Goal: Task Accomplishment & Management: Manage account settings

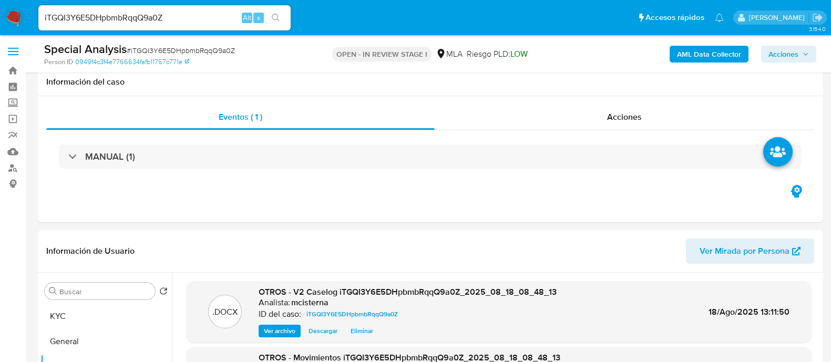
select select "10"
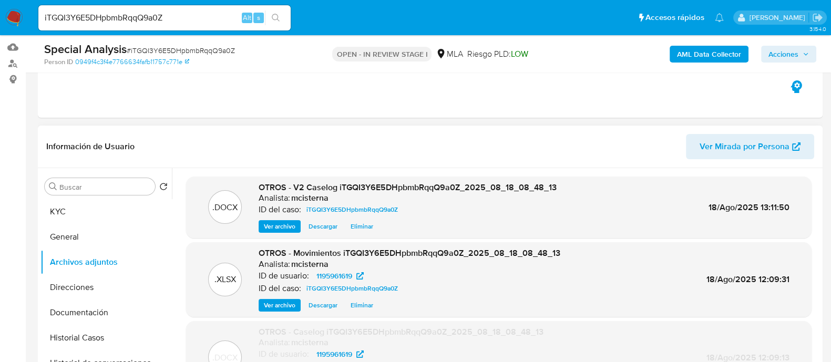
scroll to position [131, 0]
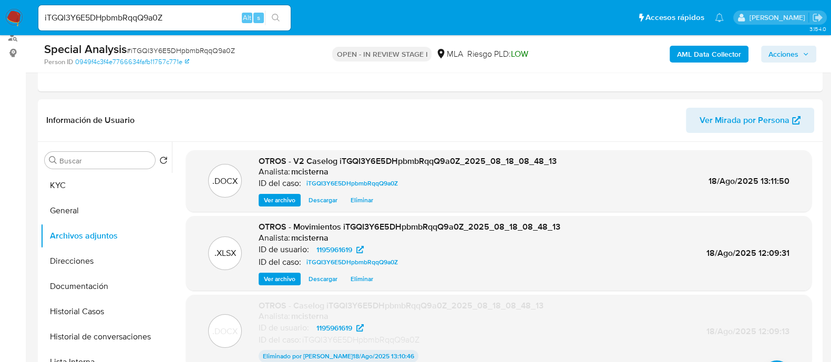
click at [784, 61] on span "Acciones" at bounding box center [783, 54] width 30 height 17
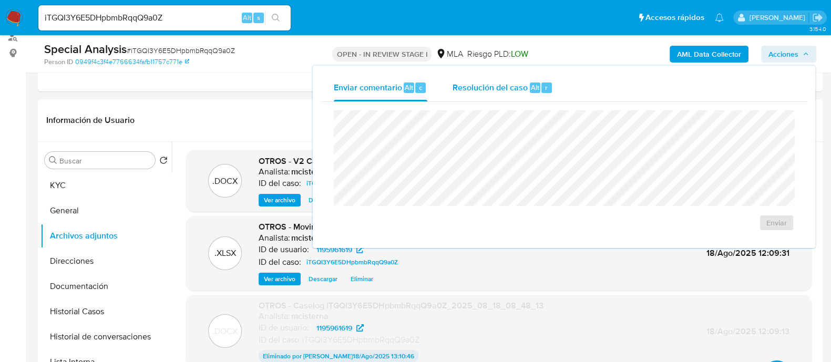
click at [528, 77] on div "Resolución del caso Alt r" at bounding box center [502, 87] width 100 height 27
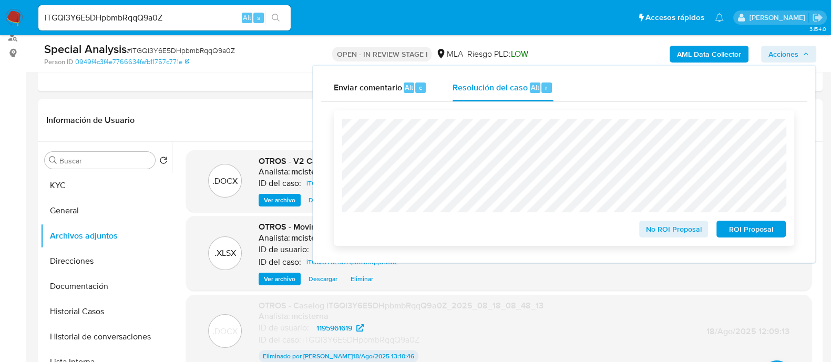
drag, startPoint x: 731, startPoint y: 225, endPoint x: 739, endPoint y: 237, distance: 14.9
click at [732, 230] on span "ROI Proposal" at bounding box center [750, 229] width 55 height 15
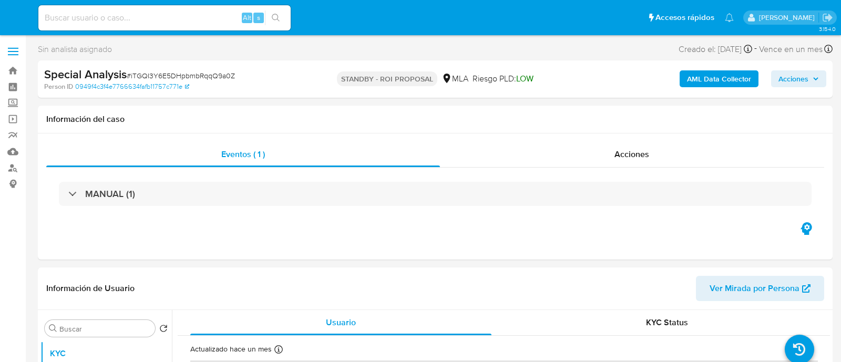
select select "10"
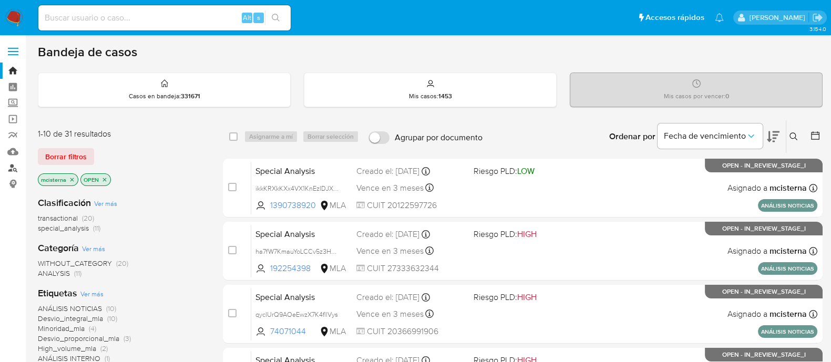
click at [11, 168] on link "Buscador de personas" at bounding box center [62, 168] width 125 height 16
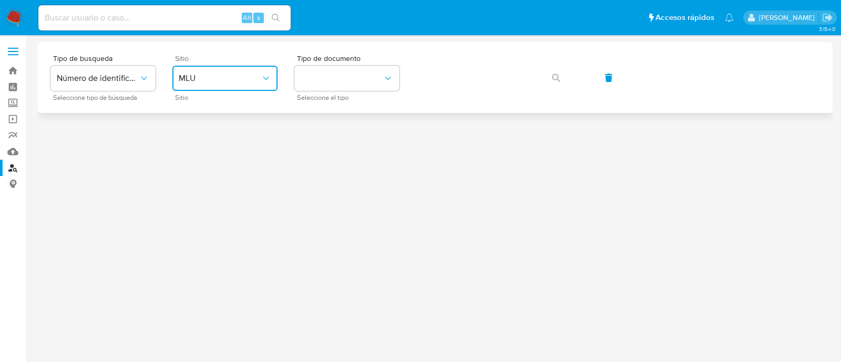
click at [242, 86] on button "MLU" at bounding box center [224, 78] width 105 height 25
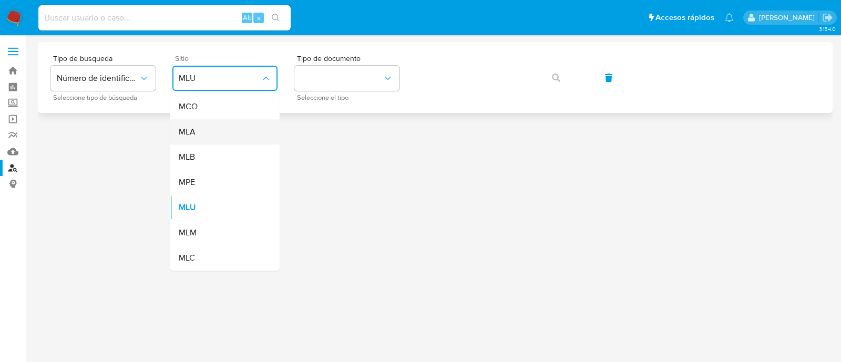
click at [227, 129] on div "MLA" at bounding box center [222, 131] width 86 height 25
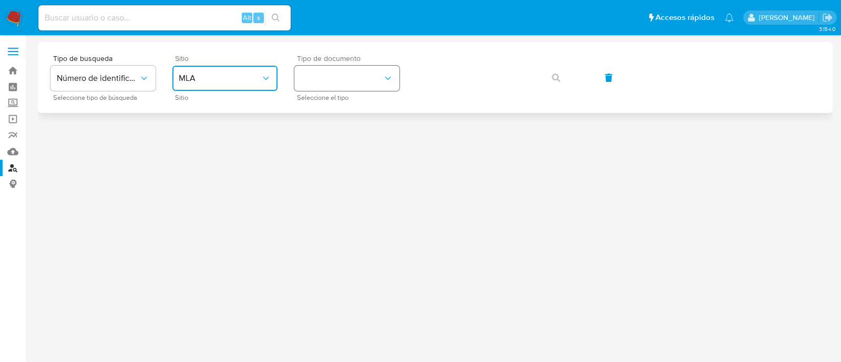
click at [322, 69] on button "identificationType" at bounding box center [346, 78] width 105 height 25
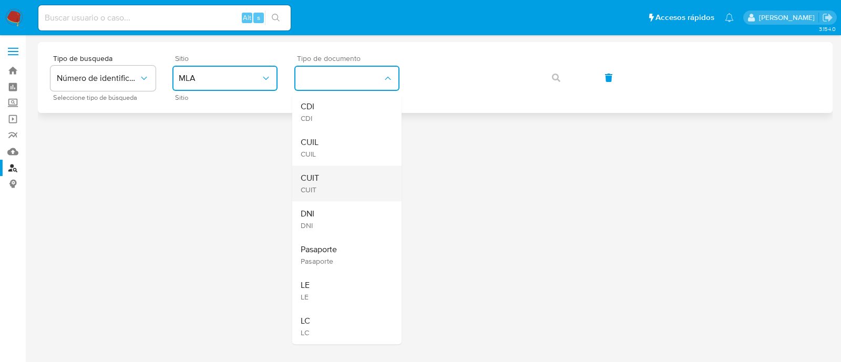
click at [344, 183] on div "CUIT CUIT" at bounding box center [343, 183] width 86 height 36
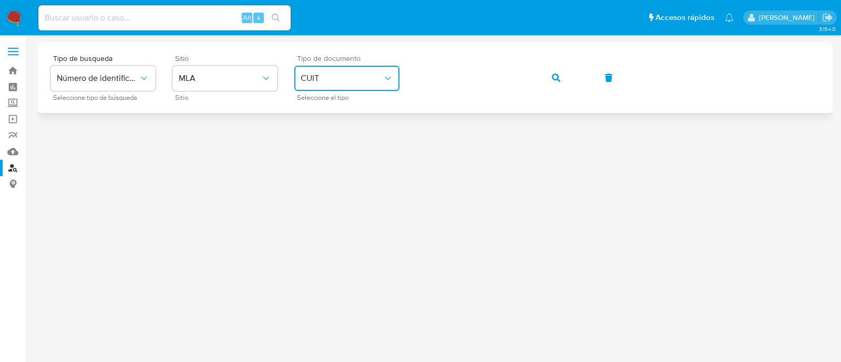
click at [552, 80] on icon "button" at bounding box center [556, 78] width 8 height 8
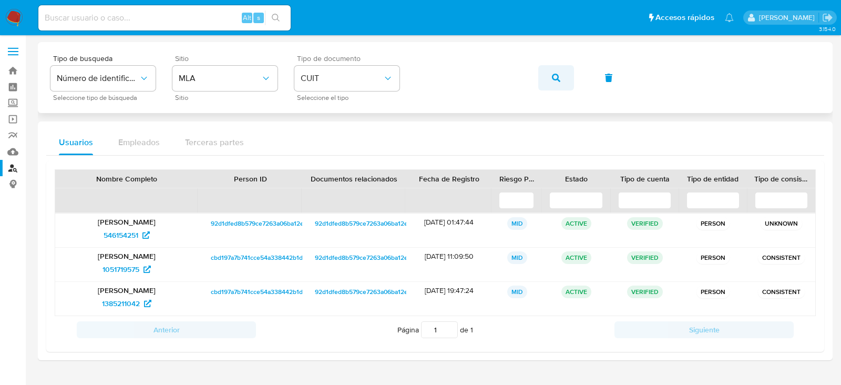
click at [543, 76] on button "button" at bounding box center [556, 77] width 36 height 25
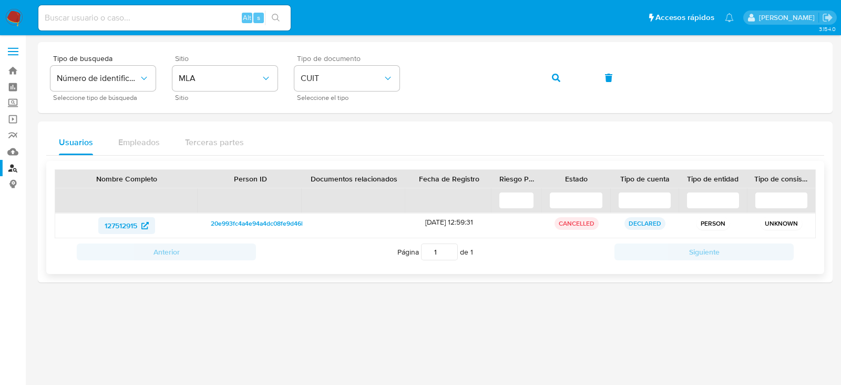
click at [139, 226] on span "127512915" at bounding box center [127, 225] width 44 height 17
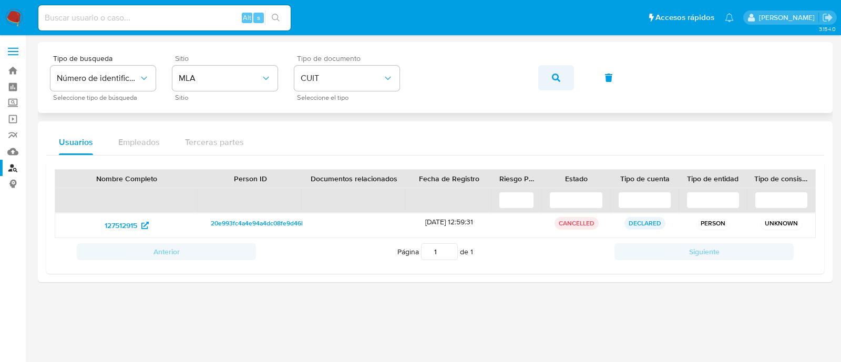
click at [559, 75] on button "button" at bounding box center [556, 77] width 36 height 25
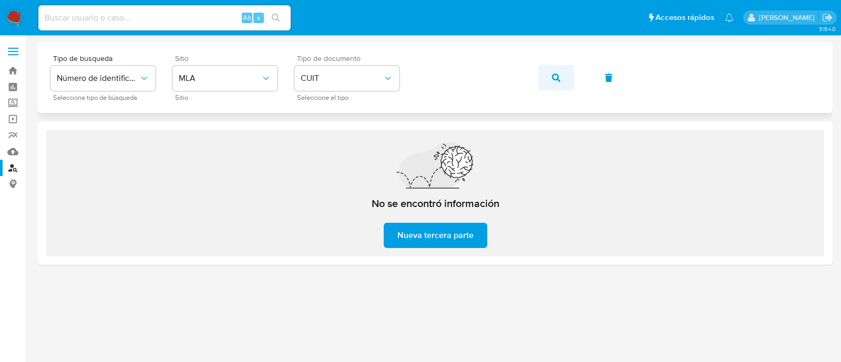
click at [550, 77] on button "button" at bounding box center [556, 77] width 36 height 25
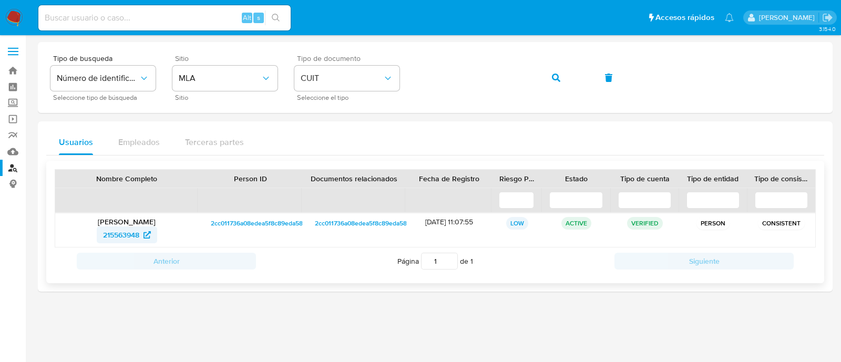
click at [137, 227] on span "215563948" at bounding box center [121, 234] width 36 height 17
click at [131, 236] on span "215563948" at bounding box center [121, 234] width 36 height 17
click at [538, 78] on button "button" at bounding box center [556, 77] width 36 height 25
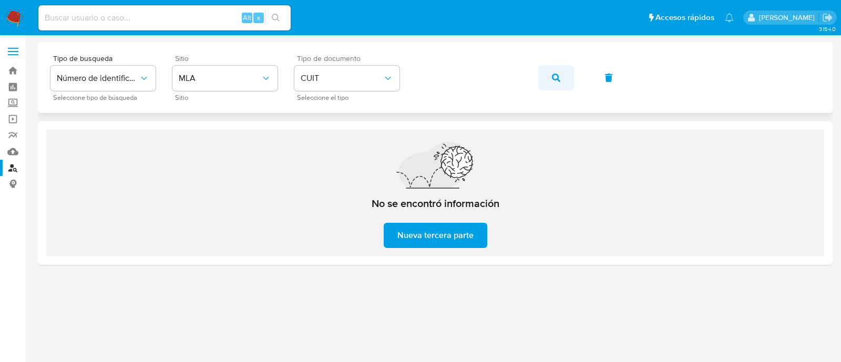
click at [554, 74] on icon "button" at bounding box center [556, 78] width 8 height 8
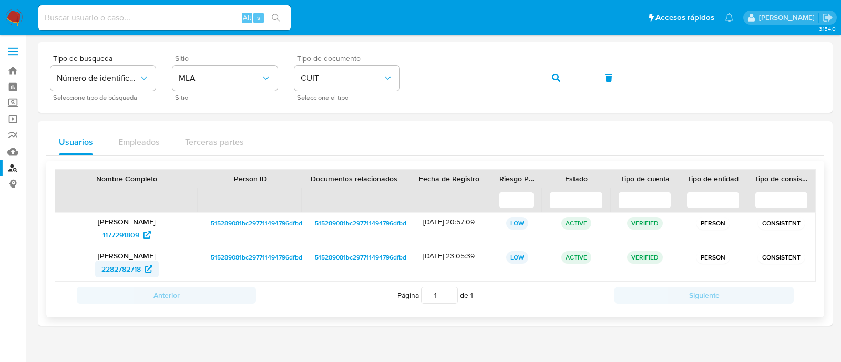
click at [144, 262] on span "2282782718" at bounding box center [126, 269] width 51 height 17
click at [137, 237] on span "1177291809" at bounding box center [120, 234] width 37 height 17
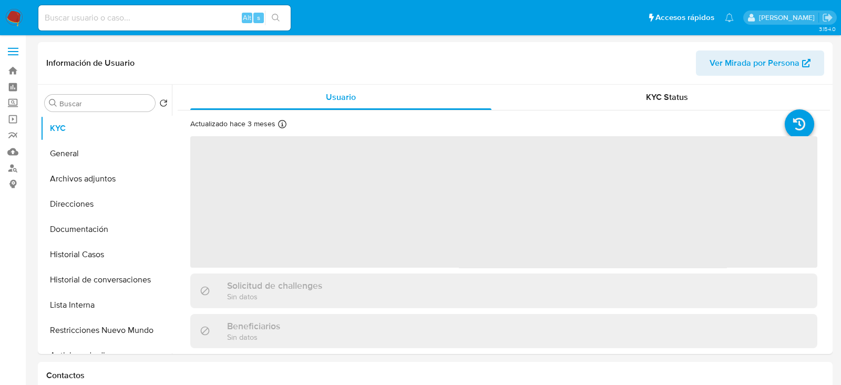
select select "10"
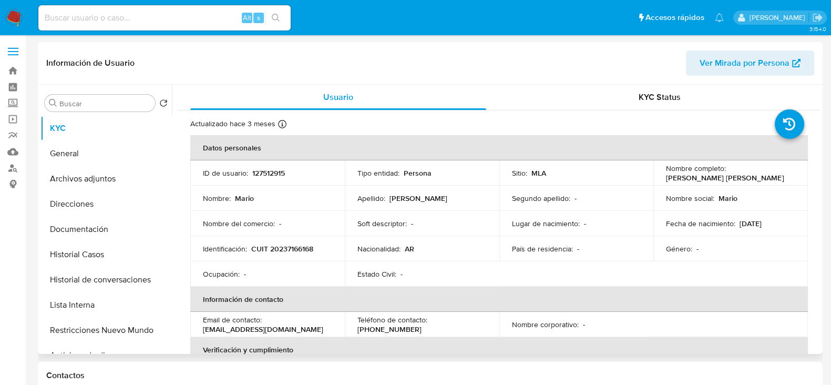
scroll to position [65, 0]
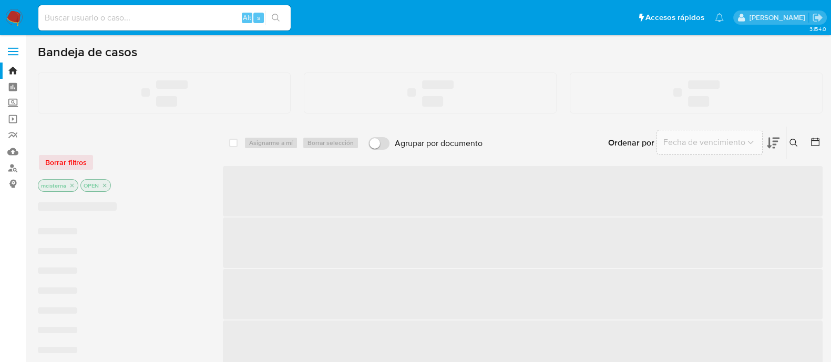
click at [116, 14] on input at bounding box center [164, 18] width 252 height 14
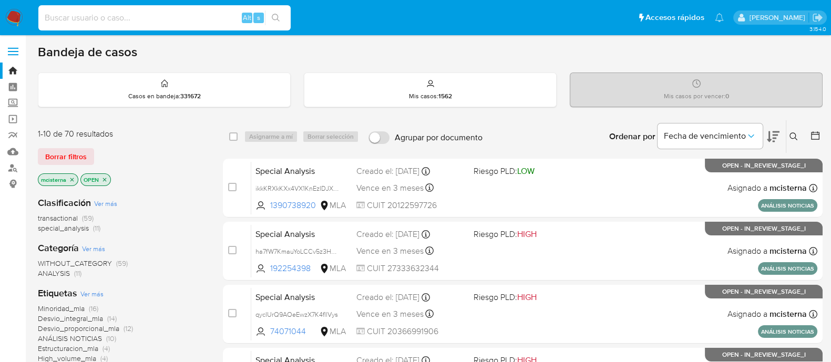
paste input "65000655"
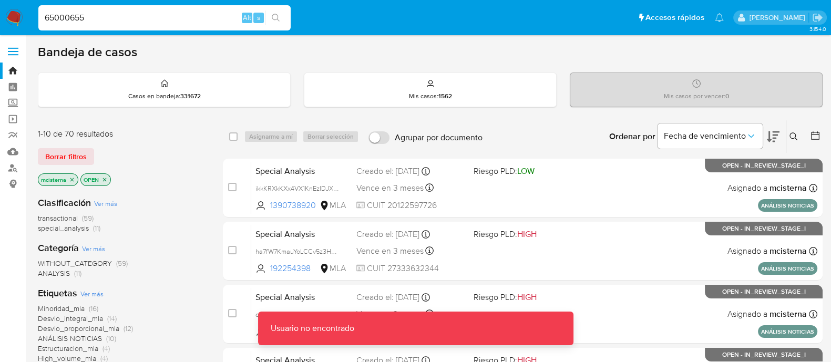
click at [116, 14] on input "65000655" at bounding box center [164, 18] width 252 height 14
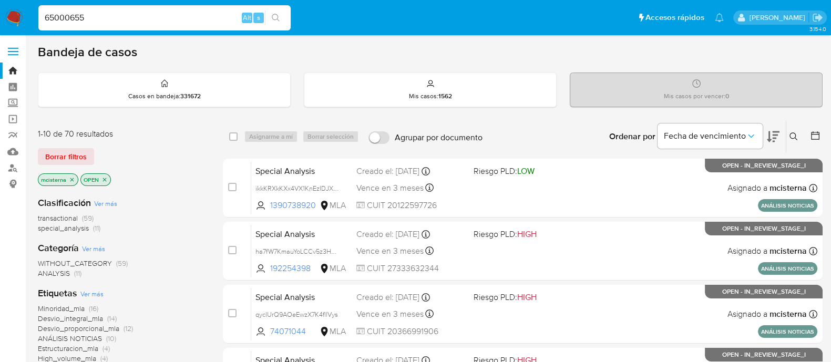
type input "65000655"
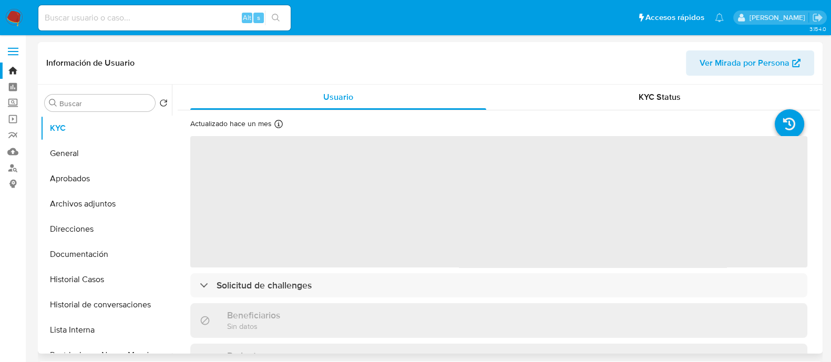
select select "10"
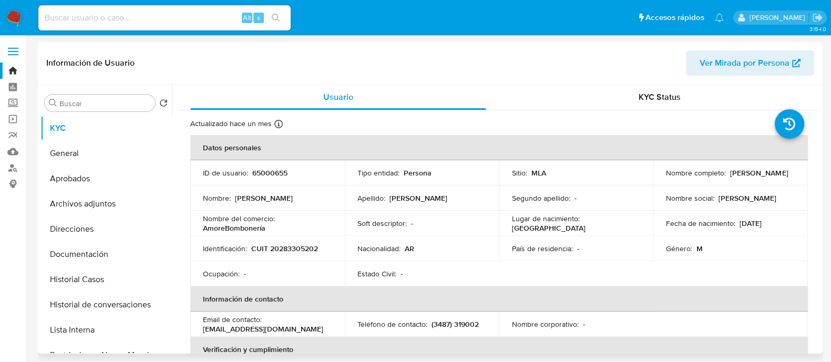
scroll to position [65, 0]
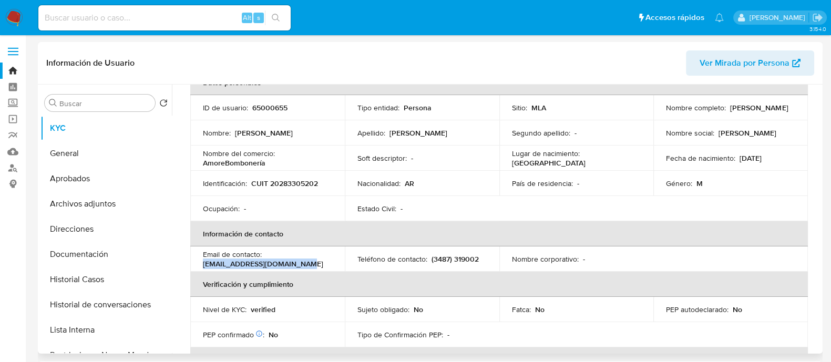
drag, startPoint x: 200, startPoint y: 263, endPoint x: 309, endPoint y: 264, distance: 109.8
click at [309, 264] on td "Email de contacto : schildemanuel@yahoo.com.ar" at bounding box center [267, 258] width 154 height 25
copy p "schildemanuel@yahoo.com.ar"
click at [150, 314] on button "Historial de conversaciones" at bounding box center [101, 304] width 123 height 25
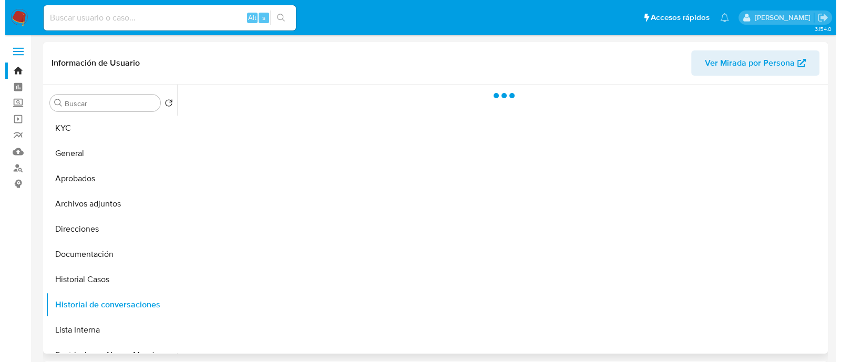
scroll to position [0, 0]
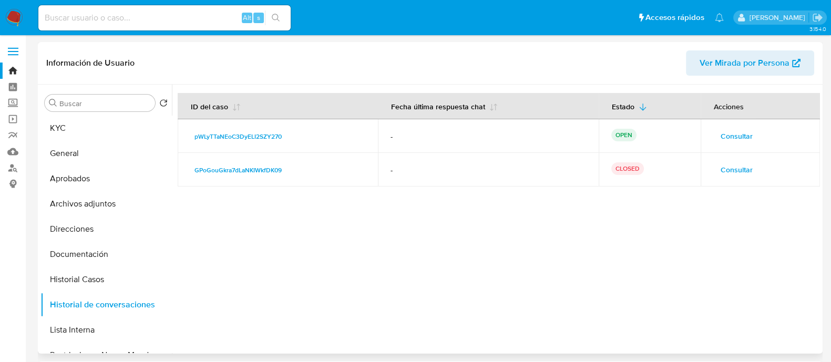
click at [723, 139] on span "Consultar" at bounding box center [736, 136] width 32 height 15
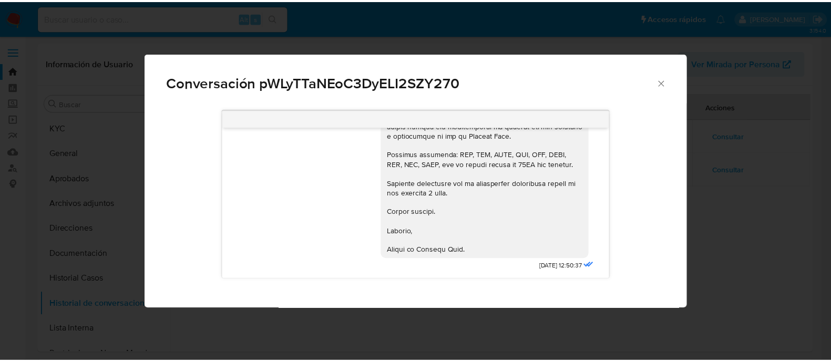
scroll to position [459, 0]
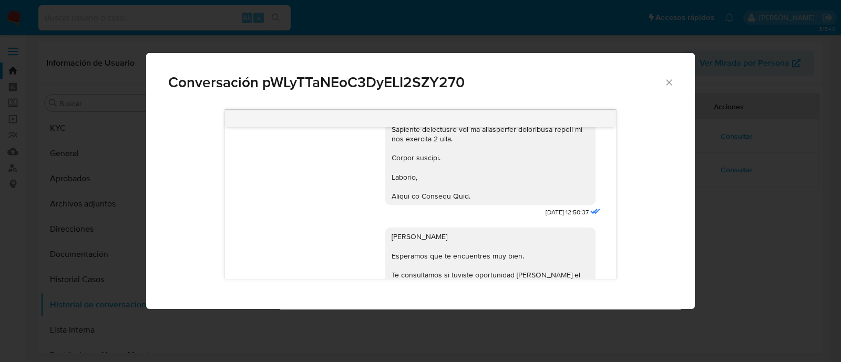
click at [666, 80] on icon "Cerrar" at bounding box center [669, 82] width 6 height 6
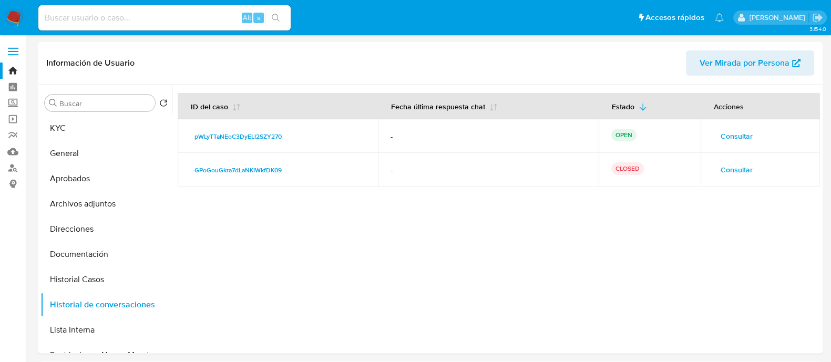
click at [57, 124] on button "KYC" at bounding box center [101, 128] width 123 height 25
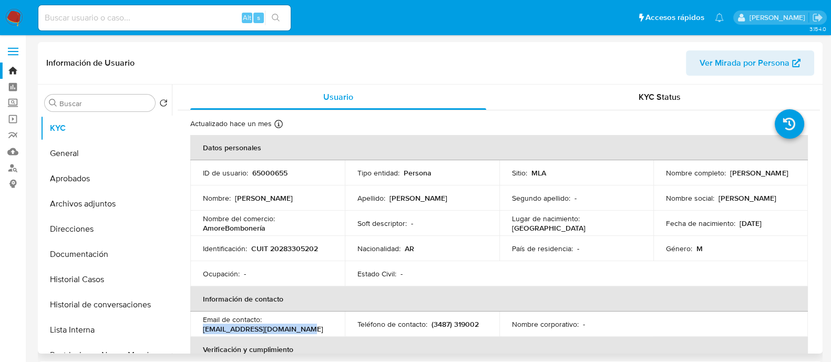
drag, startPoint x: 200, startPoint y: 329, endPoint x: 325, endPoint y: 329, distance: 125.0
click at [325, 329] on td "Email de contacto : schildemanuel@yahoo.com.ar" at bounding box center [267, 324] width 154 height 25
copy p "schildemanuel@yahoo.com.ar"
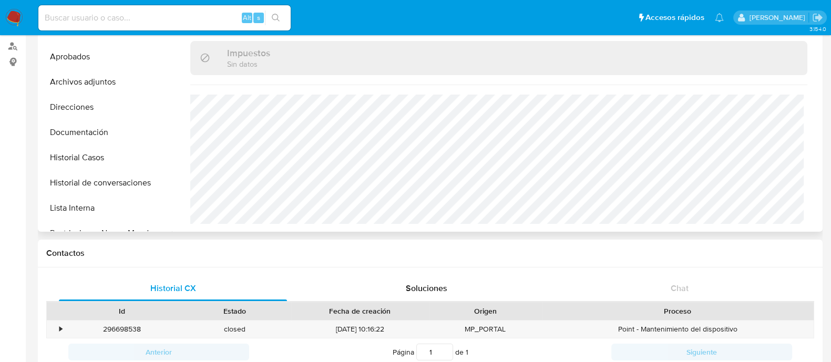
scroll to position [65, 0]
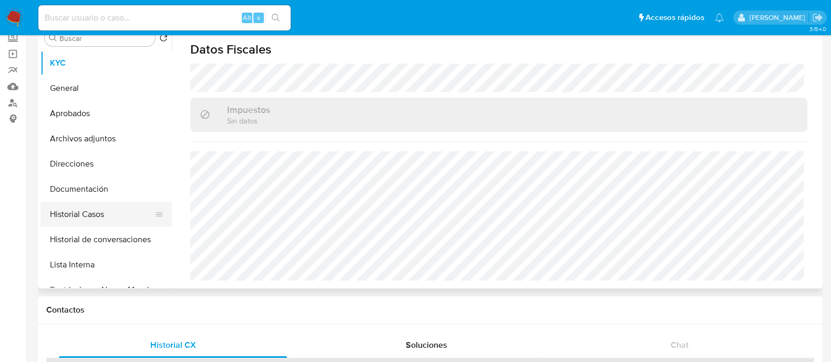
click at [121, 204] on button "Historial Casos" at bounding box center [101, 214] width 123 height 25
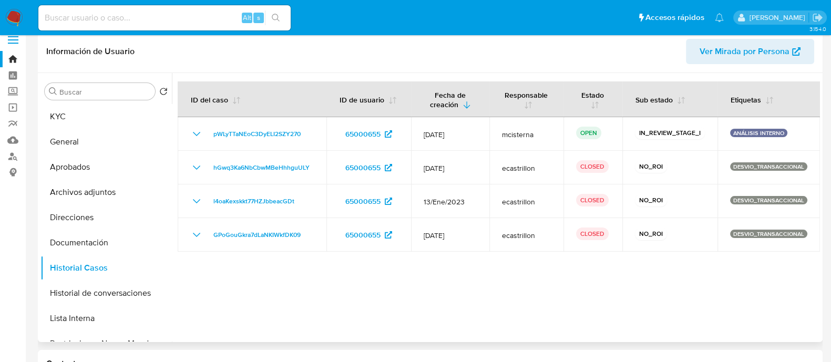
scroll to position [0, 0]
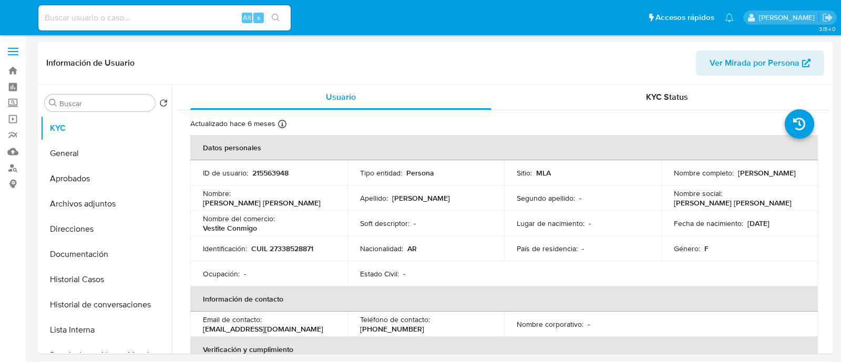
select select "10"
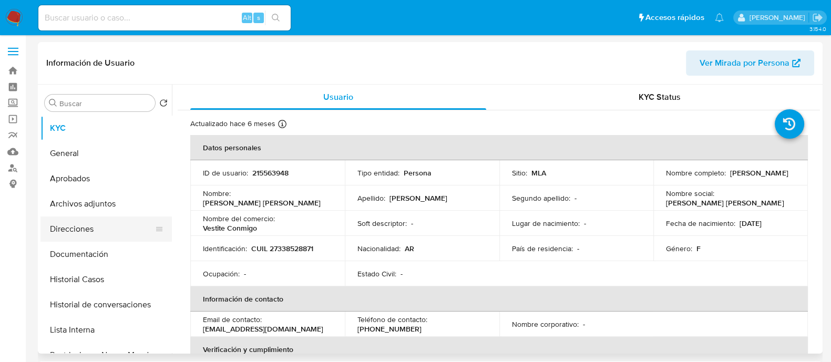
click at [105, 222] on button "Direcciones" at bounding box center [101, 228] width 123 height 25
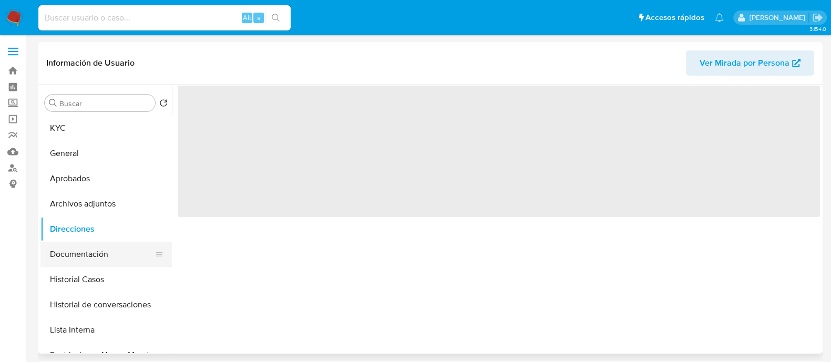
click at [115, 253] on button "Documentación" at bounding box center [101, 254] width 123 height 25
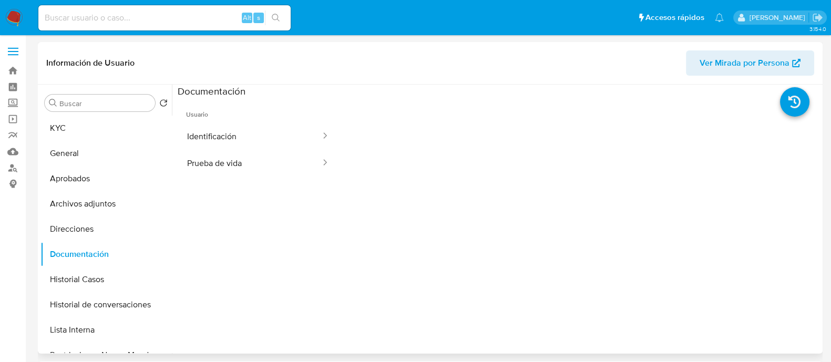
click at [242, 164] on button "Prueba de vida" at bounding box center [250, 163] width 144 height 27
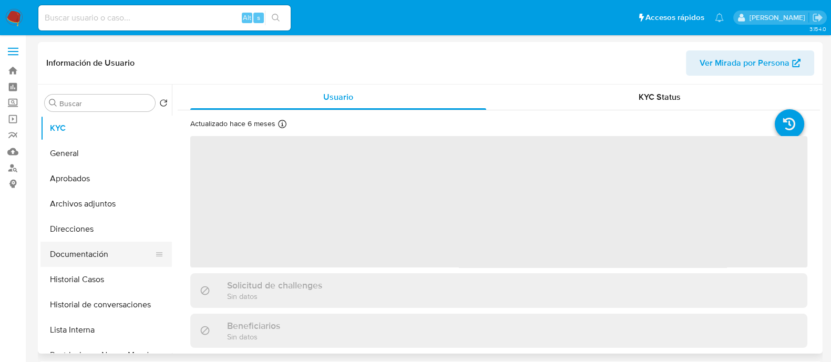
click at [97, 251] on button "Documentación" at bounding box center [101, 254] width 123 height 25
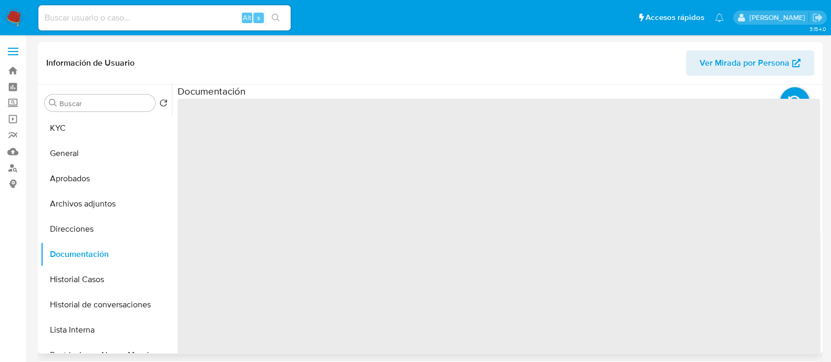
select select "10"
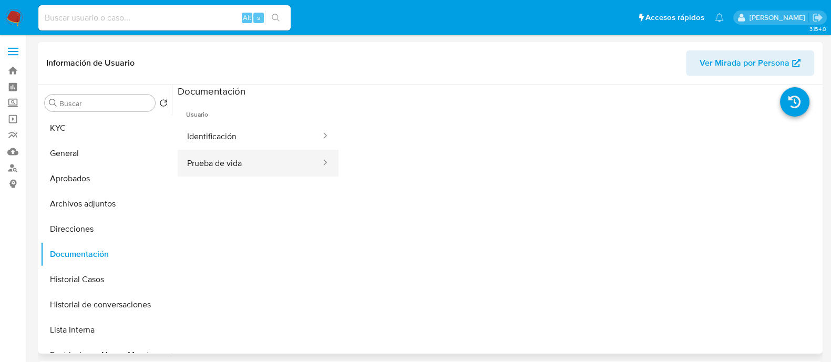
click at [227, 163] on button "Prueba de vida" at bounding box center [250, 163] width 144 height 27
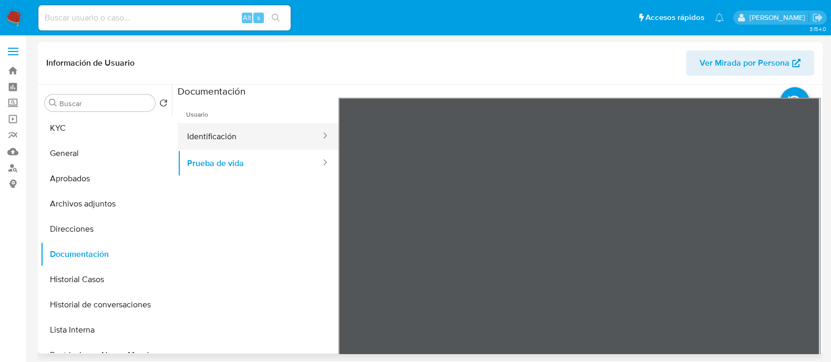
click at [266, 135] on button "Identificación" at bounding box center [250, 136] width 144 height 27
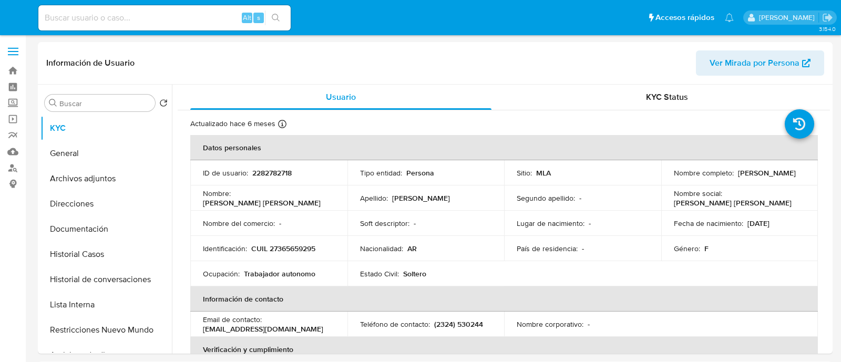
select select "10"
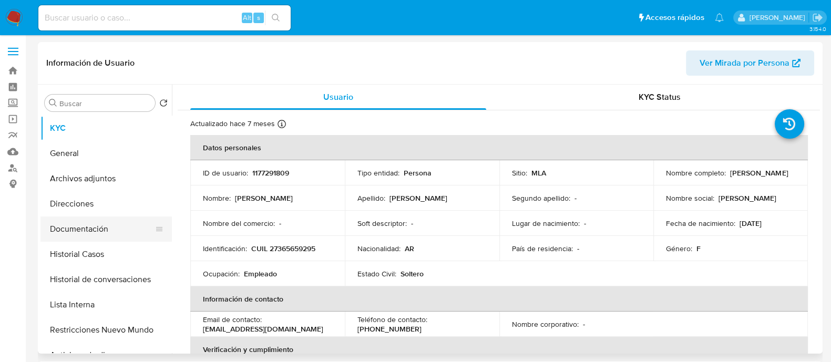
click at [109, 219] on button "Documentación" at bounding box center [101, 228] width 123 height 25
select select "10"
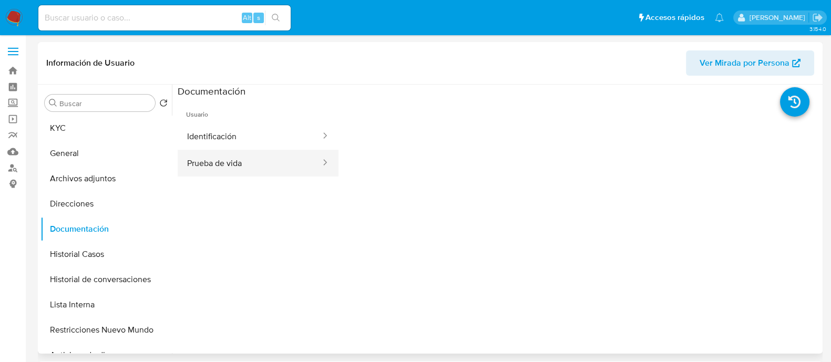
click at [260, 165] on button "Prueba de vida" at bounding box center [250, 163] width 144 height 27
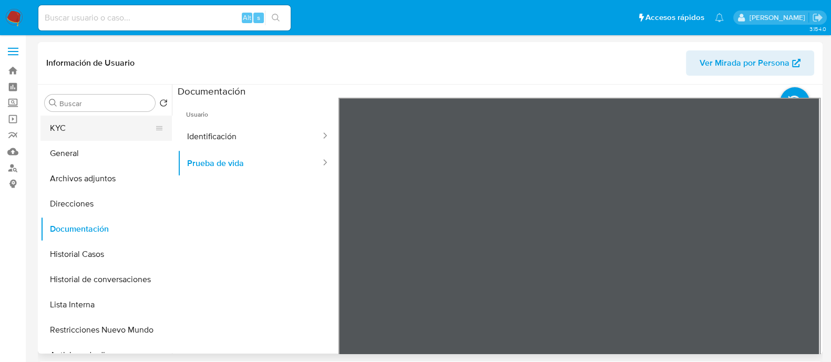
click at [77, 138] on button "KYC" at bounding box center [101, 128] width 123 height 25
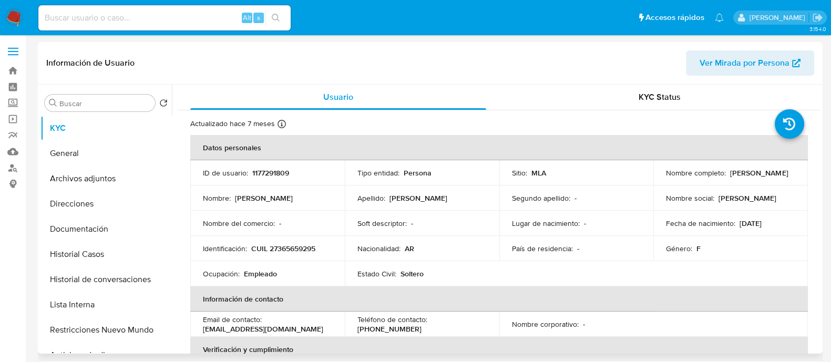
click at [295, 252] on p "CUIL 27365659295" at bounding box center [283, 248] width 64 height 9
click at [296, 252] on p "CUIL 27365659295" at bounding box center [283, 248] width 64 height 9
copy p "27365659295"
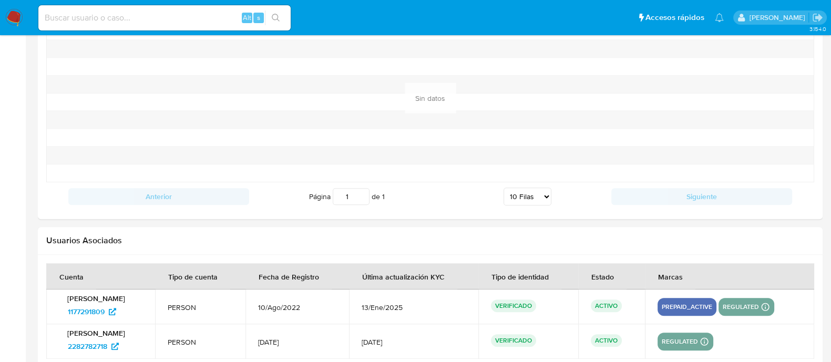
scroll to position [1178, 0]
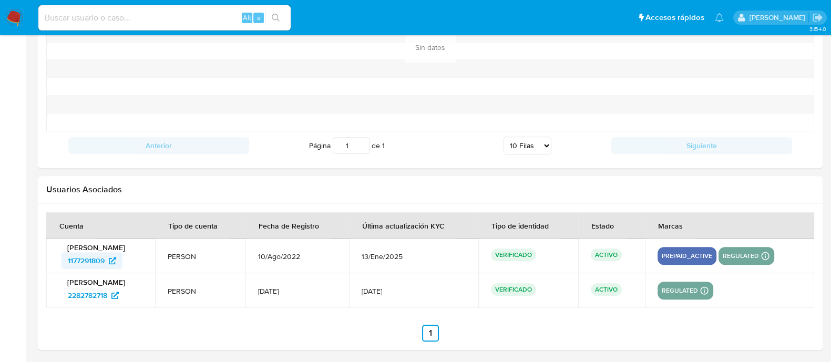
drag, startPoint x: 54, startPoint y: 261, endPoint x: 107, endPoint y: 260, distance: 53.6
click at [107, 260] on td "Maria Magdalena Machado 1177291809" at bounding box center [100, 256] width 109 height 35
drag, startPoint x: 56, startPoint y: 289, endPoint x: 109, endPoint y: 291, distance: 52.6
click at [109, 291] on td "Maria Magdalena Machado 2282782718" at bounding box center [100, 290] width 109 height 35
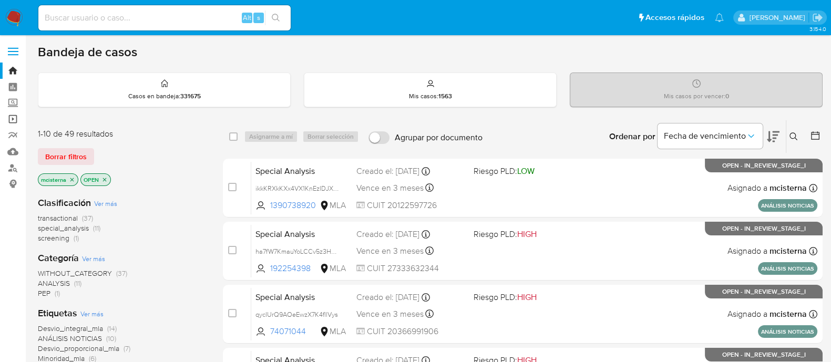
click at [16, 124] on link "Operaciones masivas" at bounding box center [62, 119] width 125 height 16
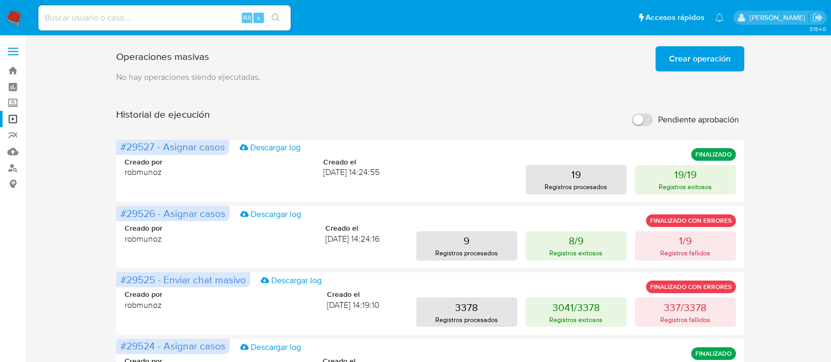
click at [683, 64] on span "Crear operación" at bounding box center [699, 58] width 61 height 23
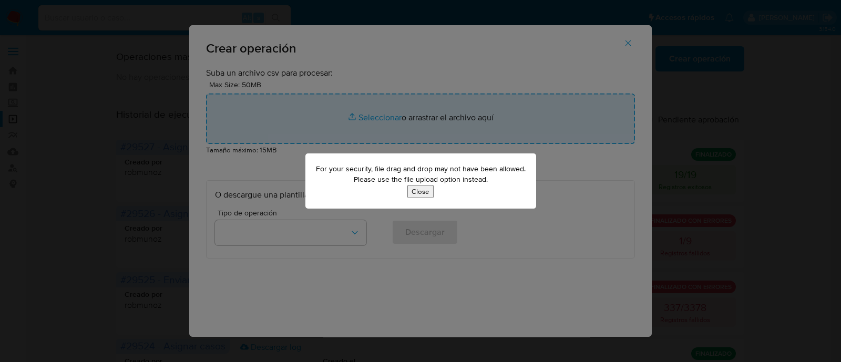
click at [424, 194] on button "Close" at bounding box center [420, 191] width 26 height 13
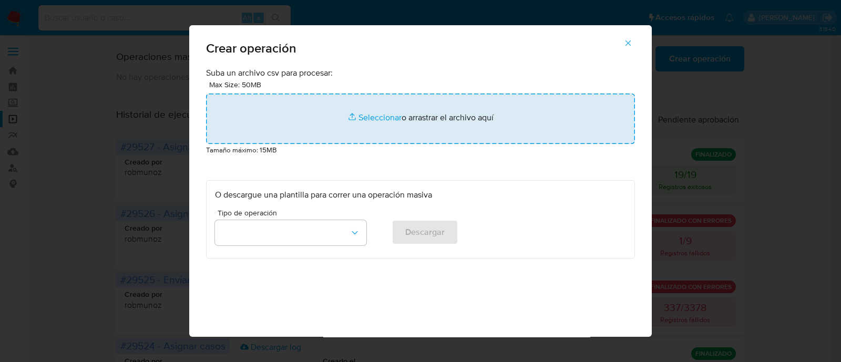
click at [367, 138] on input "file" at bounding box center [420, 119] width 429 height 50
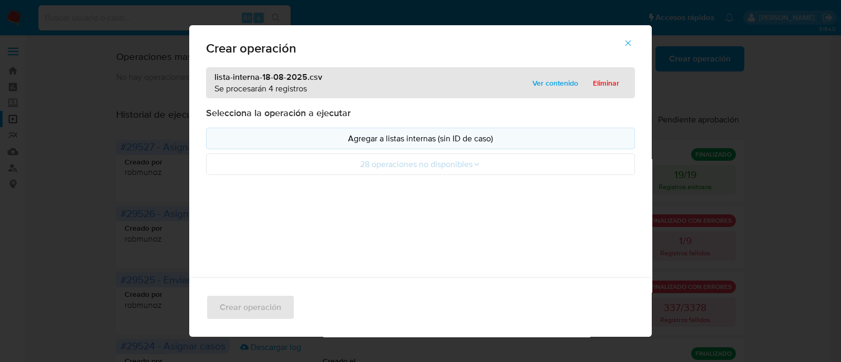
click at [446, 139] on p "Agregar a listas internas (sin ID de caso)" at bounding box center [420, 138] width 411 height 12
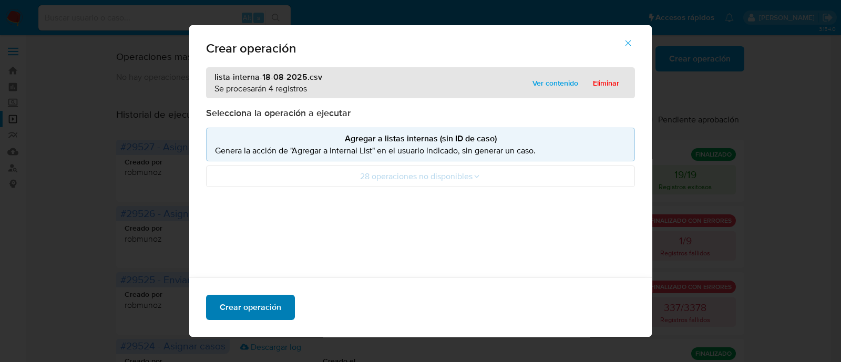
click at [255, 308] on span "Crear operación" at bounding box center [250, 307] width 61 height 23
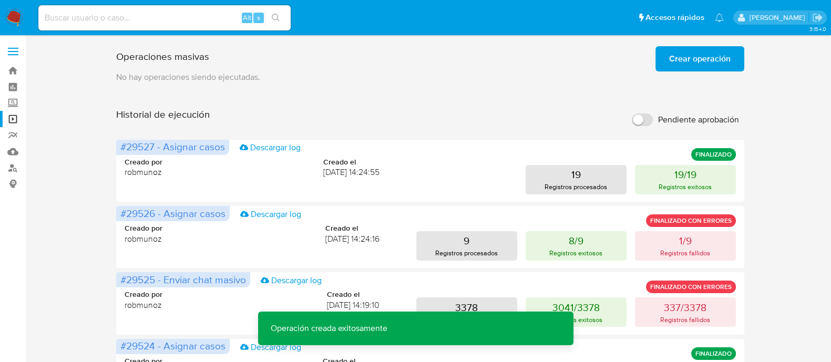
click at [677, 54] on span "Crear operación" at bounding box center [699, 58] width 61 height 23
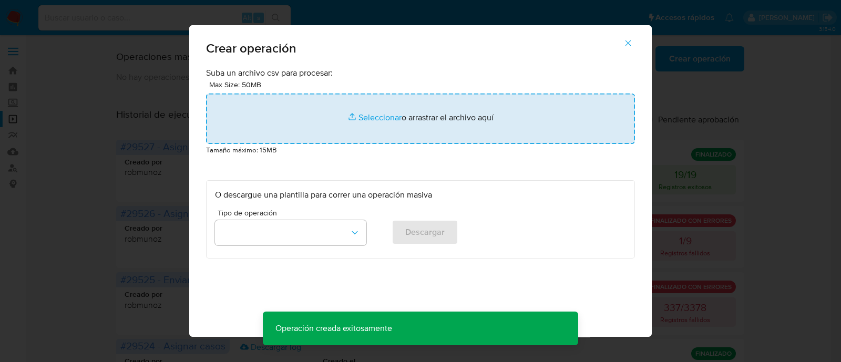
click at [351, 128] on input "file" at bounding box center [420, 119] width 429 height 50
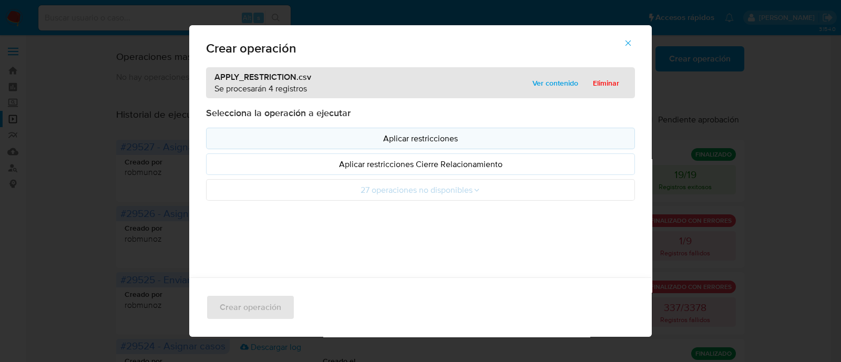
drag, startPoint x: 351, startPoint y: 128, endPoint x: 229, endPoint y: 137, distance: 123.3
click at [229, 137] on p "Aplicar restricciones" at bounding box center [420, 138] width 411 height 12
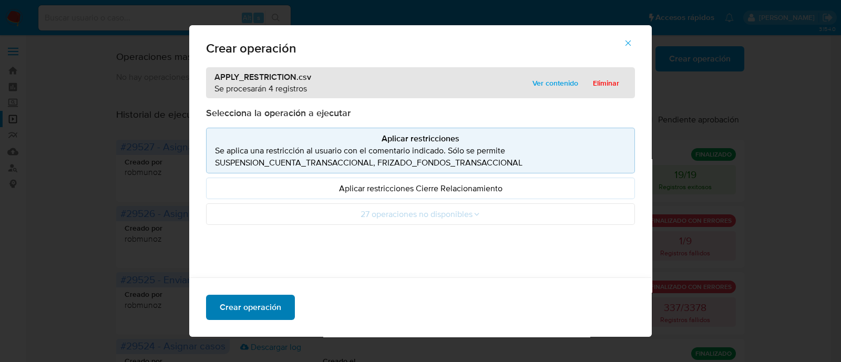
click at [267, 305] on span "Crear operación" at bounding box center [250, 307] width 61 height 23
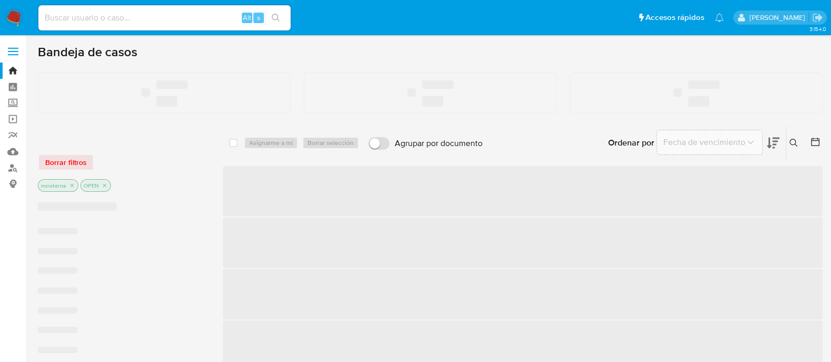
click at [153, 17] on input at bounding box center [164, 18] width 252 height 14
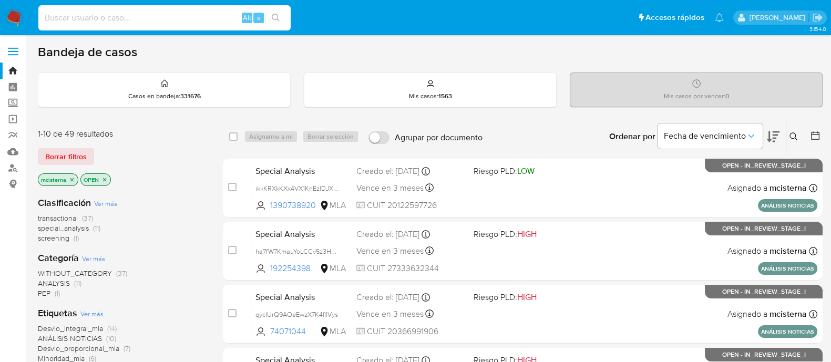
paste input "LUVhJVcXnOkZNizgbWrI7hWM"
type input "LUVhJVcXnOkZNizgbWrI7hWM"
click at [276, 18] on icon "search-icon" at bounding box center [276, 18] width 8 height 8
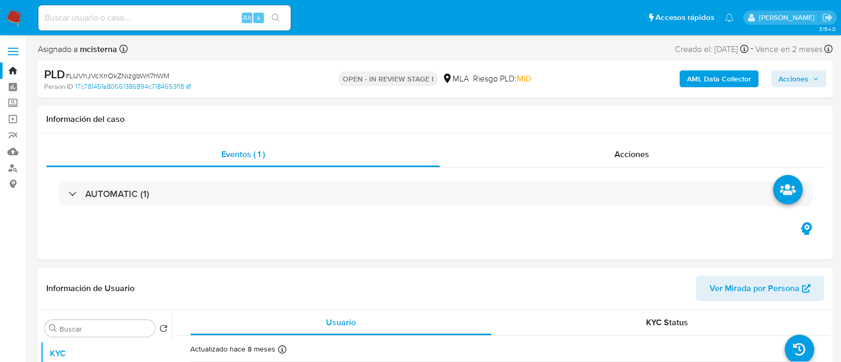
select select "10"
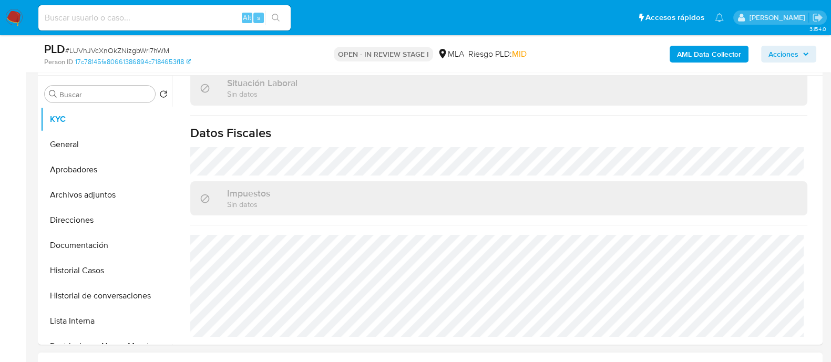
scroll to position [459, 0]
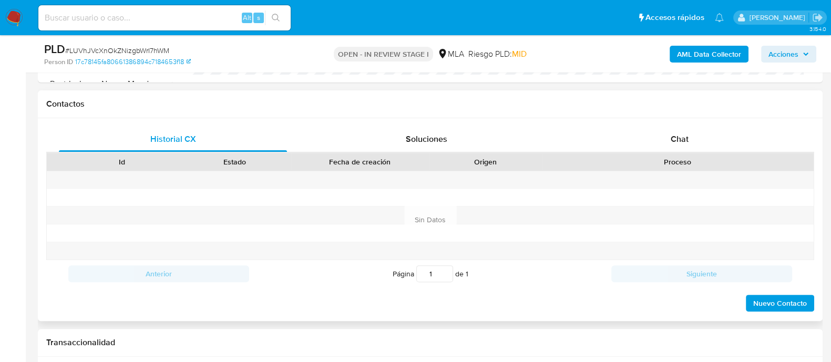
click at [674, 152] on div "Id Estado Fecha de creación Origen Proceso" at bounding box center [430, 161] width 768 height 18
click at [633, 140] on div "Chat" at bounding box center [679, 139] width 228 height 25
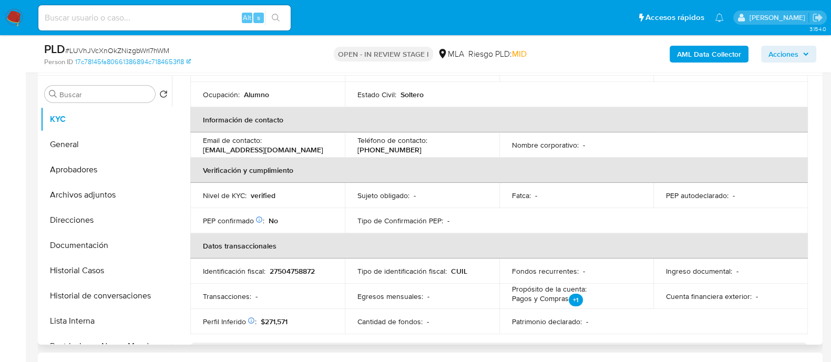
scroll to position [102, 0]
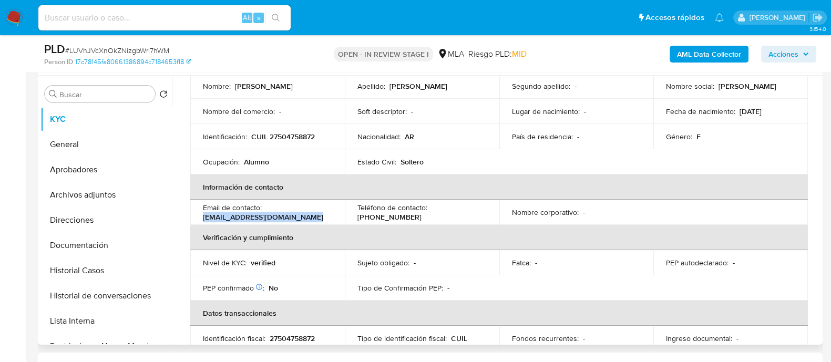
drag, startPoint x: 203, startPoint y: 216, endPoint x: 327, endPoint y: 213, distance: 124.6
click at [326, 215] on div "Email de contacto : xiomarasalomeroman@gmail.com" at bounding box center [267, 212] width 129 height 19
copy p "xiomarasalomeroman@gmail.com"
click at [123, 170] on button "Aprobadores" at bounding box center [101, 169] width 123 height 25
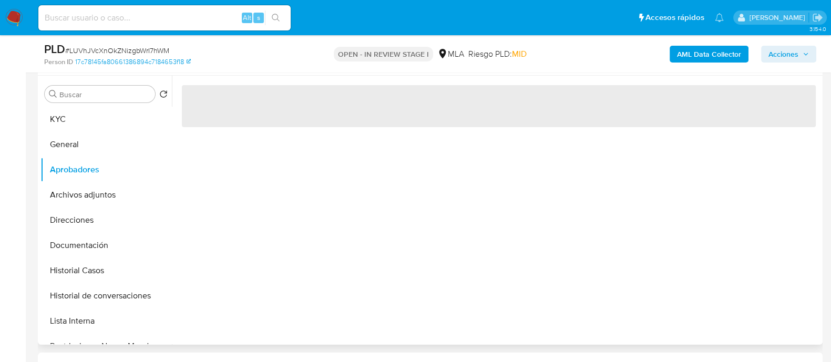
scroll to position [0, 0]
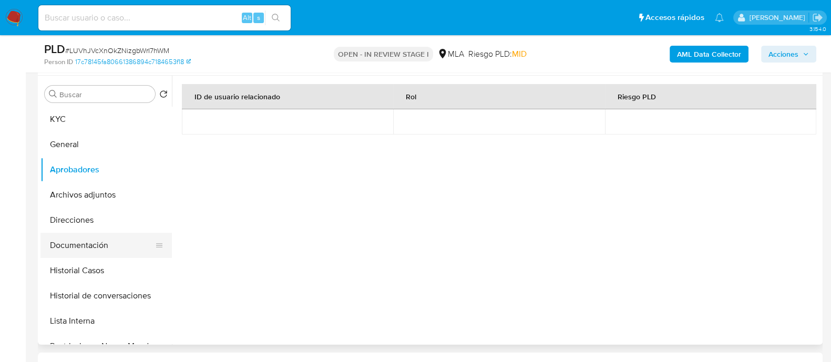
click at [102, 243] on button "Documentación" at bounding box center [101, 245] width 123 height 25
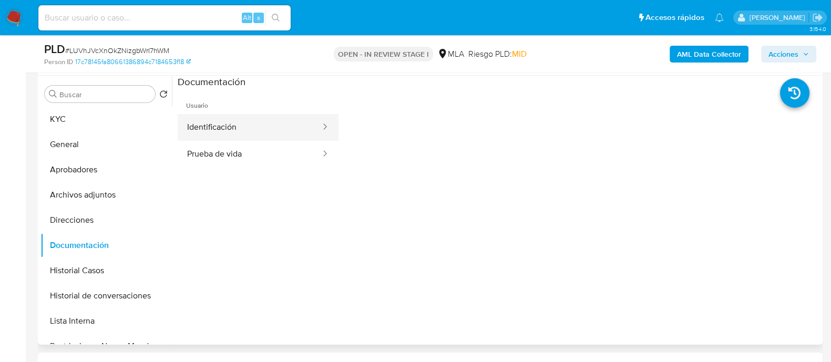
click at [255, 127] on button "Identificación" at bounding box center [250, 127] width 144 height 27
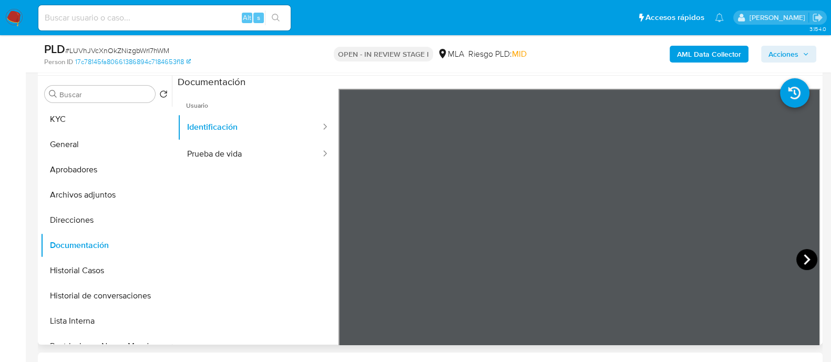
click at [800, 258] on icon at bounding box center [806, 259] width 21 height 21
click at [130, 151] on button "General" at bounding box center [101, 144] width 123 height 25
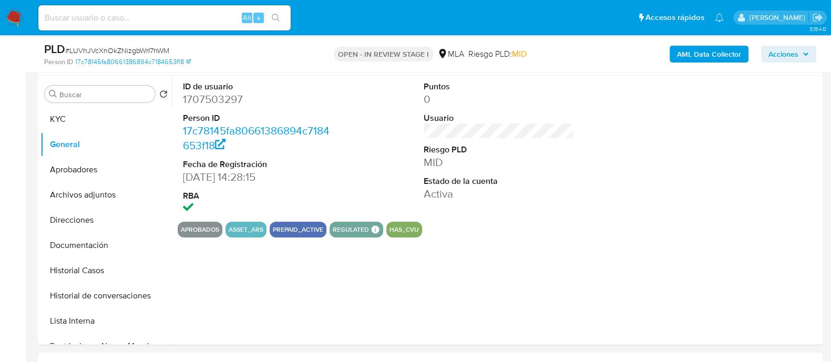
click at [230, 94] on dd "1707503297" at bounding box center [258, 99] width 150 height 15
copy dd "1707503297"
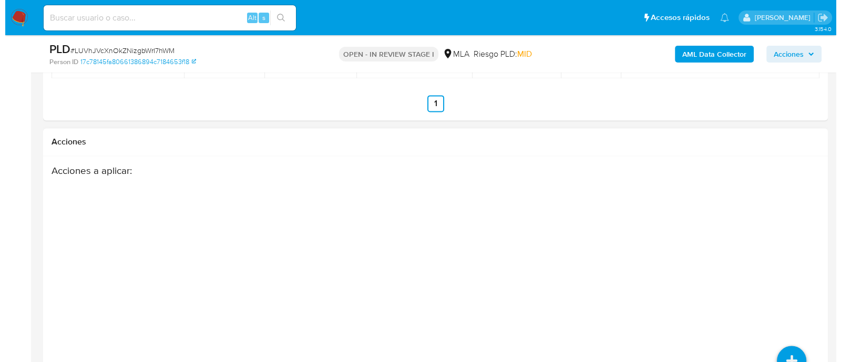
scroll to position [1845, 0]
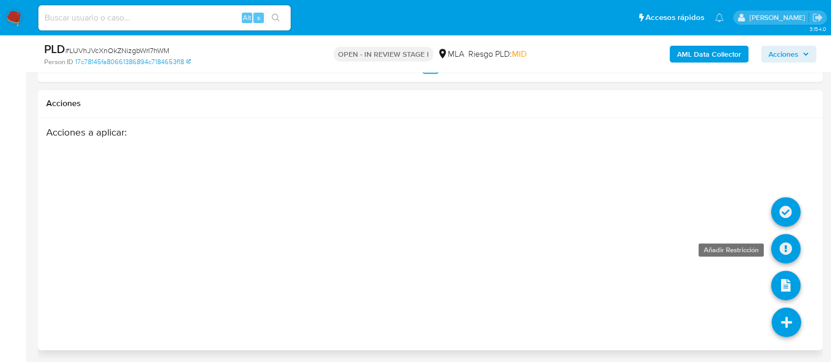
click at [782, 250] on icon at bounding box center [785, 248] width 29 height 29
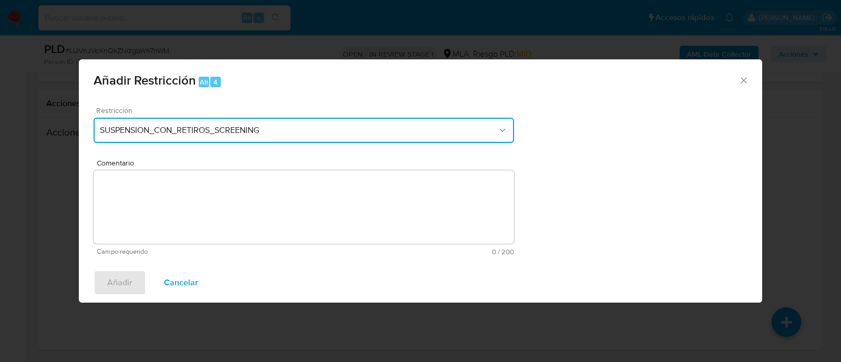
click at [234, 126] on span "SUSPENSION_CON_RETIROS_SCREENING" at bounding box center [298, 130] width 397 height 11
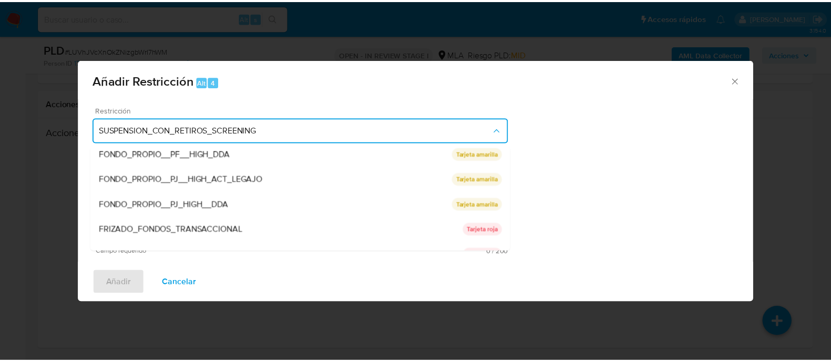
scroll to position [172, 0]
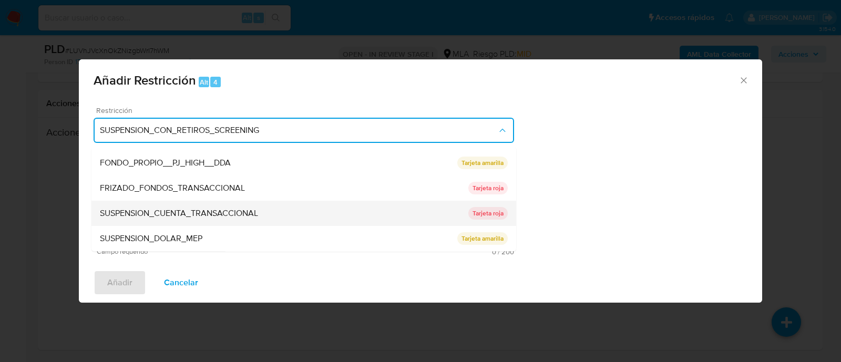
click at [259, 221] on div "SUSPENSION_CUENTA_TRANSACCIONAL" at bounding box center [284, 213] width 368 height 25
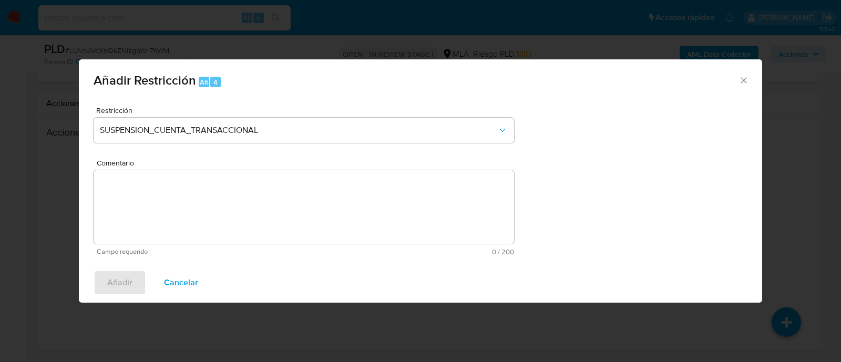
click at [294, 212] on textarea "Comentario" at bounding box center [304, 207] width 420 height 74
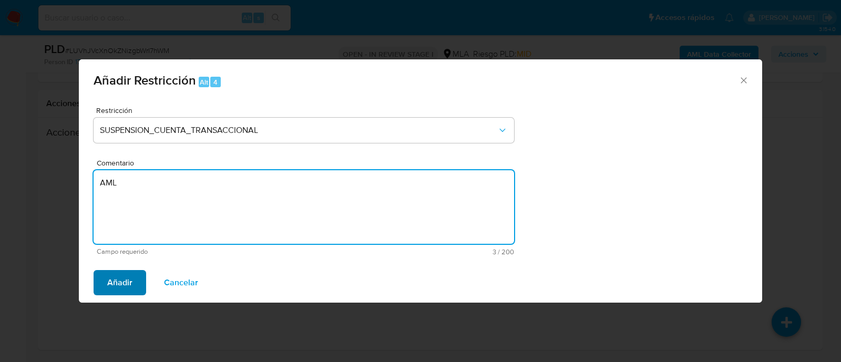
type textarea "AML"
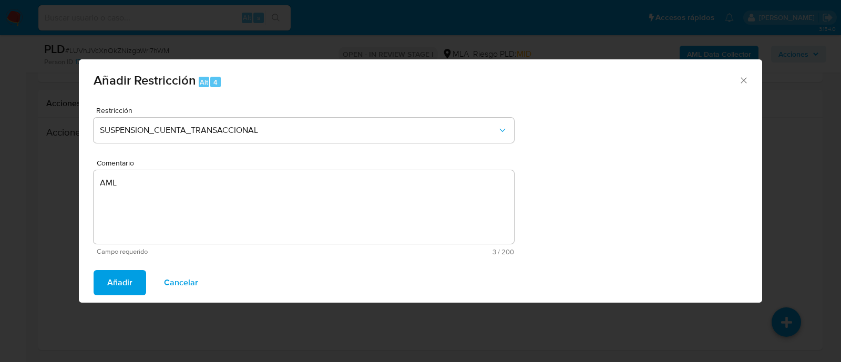
click at [111, 289] on span "Añadir" at bounding box center [119, 282] width 25 height 23
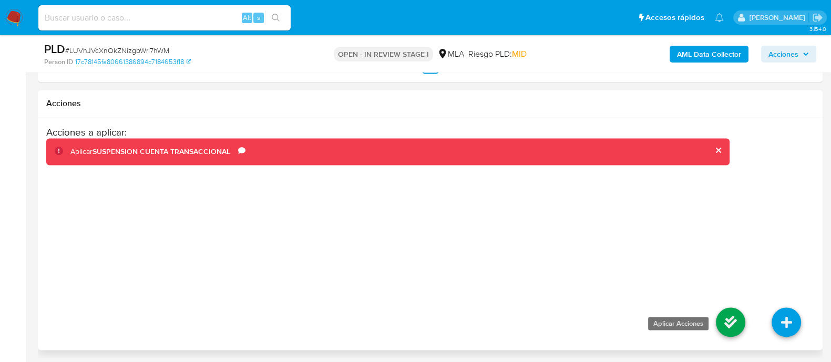
click at [725, 319] on icon at bounding box center [730, 321] width 29 height 29
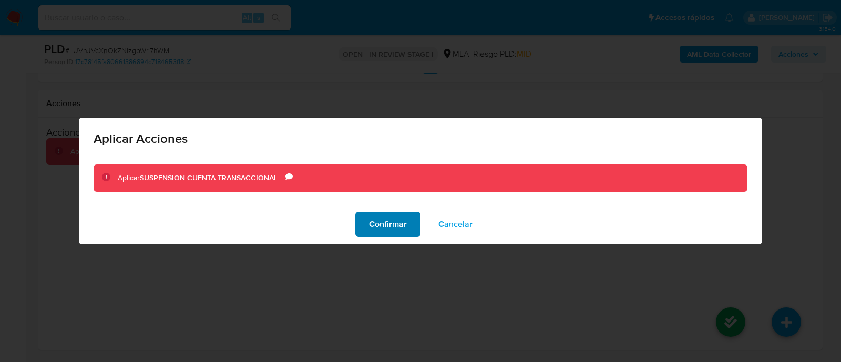
click at [401, 221] on span "Confirmar" at bounding box center [388, 224] width 38 height 23
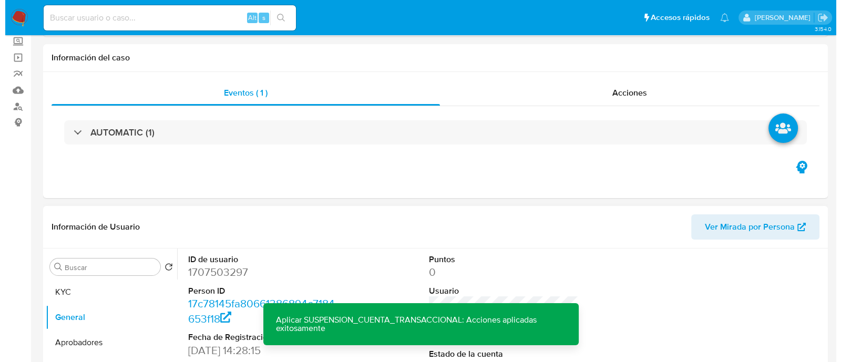
scroll to position [197, 0]
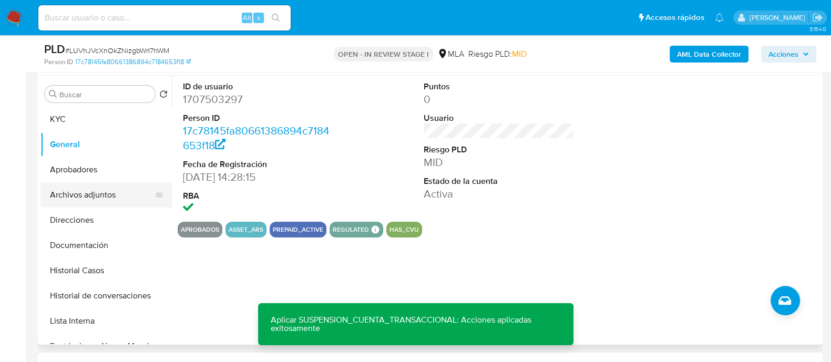
click at [111, 194] on button "Archivos adjuntos" at bounding box center [101, 194] width 123 height 25
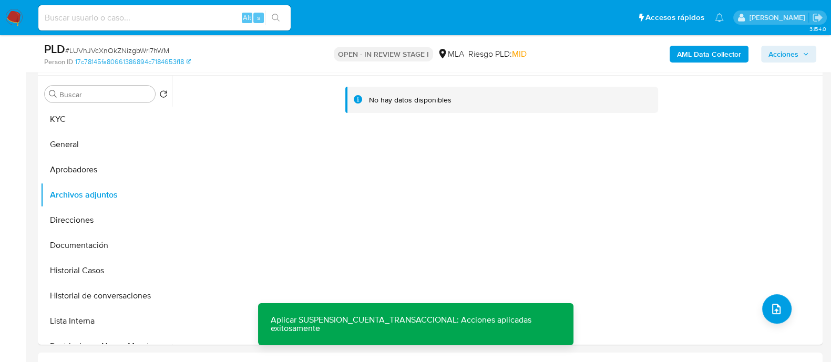
click at [691, 54] on b "AML Data Collector" at bounding box center [709, 54] width 64 height 17
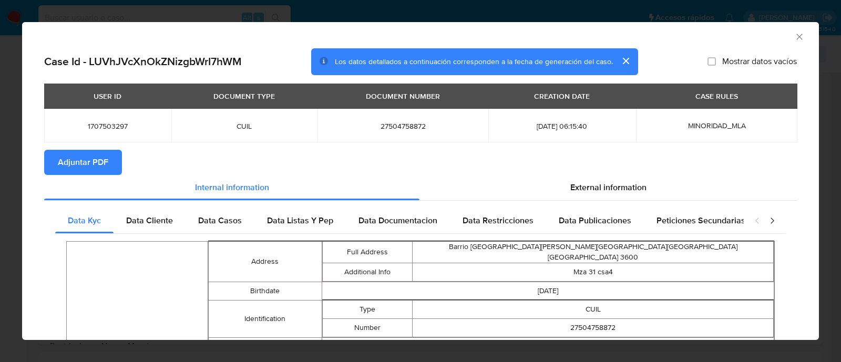
click at [105, 161] on span "Adjuntar PDF" at bounding box center [83, 162] width 50 height 23
click at [796, 36] on icon "Cerrar ventana" at bounding box center [799, 37] width 6 height 6
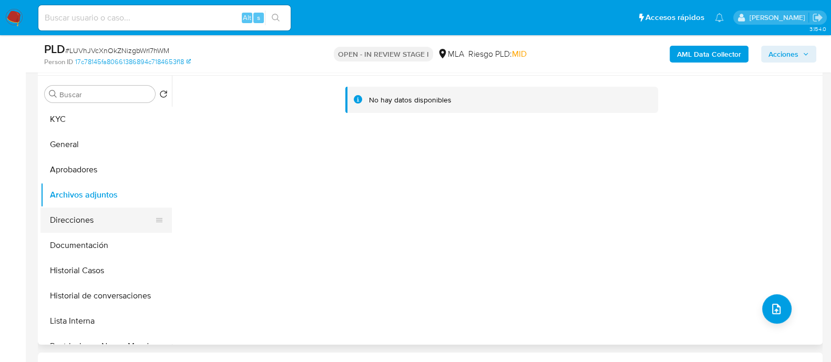
click at [102, 214] on button "Direcciones" at bounding box center [101, 220] width 123 height 25
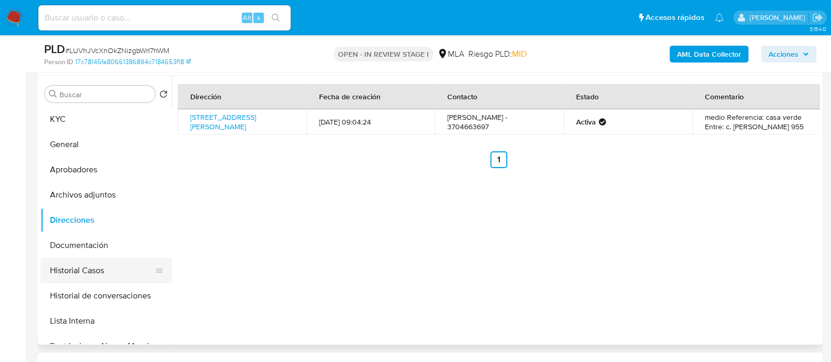
click at [128, 263] on button "Historial Casos" at bounding box center [101, 270] width 123 height 25
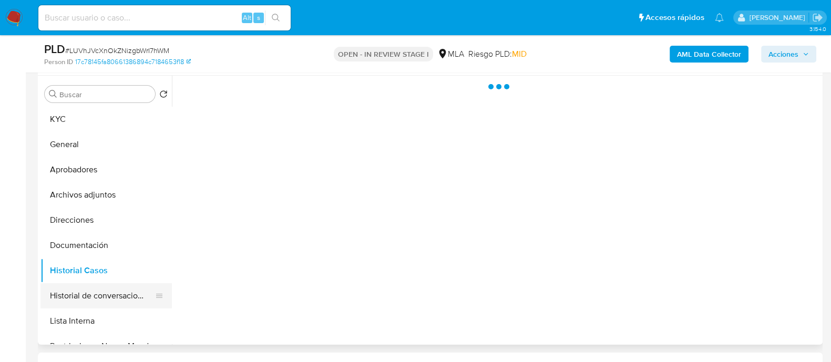
click at [131, 292] on button "Historial de conversaciones" at bounding box center [101, 295] width 123 height 25
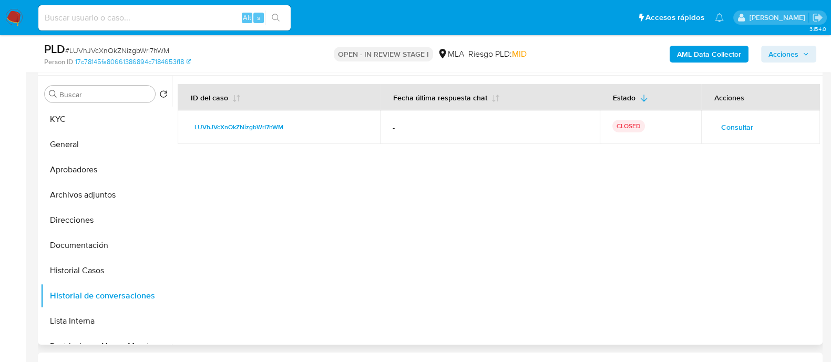
click at [721, 127] on span "Consultar" at bounding box center [737, 127] width 32 height 15
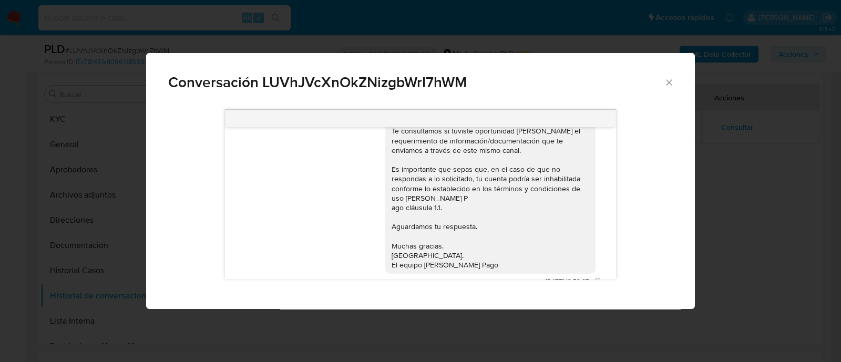
scroll to position [559, 0]
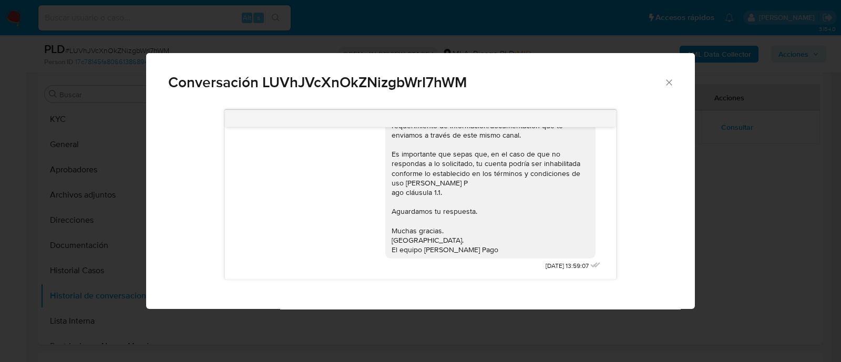
click at [126, 181] on div "Conversación LUVhJVcXnOkZNizgbWrI7hWM 17/07/2025 20:11:17 Hola, Esperamos que t…" at bounding box center [420, 181] width 841 height 362
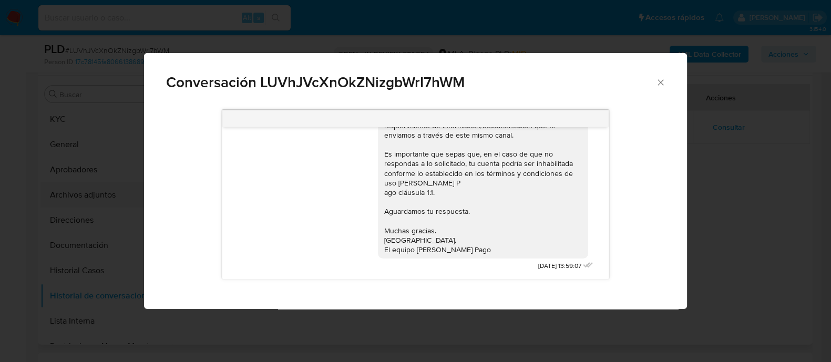
click at [110, 199] on button "Archivos adjuntos" at bounding box center [101, 194] width 123 height 25
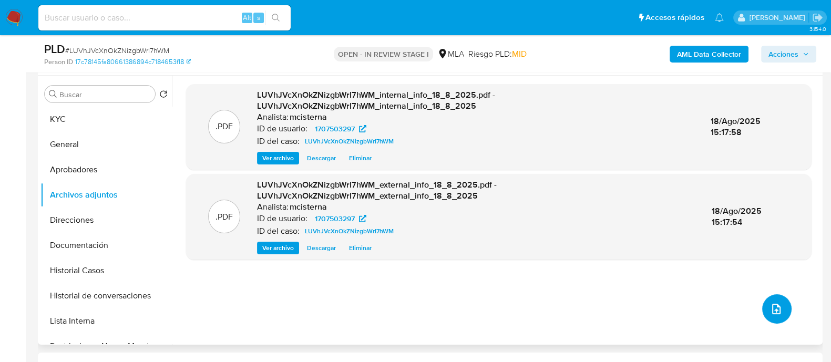
click at [770, 306] on icon "upload-file" at bounding box center [776, 309] width 13 height 13
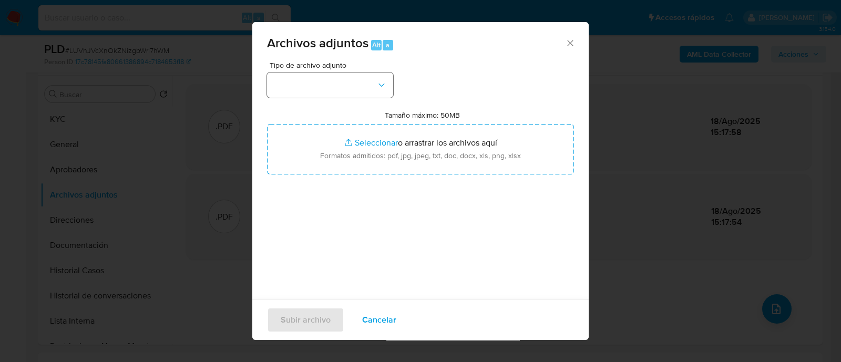
click at [368, 90] on div "Tipo de archivo adjunto Tamaño máximo: 50MB Seleccionar archivos Seleccionar o …" at bounding box center [420, 185] width 307 height 248
click at [368, 89] on button "button" at bounding box center [330, 84] width 126 height 25
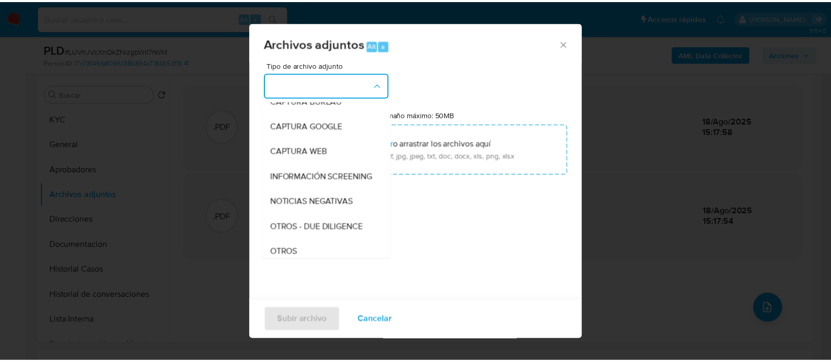
scroll to position [197, 0]
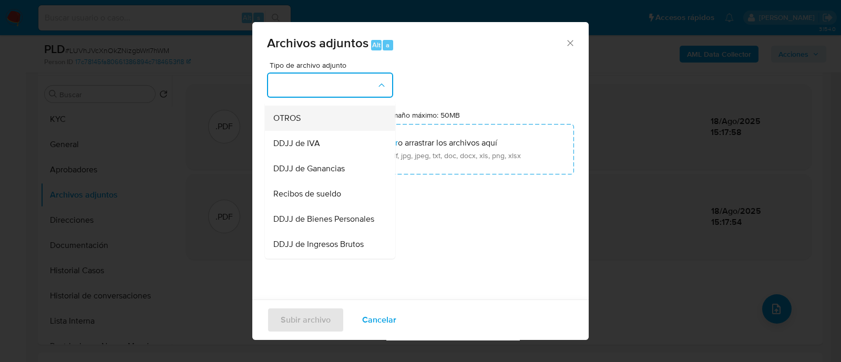
click at [330, 122] on div "OTROS" at bounding box center [326, 118] width 107 height 25
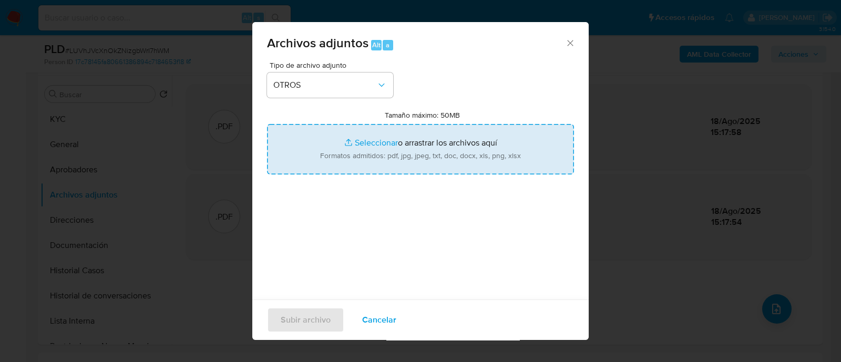
type input "C:\fakepath\Movimientos LUVhJVcXnOkZNizgbWrI7hWM_2025_07_17_15_43_19.xlsx"
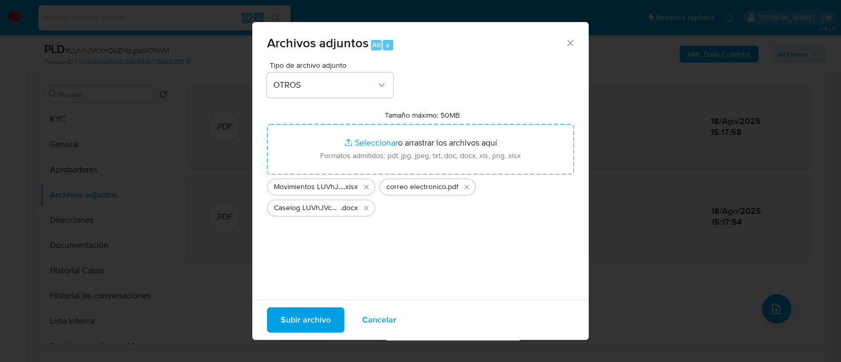
click at [313, 309] on span "Subir archivo" at bounding box center [306, 319] width 50 height 23
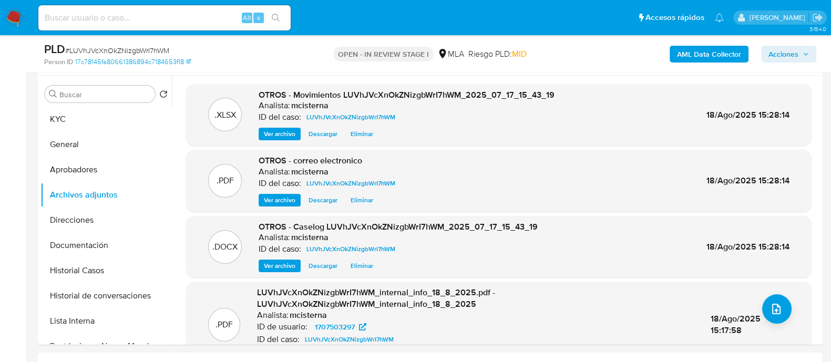
click at [777, 55] on span "Acciones" at bounding box center [783, 54] width 30 height 17
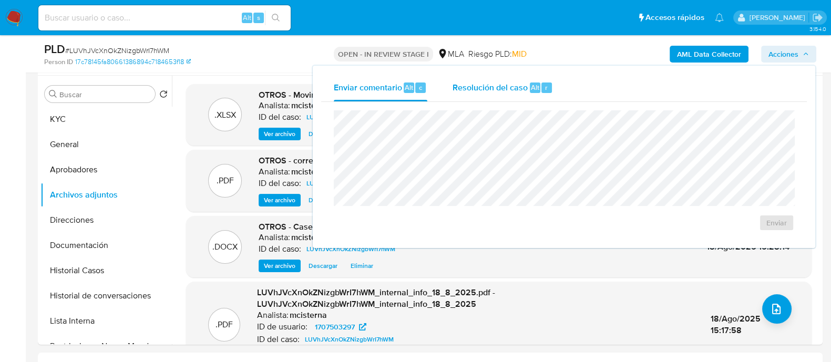
click at [492, 93] on div "Resolución del caso Alt r" at bounding box center [502, 87] width 100 height 27
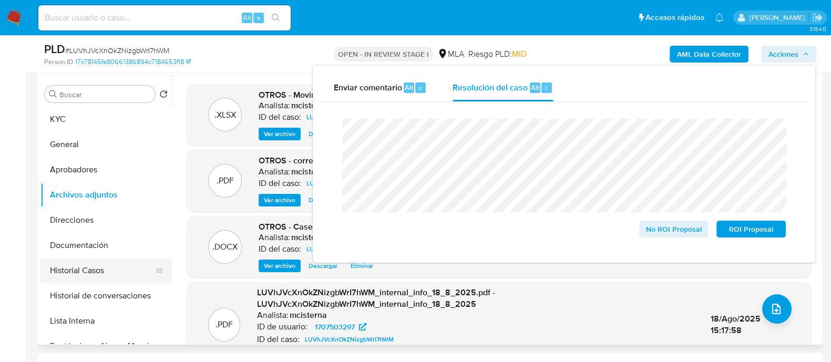
click at [117, 264] on button "Historial Casos" at bounding box center [101, 270] width 123 height 25
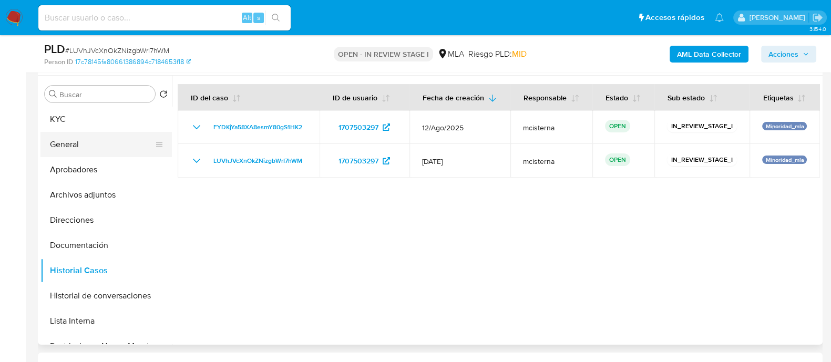
click at [95, 152] on button "General" at bounding box center [101, 144] width 123 height 25
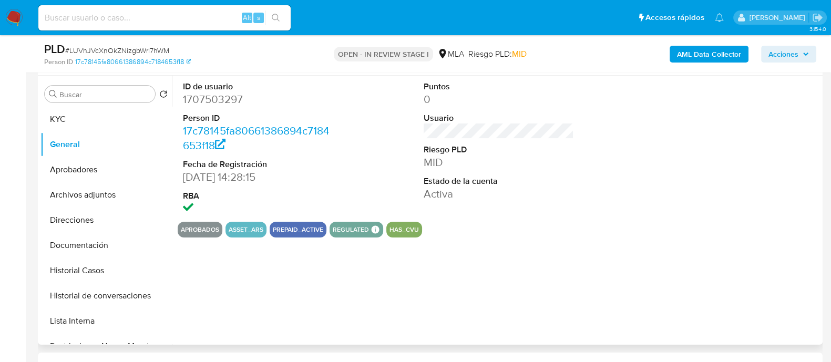
click at [232, 103] on dd "1707503297" at bounding box center [258, 99] width 150 height 15
copy dd "1707503297"
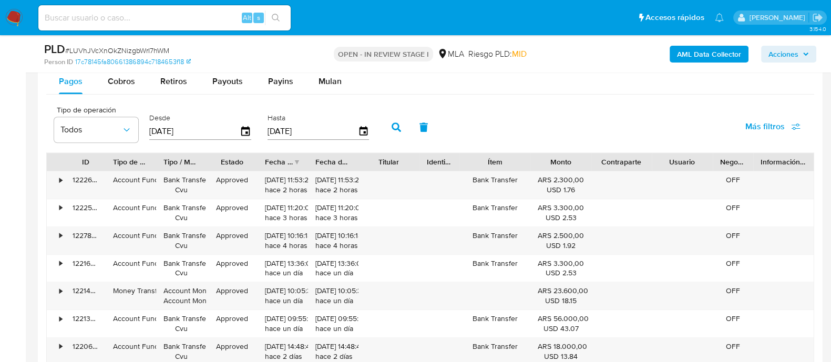
scroll to position [1248, 0]
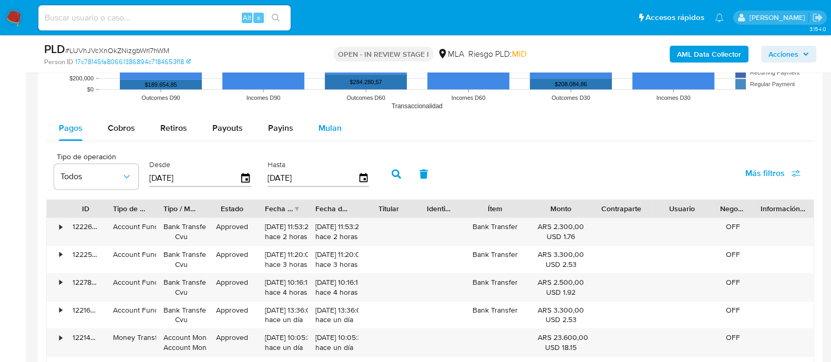
click at [333, 129] on span "Mulan" at bounding box center [329, 128] width 23 height 12
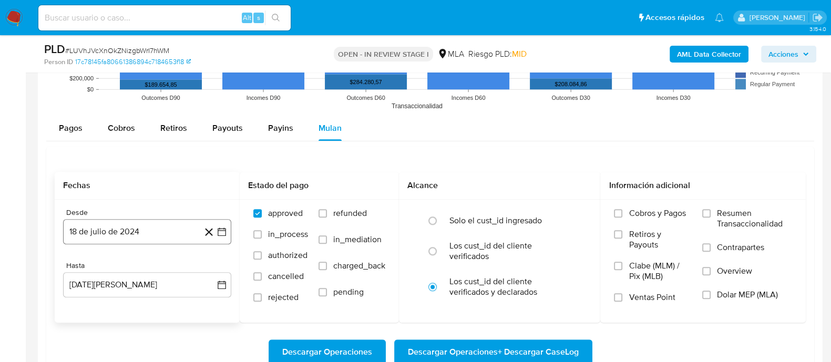
click at [160, 226] on button "18 de julio de 2024" at bounding box center [147, 231] width 168 height 25
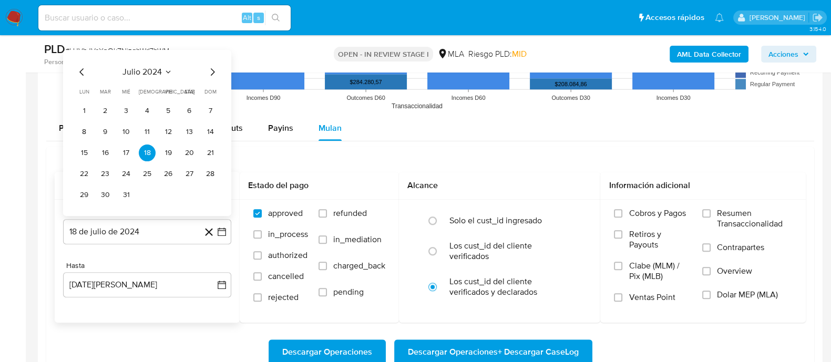
click at [156, 72] on span "julio 2024" at bounding box center [141, 72] width 39 height 11
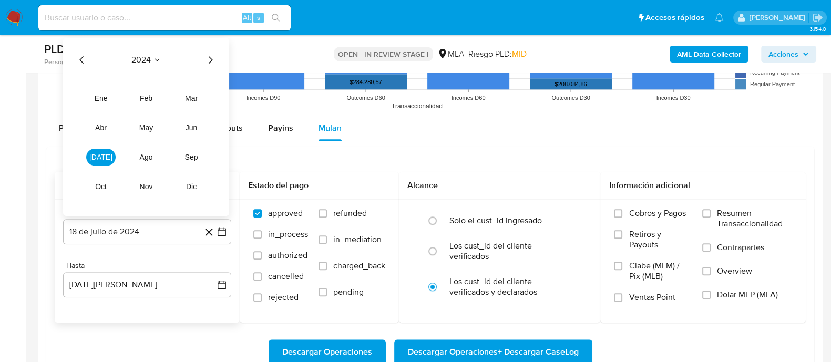
click at [210, 61] on icon "Año siguiente" at bounding box center [211, 59] width 4 height 7
click at [100, 123] on span "abr" at bounding box center [101, 127] width 12 height 8
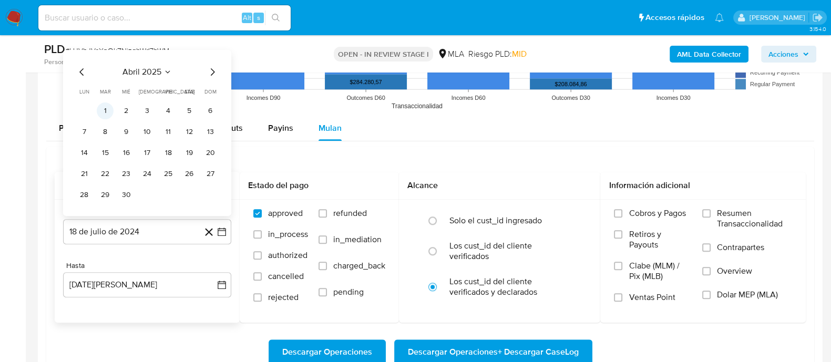
click at [107, 111] on button "1" at bounding box center [105, 110] width 17 height 17
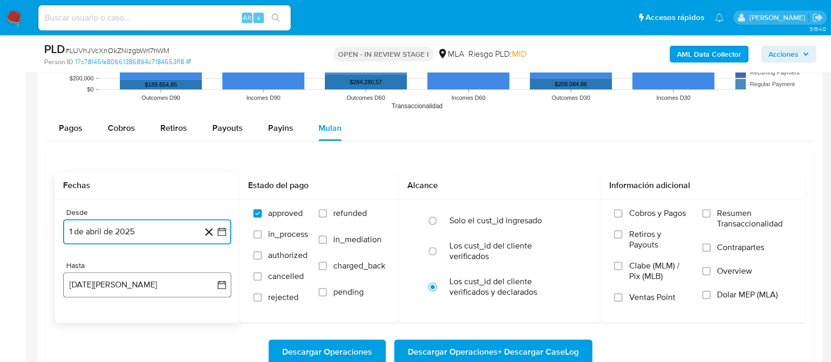
click at [171, 279] on button "18 de agosto de 2025" at bounding box center [147, 284] width 168 height 25
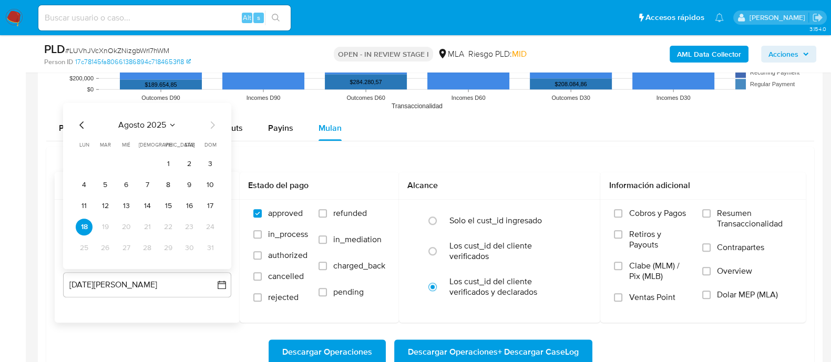
click at [81, 126] on icon "Mes anterior" at bounding box center [81, 124] width 4 height 7
click at [147, 245] on button "31" at bounding box center [147, 248] width 17 height 17
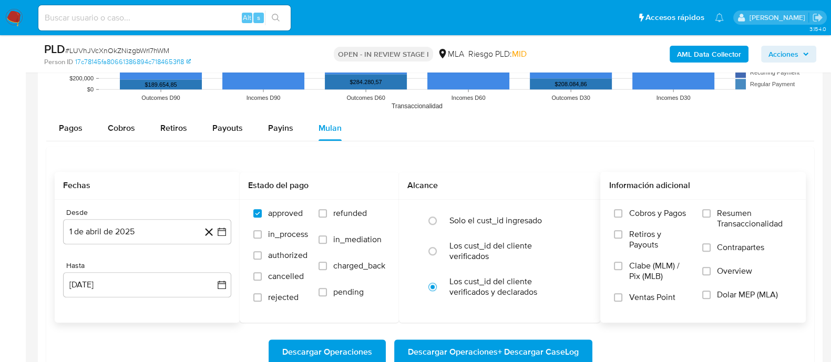
click at [733, 298] on span "Dolar MEP (MLA)" at bounding box center [747, 294] width 61 height 11
click at [710, 298] on input "Dolar MEP (MLA)" at bounding box center [706, 295] width 8 height 8
click at [564, 340] on span "Descargar Operaciones + Descargar CaseLog" at bounding box center [493, 351] width 171 height 23
click at [198, 15] on input at bounding box center [164, 18] width 252 height 14
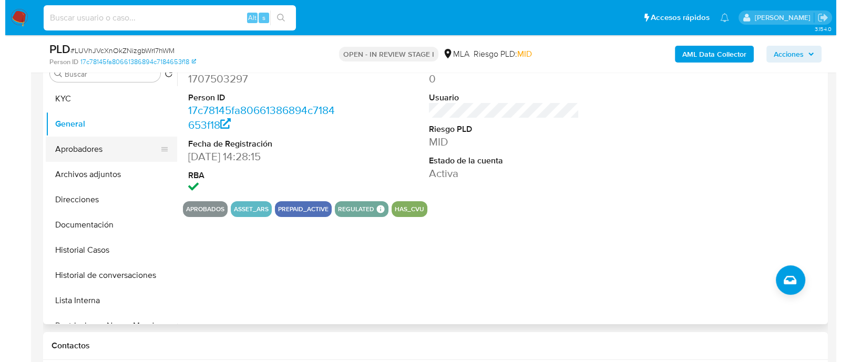
scroll to position [197, 0]
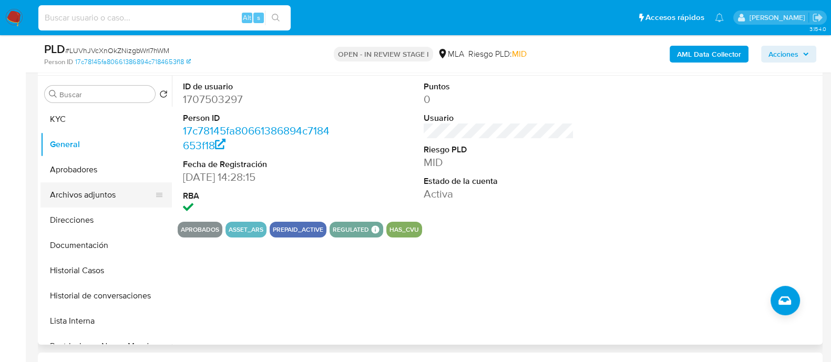
click at [113, 193] on button "Archivos adjuntos" at bounding box center [101, 194] width 123 height 25
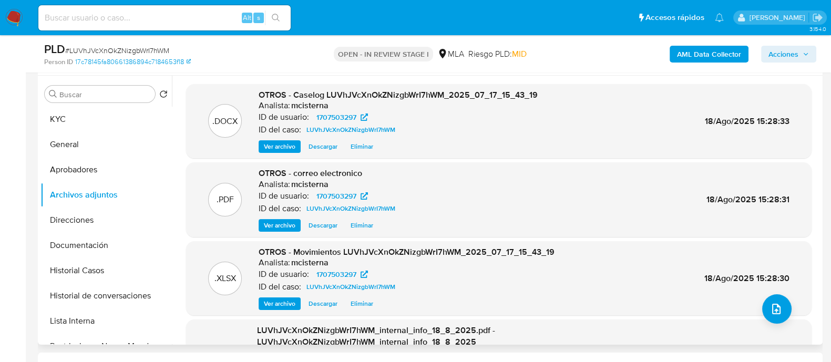
click at [365, 302] on span "Eliminar" at bounding box center [361, 303] width 23 height 11
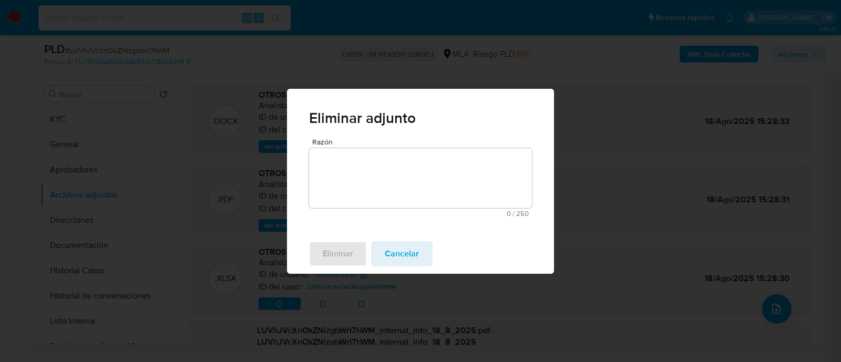
click at [415, 171] on textarea "Razón" at bounding box center [420, 178] width 223 height 60
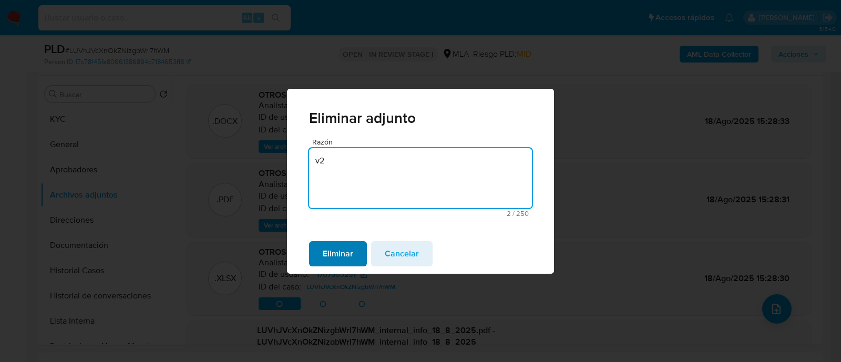
type textarea "v2"
click at [339, 258] on span "Eliminar" at bounding box center [338, 253] width 30 height 23
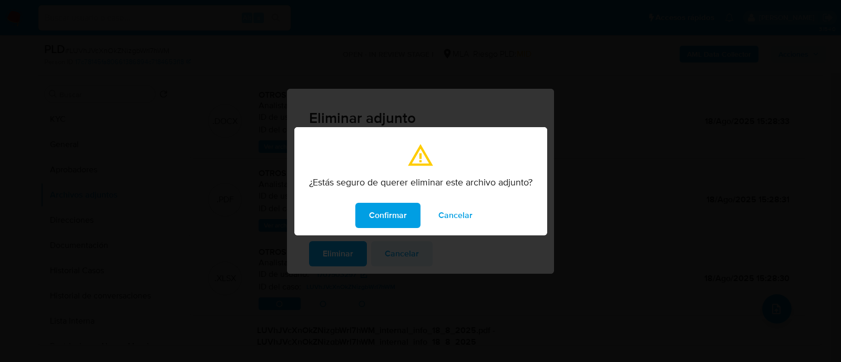
click at [386, 211] on span "Confirmar" at bounding box center [388, 215] width 38 height 23
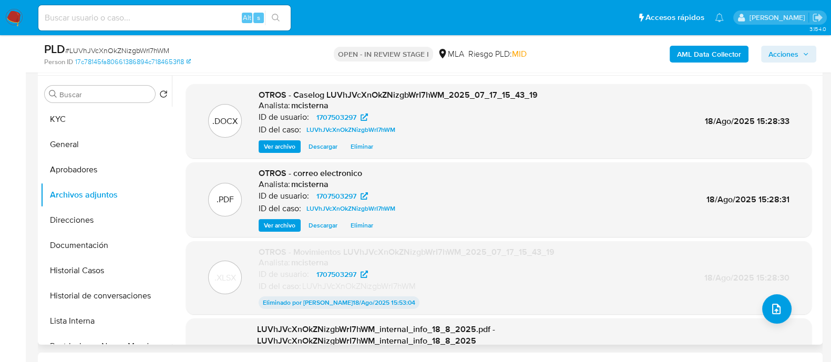
click at [356, 148] on span "Eliminar" at bounding box center [361, 146] width 23 height 11
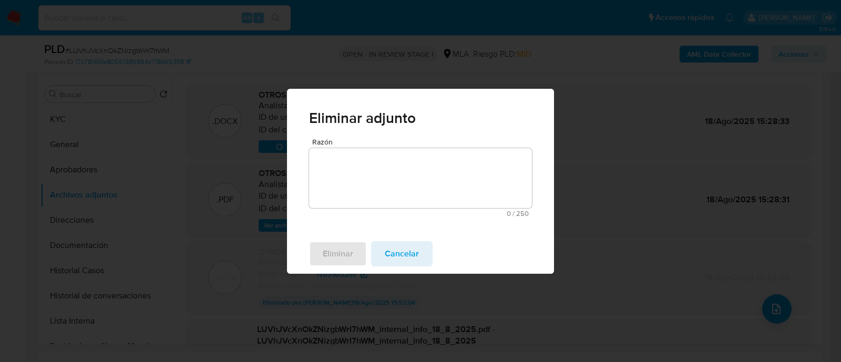
click at [386, 198] on textarea "Razón" at bounding box center [420, 178] width 223 height 60
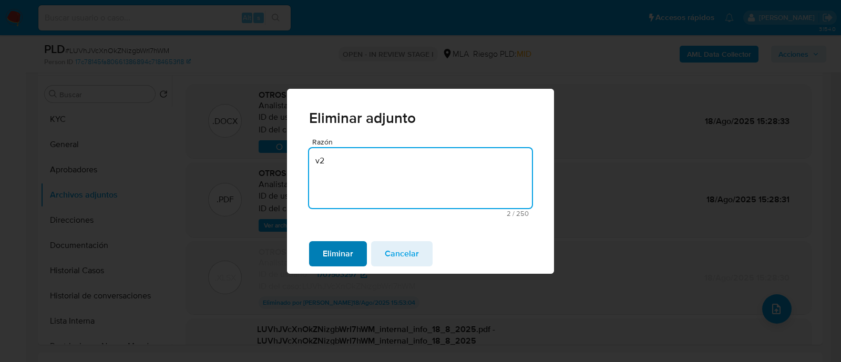
type textarea "v2"
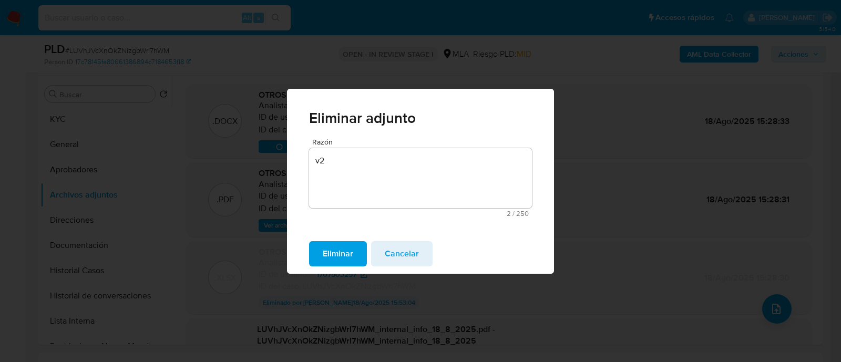
click at [360, 253] on button "Eliminar" at bounding box center [338, 253] width 58 height 25
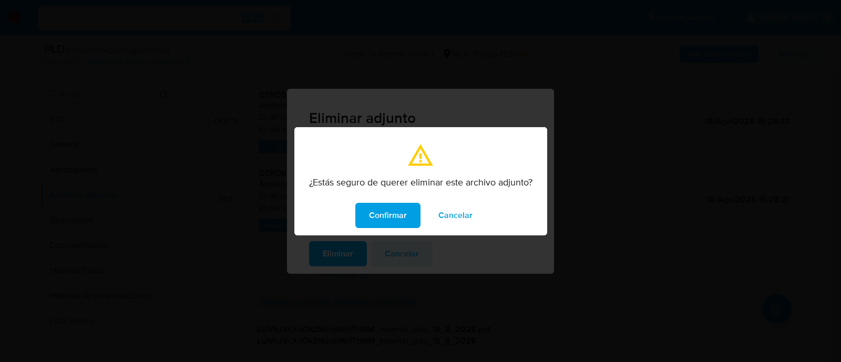
click at [394, 211] on span "Confirmar" at bounding box center [388, 215] width 38 height 23
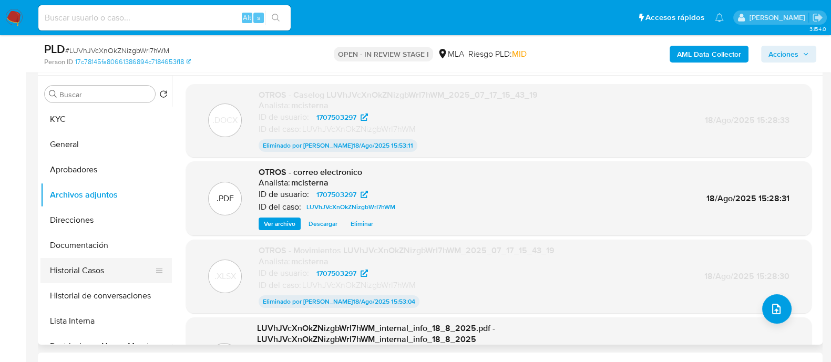
click at [84, 266] on button "Historial Casos" at bounding box center [101, 270] width 123 height 25
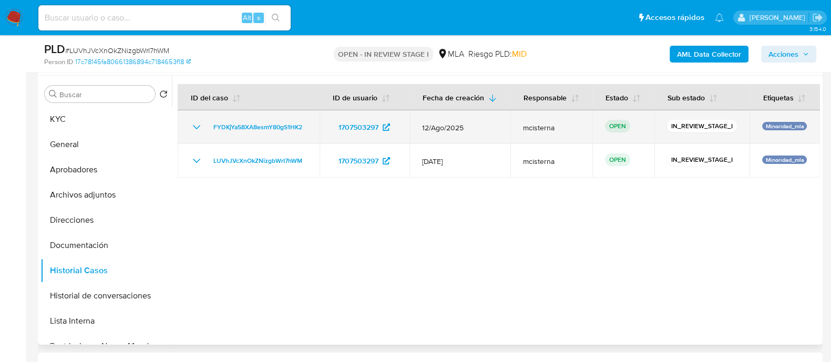
drag, startPoint x: 312, startPoint y: 125, endPoint x: 200, endPoint y: 130, distance: 112.5
click at [200, 130] on td "FYDKjYa58XA8esmY80gS1HK2" at bounding box center [249, 127] width 142 height 34
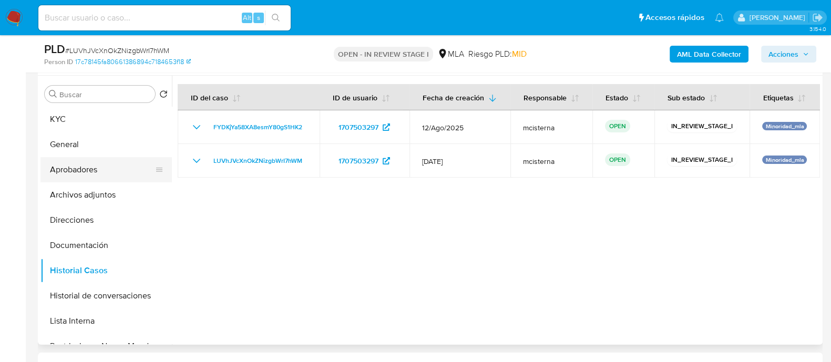
click at [99, 162] on button "Aprobadores" at bounding box center [101, 169] width 123 height 25
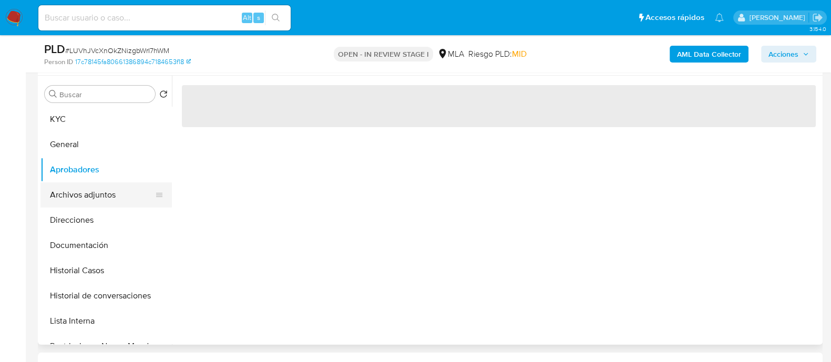
click at [108, 201] on button "Archivos adjuntos" at bounding box center [101, 194] width 123 height 25
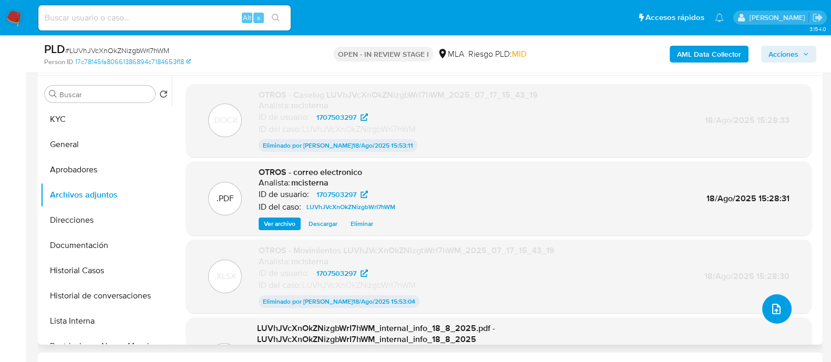
click at [780, 306] on button "upload-file" at bounding box center [776, 308] width 29 height 29
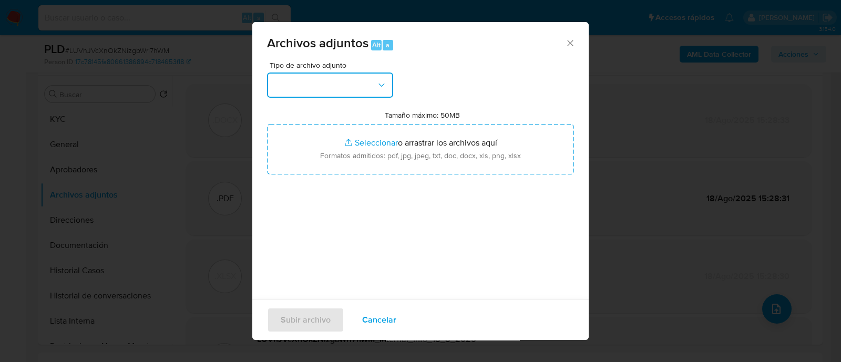
click at [354, 78] on button "button" at bounding box center [330, 84] width 126 height 25
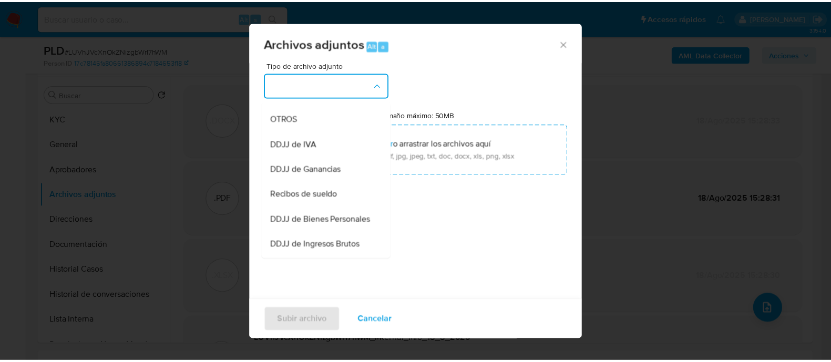
scroll to position [131, 0]
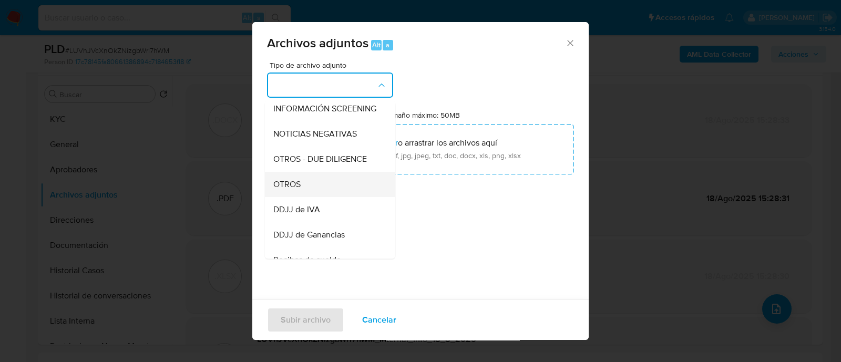
click at [321, 197] on div "OTROS" at bounding box center [326, 184] width 107 height 25
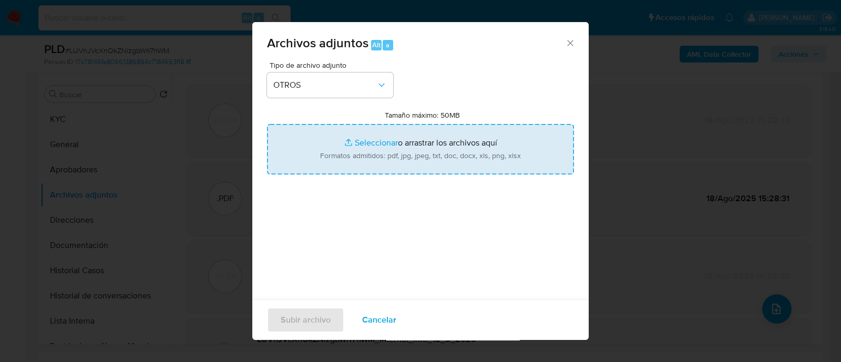
type input "C:\fakepath\V2 Movimientos LUVhJVcXnOkZNizgbWrI7hWM_2025_07_17_15_43_19.xlsx"
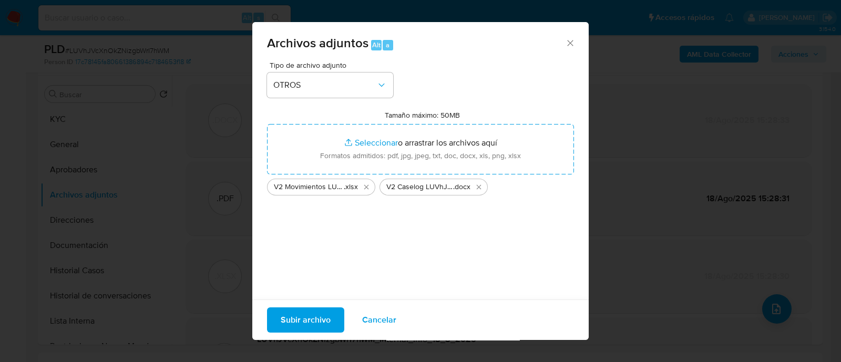
click at [300, 318] on span "Subir archivo" at bounding box center [306, 319] width 50 height 23
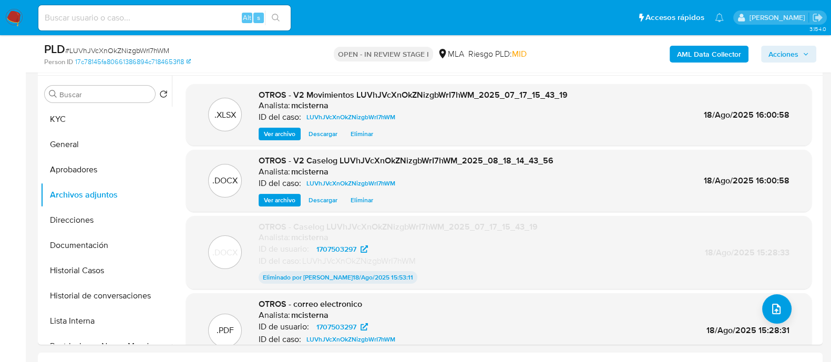
click at [772, 54] on span "Acciones" at bounding box center [783, 54] width 30 height 17
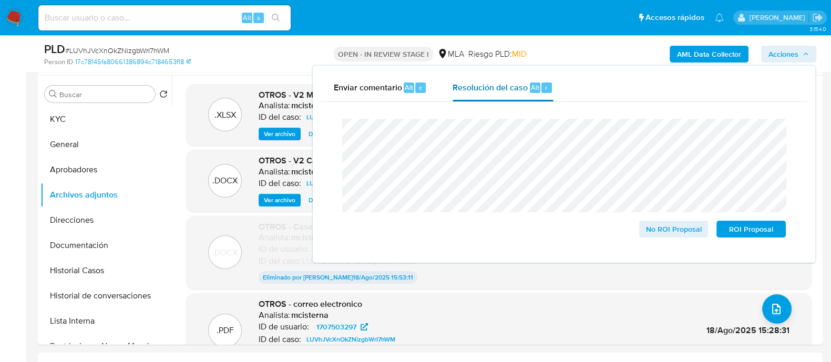
click at [497, 81] on span "Resolución del caso" at bounding box center [489, 87] width 75 height 12
click at [754, 226] on span "ROI Proposal" at bounding box center [750, 229] width 55 height 15
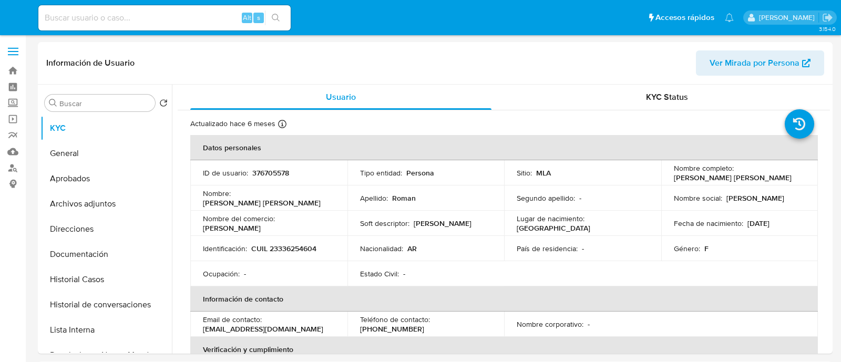
select select "10"
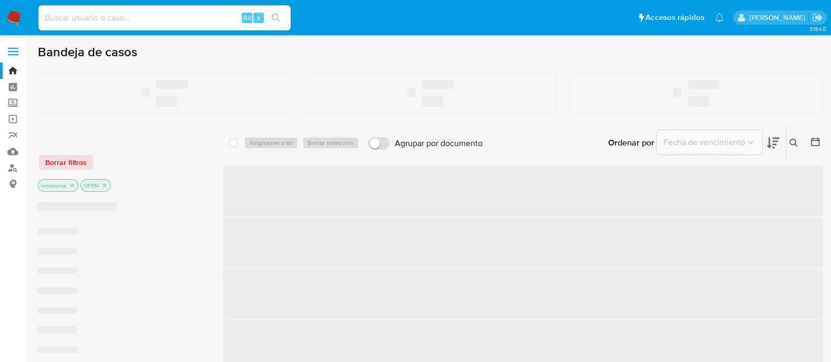
click at [179, 19] on input at bounding box center [164, 18] width 252 height 14
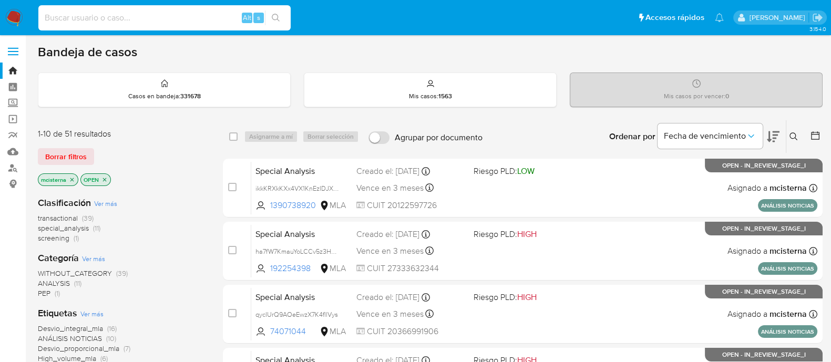
paste input "mUJFtknyeVMDhjyrXivq1kKT"
type input "mUJFtknyeVMDhjyrXivq1kKT"
click at [282, 19] on button "search-icon" at bounding box center [276, 18] width 22 height 15
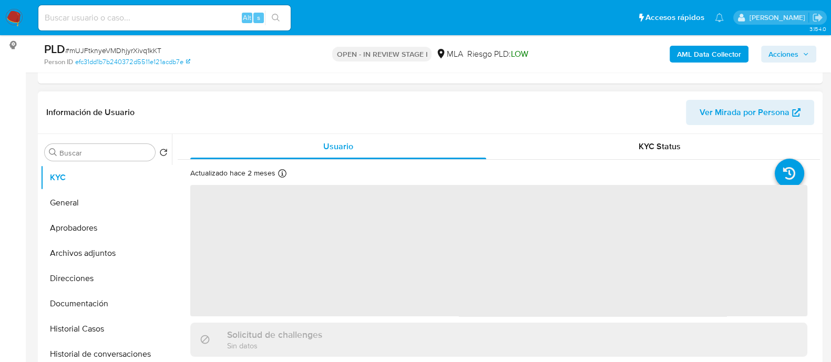
scroll to position [197, 0]
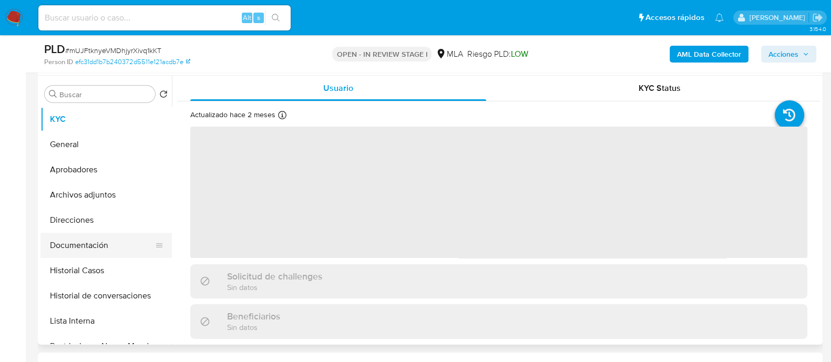
click at [114, 251] on button "Documentación" at bounding box center [101, 245] width 123 height 25
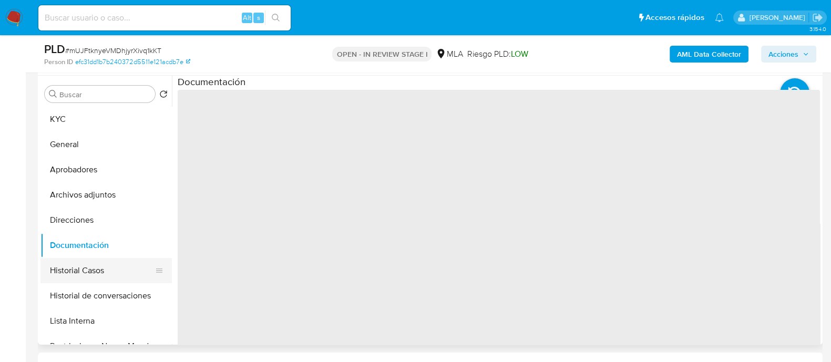
click at [116, 264] on button "Historial Casos" at bounding box center [101, 270] width 123 height 25
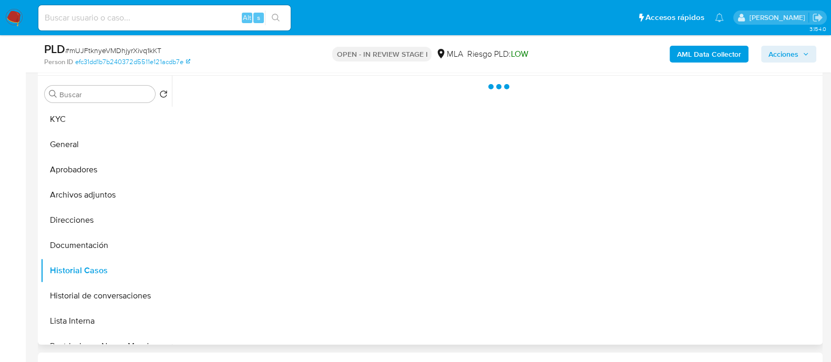
select select "10"
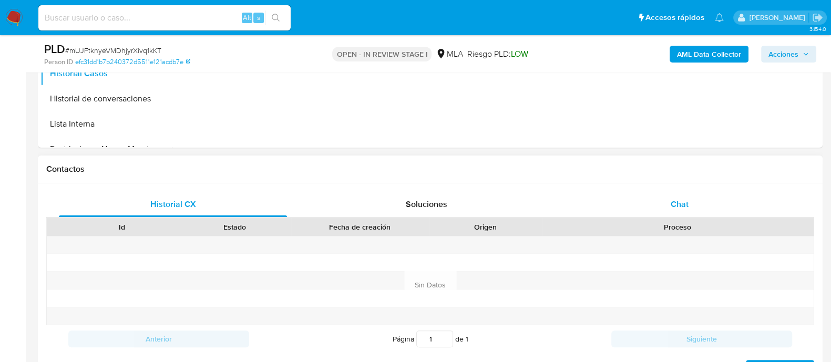
click at [636, 193] on div "Chat" at bounding box center [679, 204] width 228 height 25
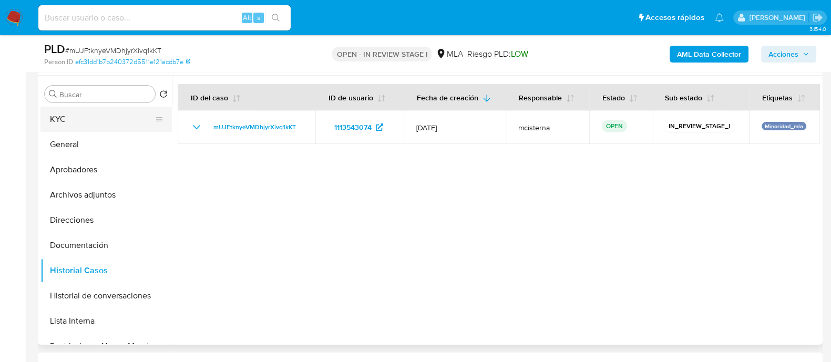
click at [79, 117] on button "KYC" at bounding box center [101, 119] width 123 height 25
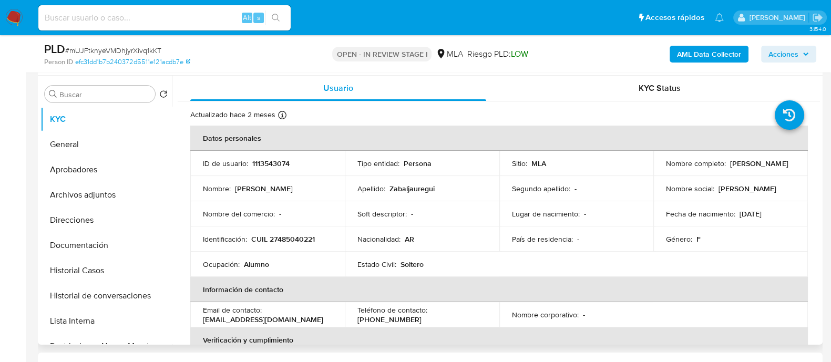
drag, startPoint x: 200, startPoint y: 317, endPoint x: 313, endPoint y: 316, distance: 113.5
click at [313, 316] on td "Email de contacto : [EMAIL_ADDRESS][DOMAIN_NAME]" at bounding box center [267, 314] width 154 height 25
copy p "[EMAIL_ADDRESS][DOMAIN_NAME]"
click at [284, 164] on p "1113543074" at bounding box center [270, 163] width 37 height 9
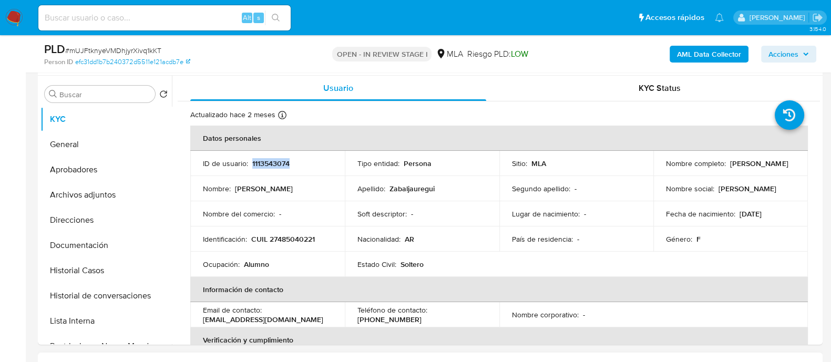
copy p "1113543074"
click at [269, 321] on p "[EMAIL_ADDRESS][DOMAIN_NAME]" at bounding box center [263, 319] width 120 height 9
drag, startPoint x: 199, startPoint y: 322, endPoint x: 354, endPoint y: 320, distance: 154.5
click at [354, 321] on tr "Email de contacto : [EMAIL_ADDRESS][DOMAIN_NAME] Teléfono de contacto : [PHONE_…" at bounding box center [498, 314] width 617 height 25
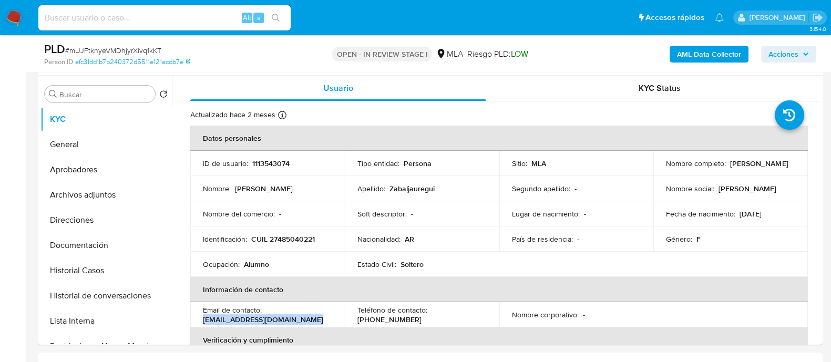
copy p "[EMAIL_ADDRESS][DOMAIN_NAME]"
click at [89, 241] on button "Documentación" at bounding box center [101, 245] width 123 height 25
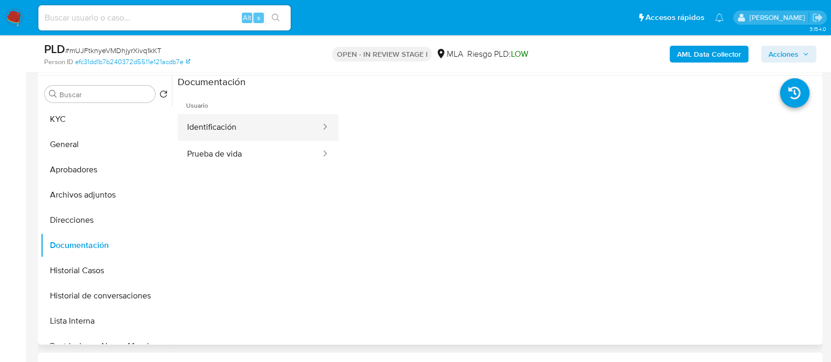
click at [221, 132] on button "Identificación" at bounding box center [250, 127] width 144 height 27
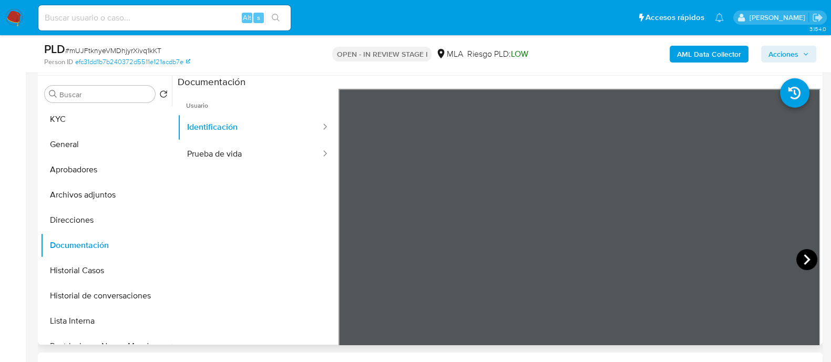
click at [806, 260] on icon at bounding box center [806, 259] width 21 height 21
click at [111, 120] on button "KYC" at bounding box center [101, 119] width 123 height 25
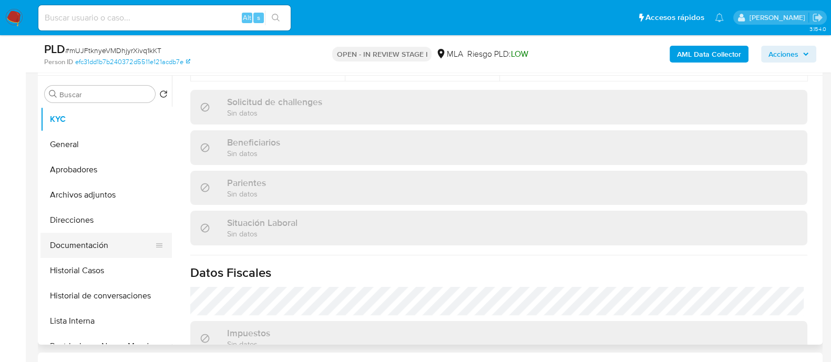
scroll to position [365, 0]
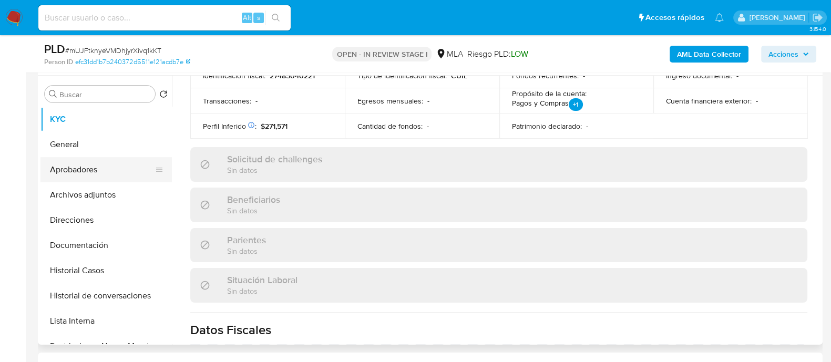
click at [106, 154] on button "General" at bounding box center [105, 144] width 131 height 25
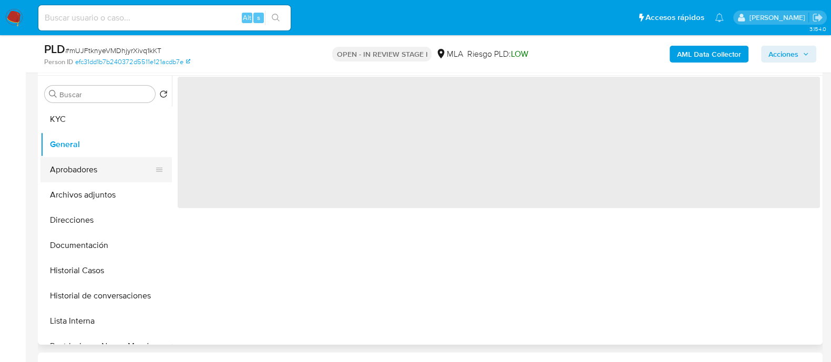
scroll to position [0, 0]
click at [97, 184] on button "Archivos adjuntos" at bounding box center [101, 194] width 123 height 25
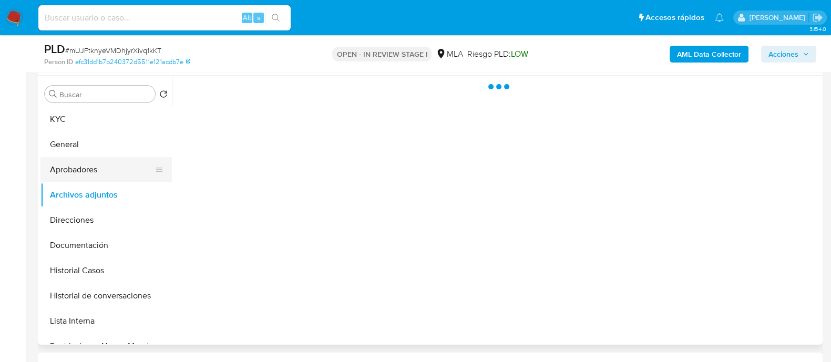
click at [121, 174] on button "Aprobadores" at bounding box center [101, 169] width 123 height 25
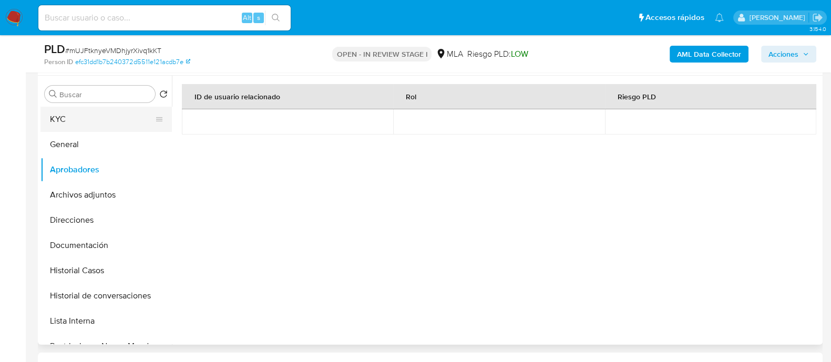
click at [93, 112] on button "KYC" at bounding box center [101, 119] width 123 height 25
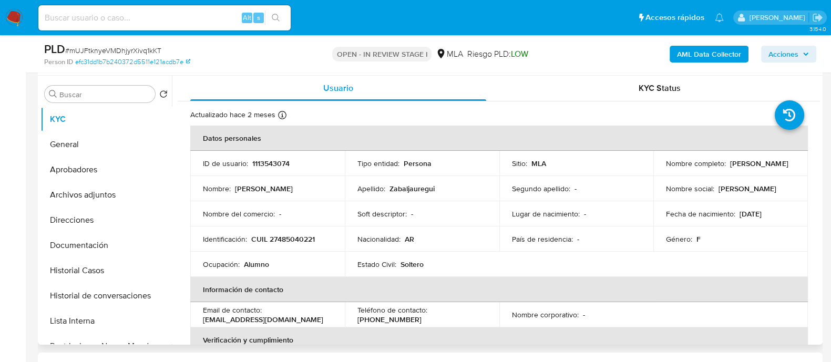
drag, startPoint x: 661, startPoint y: 169, endPoint x: 769, endPoint y: 168, distance: 108.2
click at [769, 168] on td "Nombre completo : Zamira Zabaljauregui" at bounding box center [730, 163] width 154 height 25
copy p "Zamira Zabaljauregui"
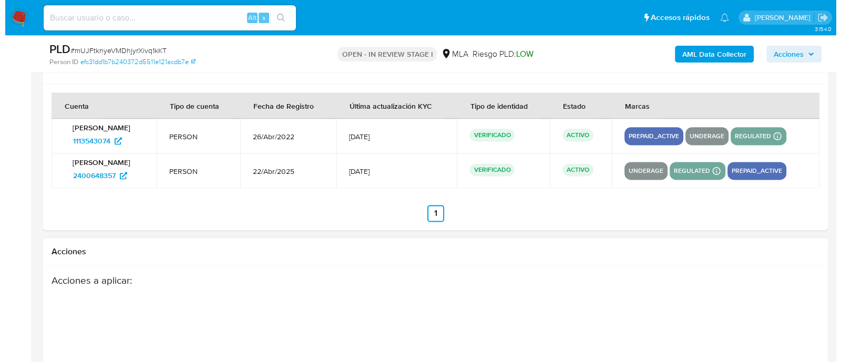
scroll to position [1880, 0]
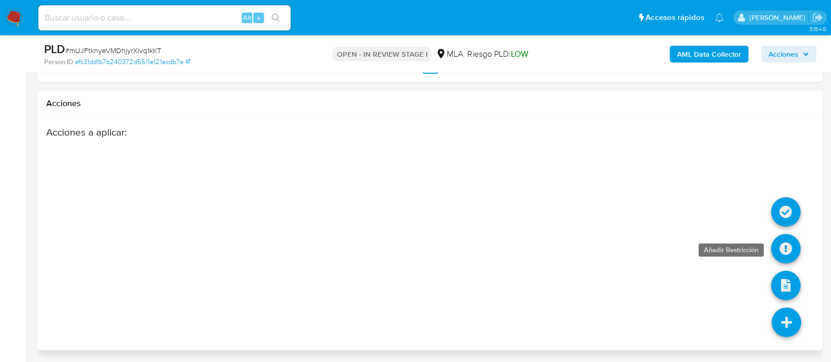
click at [793, 243] on icon at bounding box center [785, 248] width 29 height 29
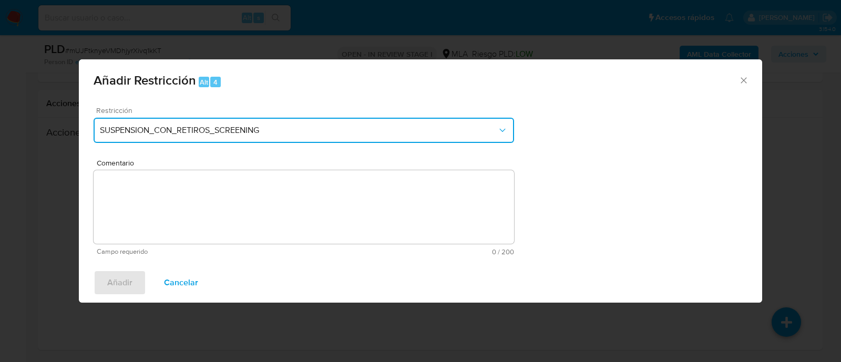
click at [242, 120] on button "SUSPENSION_CON_RETIROS_SCREENING" at bounding box center [304, 130] width 420 height 25
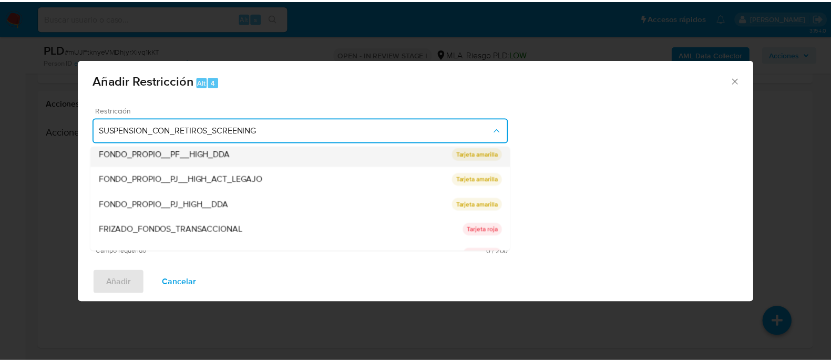
scroll to position [172, 0]
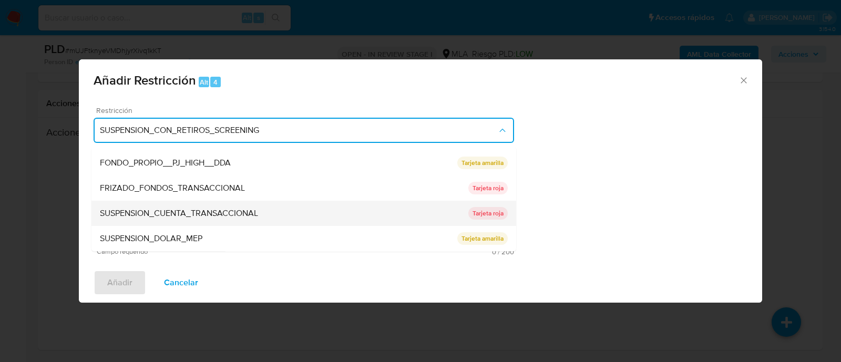
click at [254, 211] on span "SUSPENSION_CUENTA_TRANSACCIONAL" at bounding box center [179, 214] width 158 height 11
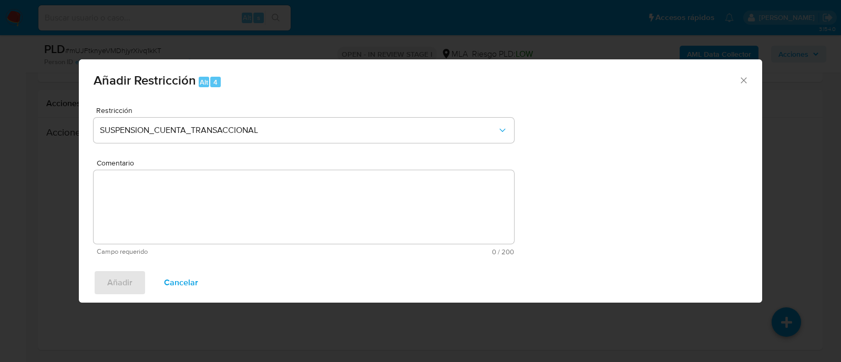
click at [293, 211] on textarea "Comentario" at bounding box center [304, 207] width 420 height 74
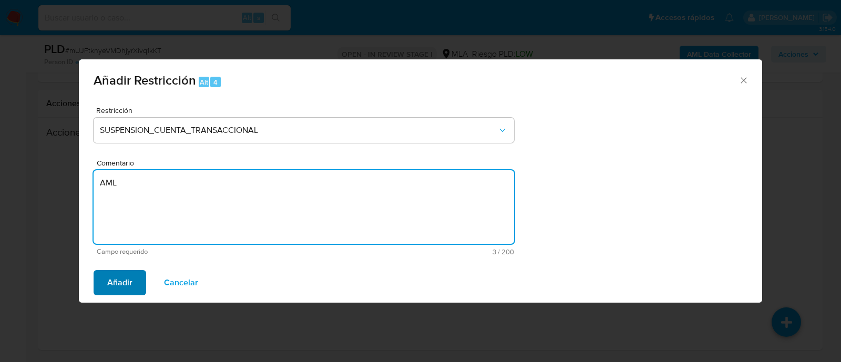
type textarea "AML"
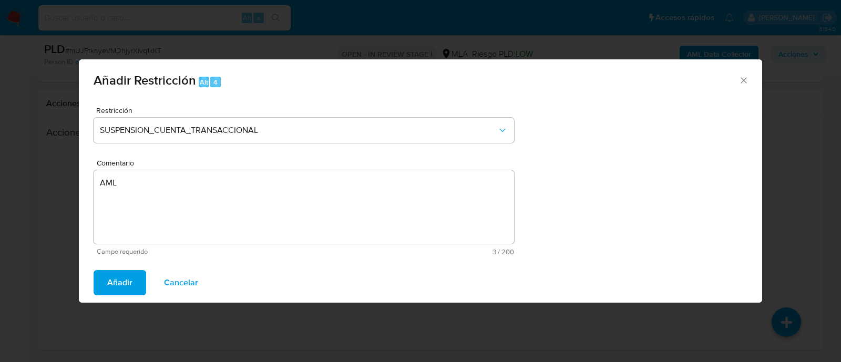
click at [131, 288] on span "Añadir" at bounding box center [119, 282] width 25 height 23
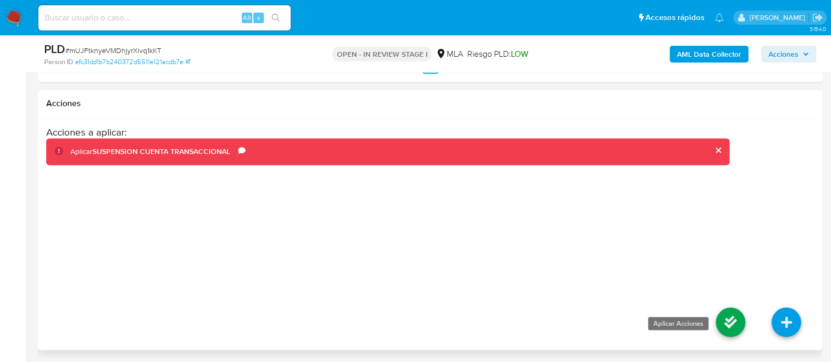
click at [729, 313] on icon at bounding box center [730, 321] width 29 height 29
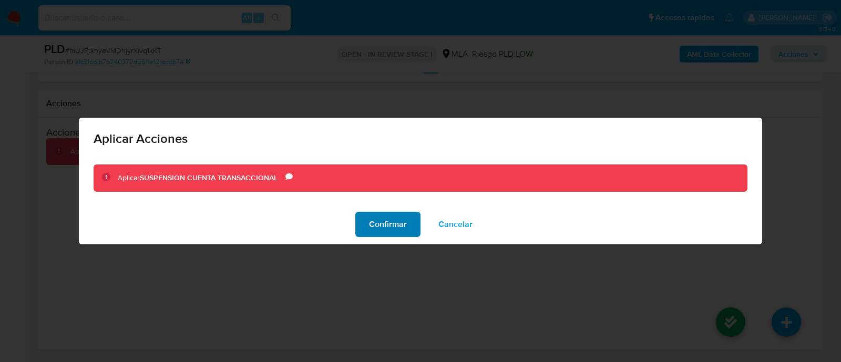
click at [396, 224] on span "Confirmar" at bounding box center [388, 224] width 38 height 23
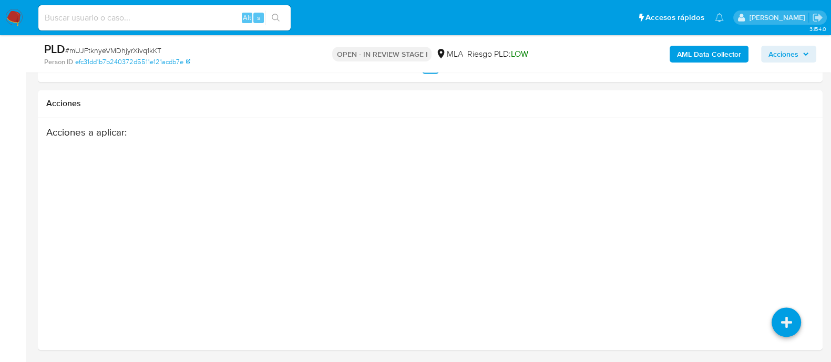
click at [208, 16] on input at bounding box center [164, 18] width 252 height 14
paste input "zctlMiEKwWP2nUCBtv9sSKkc"
type input "zctlMiEKwWP2nUCBtv9sSKkc"
click at [279, 17] on icon "search-icon" at bounding box center [276, 18] width 8 height 8
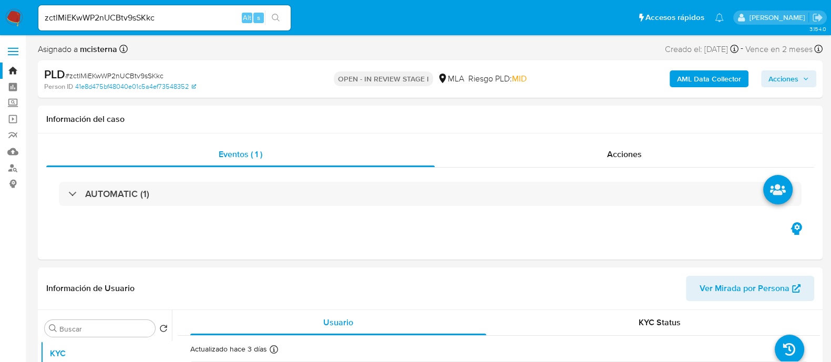
select select "10"
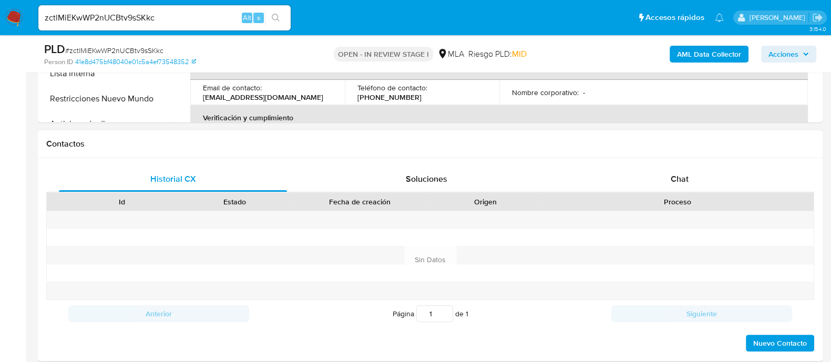
scroll to position [459, 0]
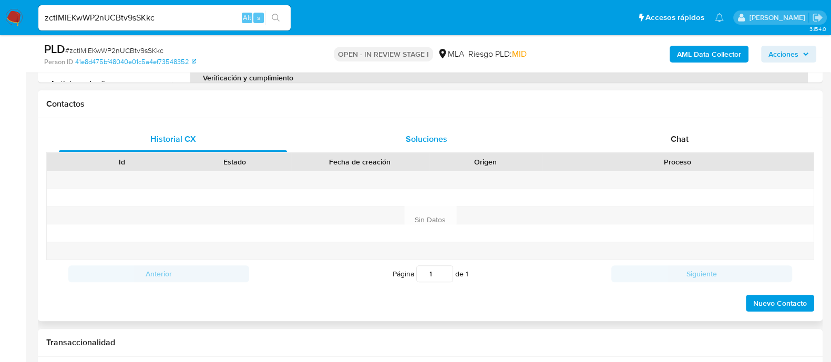
drag, startPoint x: 646, startPoint y: 136, endPoint x: 466, endPoint y: 142, distance: 179.8
click at [646, 136] on div "Chat" at bounding box center [679, 139] width 228 height 25
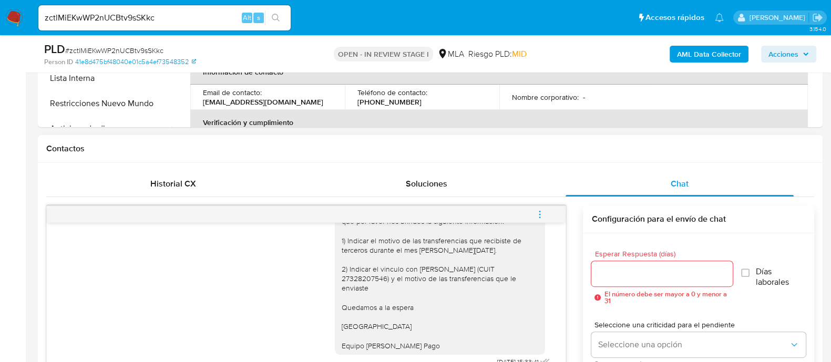
scroll to position [394, 0]
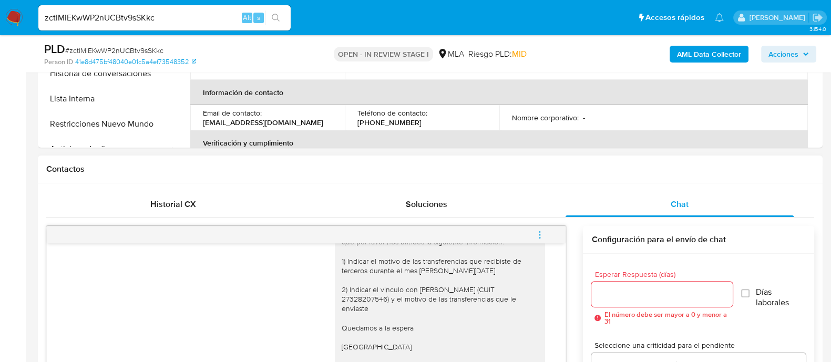
click at [537, 233] on icon "menu-action" at bounding box center [539, 234] width 9 height 9
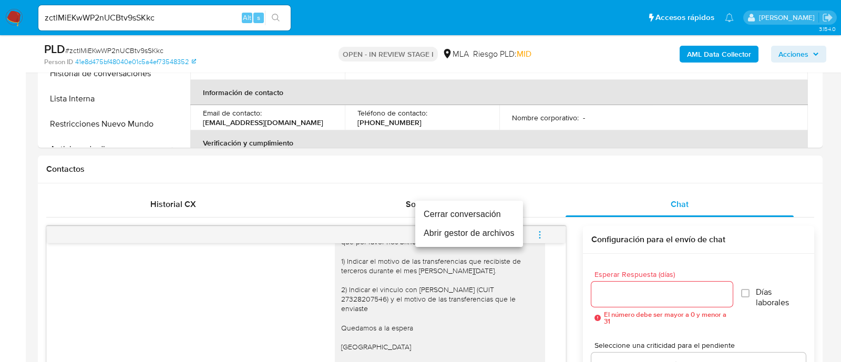
click at [468, 211] on li "Cerrar conversación" at bounding box center [469, 214] width 108 height 19
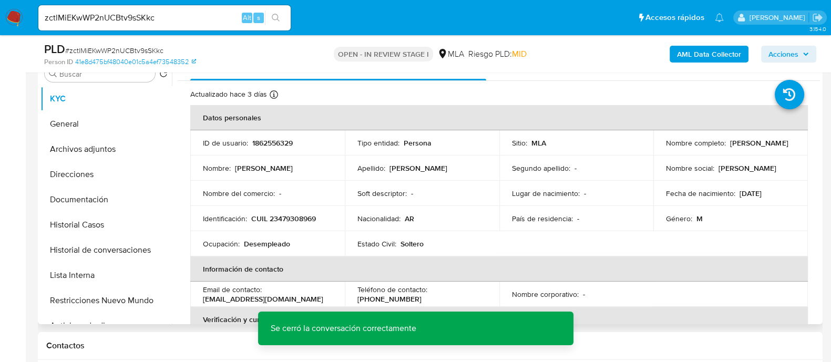
scroll to position [197, 0]
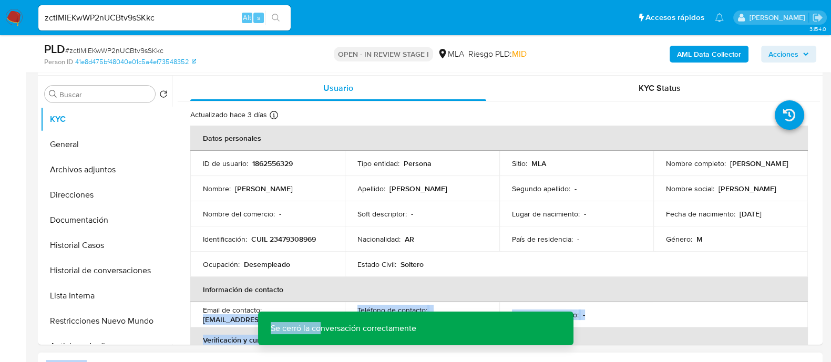
drag, startPoint x: 202, startPoint y: 319, endPoint x: 322, endPoint y: 319, distance: 119.3
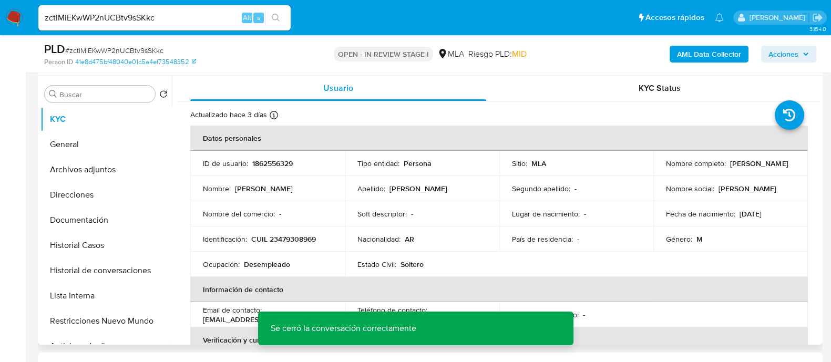
click at [319, 276] on td "Ocupación : Desempleado" at bounding box center [267, 264] width 154 height 25
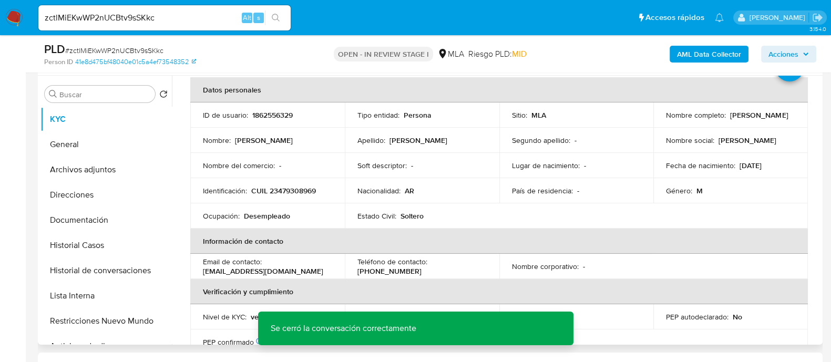
scroll to position [65, 0]
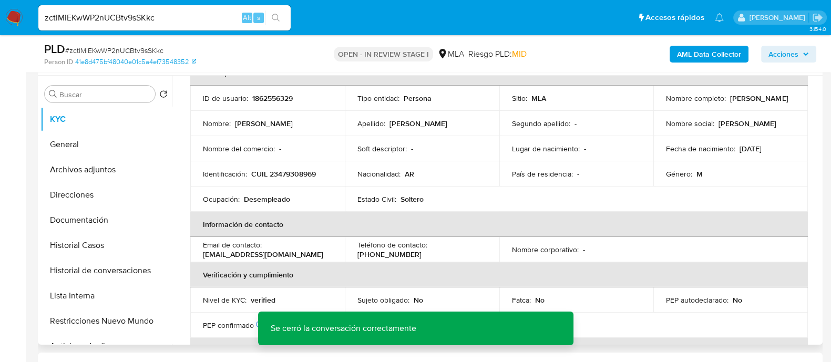
click at [266, 255] on p "m3371540@gmail.com" at bounding box center [263, 254] width 120 height 9
click at [237, 255] on p "m3371540@gmail.com" at bounding box center [263, 254] width 120 height 9
drag, startPoint x: 199, startPoint y: 256, endPoint x: 297, endPoint y: 256, distance: 97.7
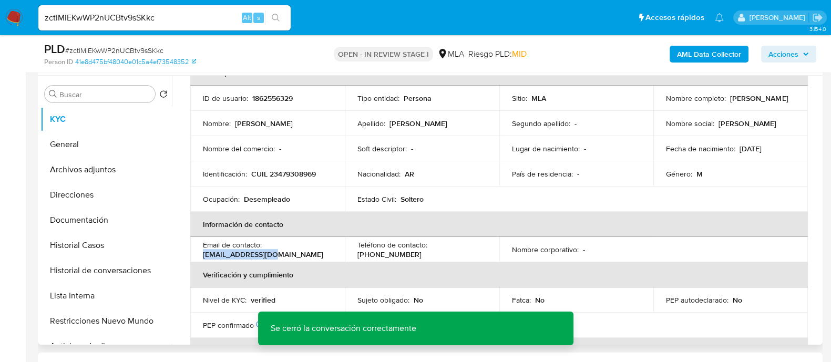
click at [297, 256] on td "Email de contacto : m3371540@gmail.com" at bounding box center [267, 249] width 154 height 25
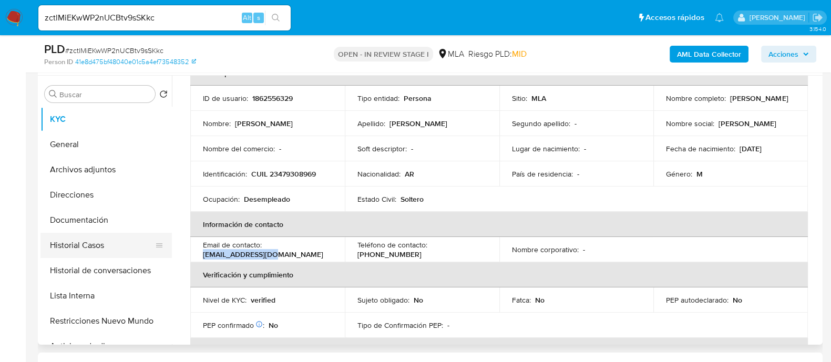
click at [121, 256] on button "Historial Casos" at bounding box center [101, 245] width 123 height 25
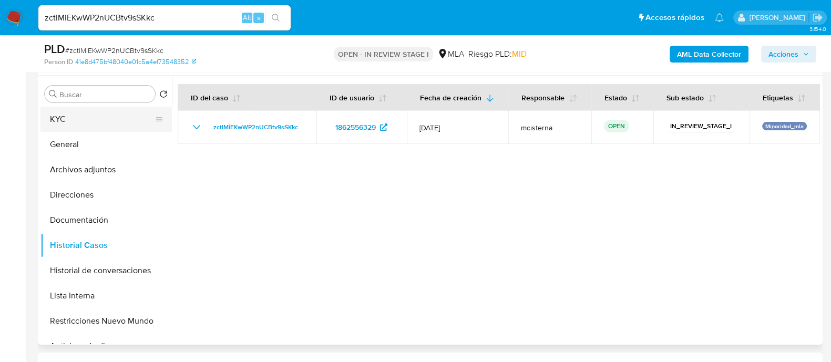
click at [69, 126] on button "KYC" at bounding box center [101, 119] width 123 height 25
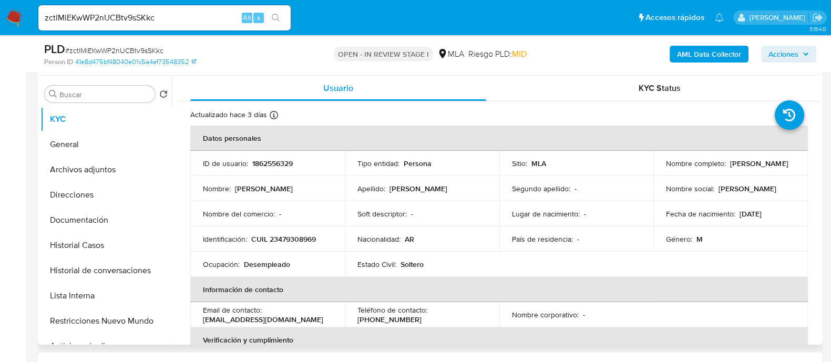
click at [730, 168] on p "Mario Sebastian Quintana" at bounding box center [759, 163] width 58 height 9
drag, startPoint x: 709, startPoint y: 170, endPoint x: 750, endPoint y: 170, distance: 40.5
click at [750, 170] on td "Nombre completo : Mario Sebastian Quintana" at bounding box center [730, 163] width 154 height 25
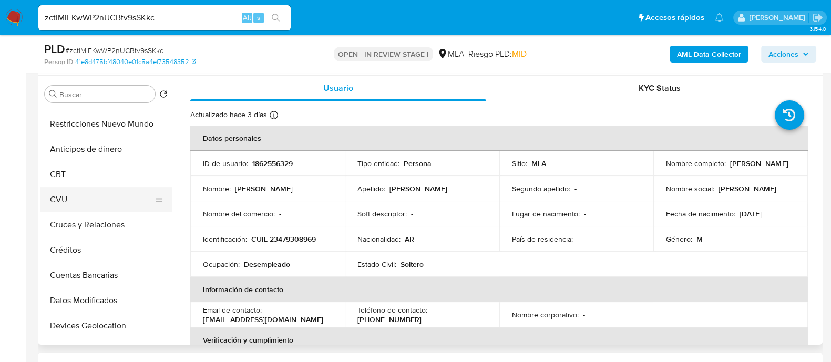
scroll to position [196, 0]
click at [120, 195] on button "CVU" at bounding box center [101, 200] width 123 height 25
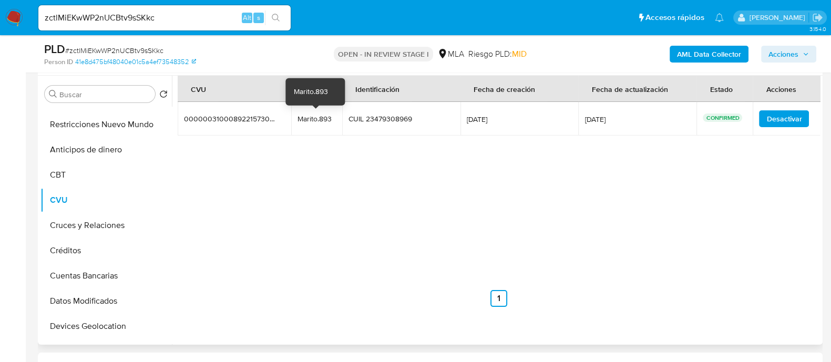
click at [307, 117] on div "Marito.893" at bounding box center [316, 118] width 38 height 9
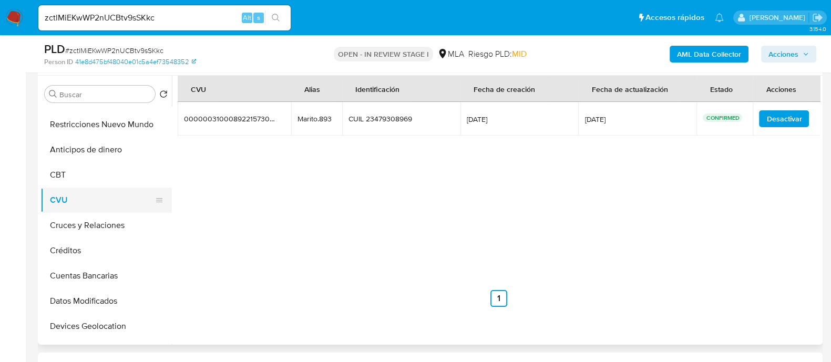
scroll to position [0, 0]
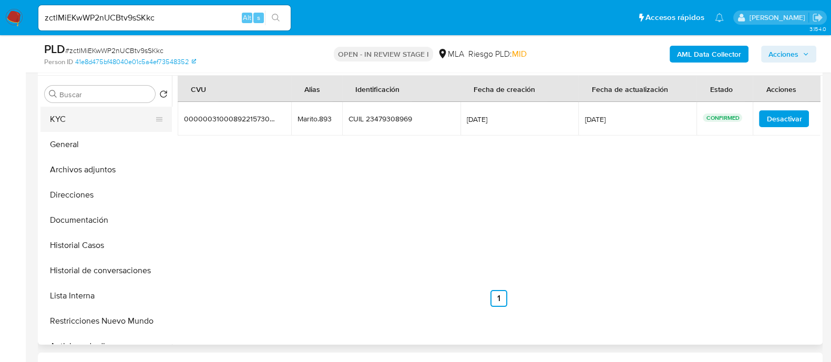
click at [87, 122] on button "KYC" at bounding box center [101, 119] width 123 height 25
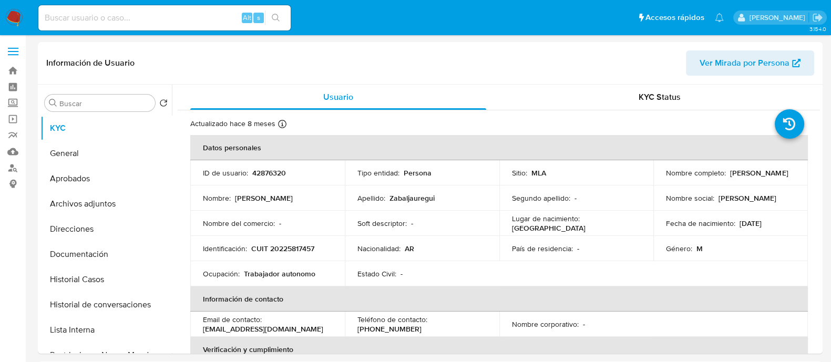
select select "10"
click at [308, 249] on p "CUIT 20225817457" at bounding box center [282, 248] width 63 height 9
copy p "20225817457"
drag, startPoint x: 665, startPoint y: 179, endPoint x: 781, endPoint y: 178, distance: 116.6
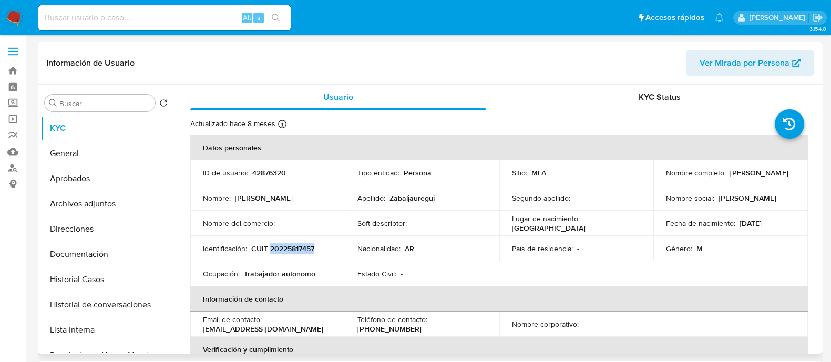
click at [781, 178] on div "Nombre completo : [PERSON_NAME]" at bounding box center [730, 172] width 129 height 9
copy p "[PERSON_NAME]"
drag, startPoint x: 204, startPoint y: 331, endPoint x: 318, endPoint y: 332, distance: 113.5
click at [318, 332] on div "Email de contacto : [EMAIL_ADDRESS][DOMAIN_NAME]" at bounding box center [267, 324] width 129 height 19
drag, startPoint x: 198, startPoint y: 332, endPoint x: 310, endPoint y: 330, distance: 111.9
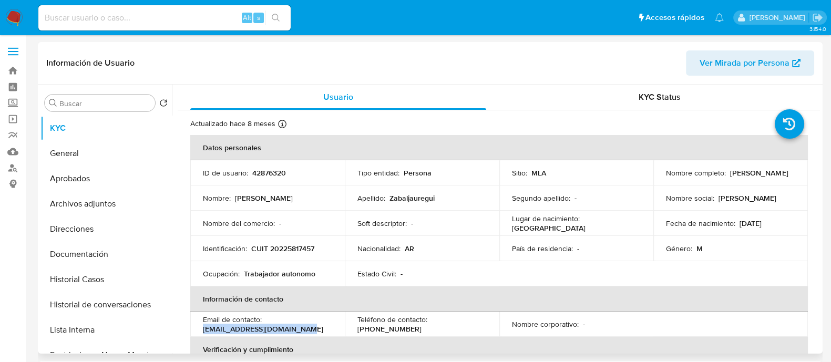
click at [310, 330] on td "Email de contacto : [EMAIL_ADDRESS][DOMAIN_NAME]" at bounding box center [267, 324] width 154 height 25
copy p "[EMAIL_ADDRESS][DOMAIN_NAME]"
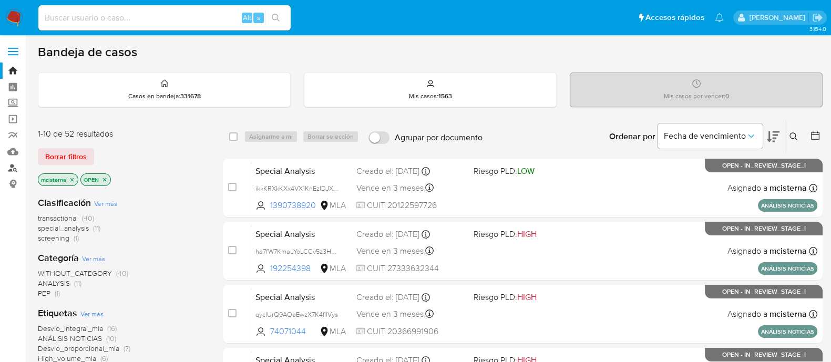
click at [7, 172] on link "Buscador de personas" at bounding box center [62, 168] width 125 height 16
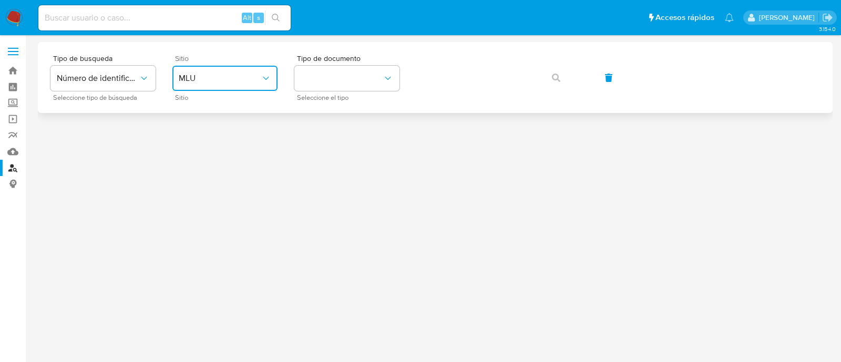
click at [255, 84] on button "MLU" at bounding box center [224, 78] width 105 height 25
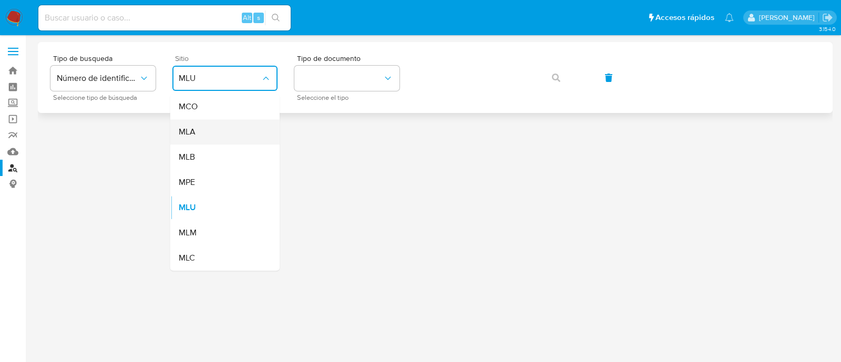
click at [234, 132] on div "MLA" at bounding box center [222, 131] width 86 height 25
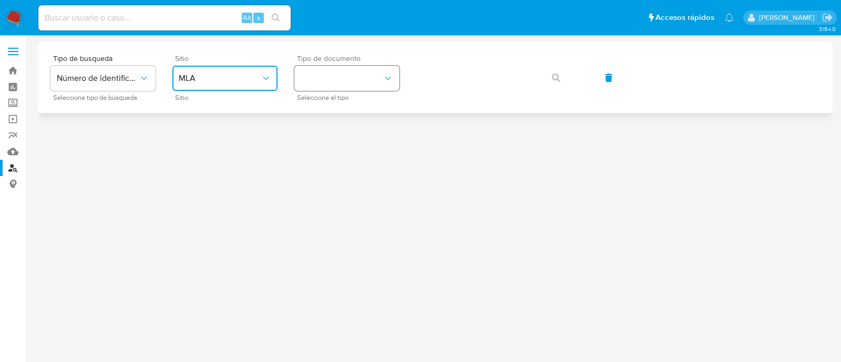
click at [334, 69] on button "identificationType" at bounding box center [346, 78] width 105 height 25
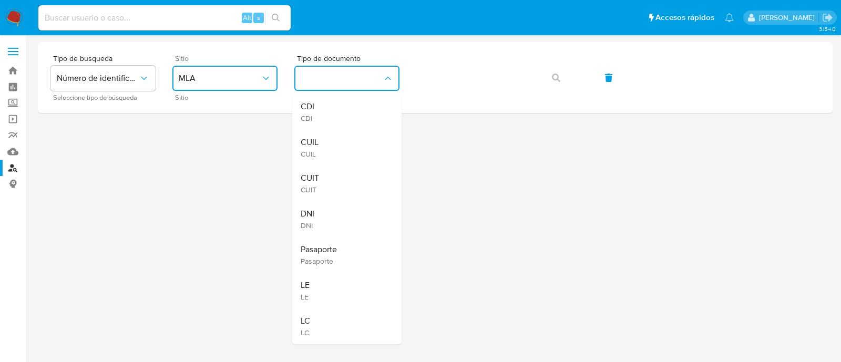
click at [324, 174] on div "CUIT CUIT" at bounding box center [343, 183] width 86 height 36
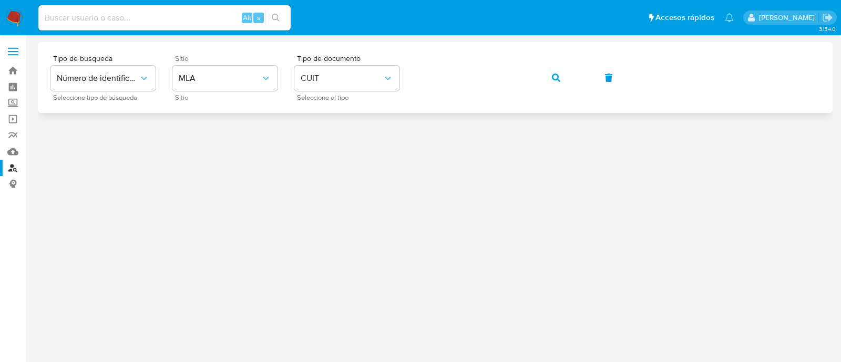
drag, startPoint x: 551, startPoint y: 75, endPoint x: 480, endPoint y: 108, distance: 78.0
click at [552, 75] on icon "button" at bounding box center [556, 78] width 8 height 8
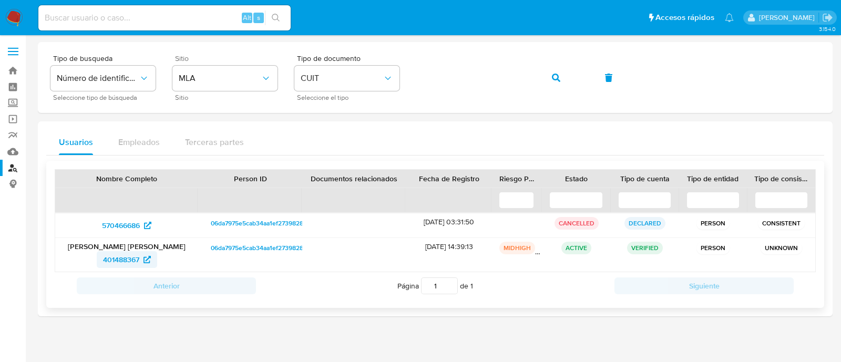
click at [131, 256] on span "401488367" at bounding box center [121, 259] width 36 height 17
click at [558, 76] on icon "button" at bounding box center [556, 78] width 8 height 8
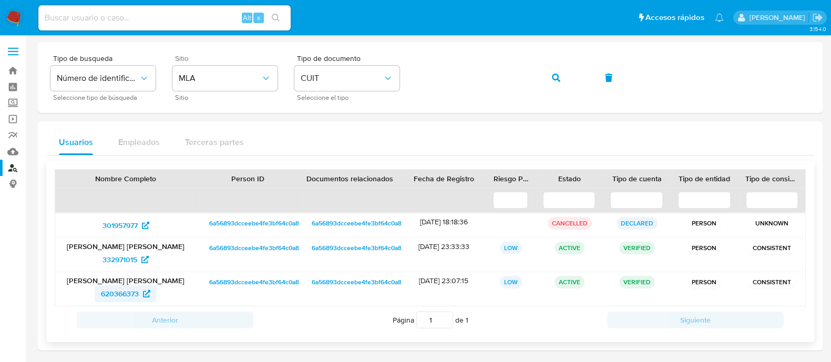
click at [130, 294] on span "620366373" at bounding box center [120, 293] width 38 height 17
click at [125, 254] on span "332971015" at bounding box center [119, 259] width 35 height 17
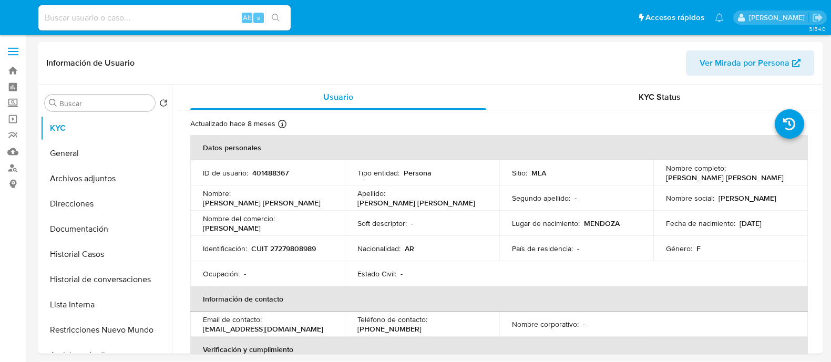
select select "10"
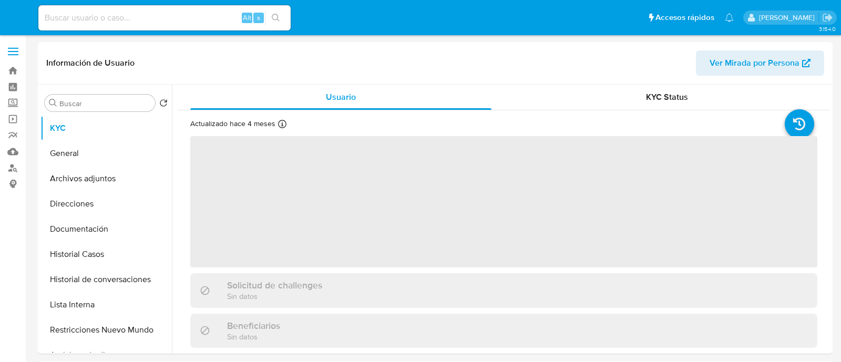
select select "10"
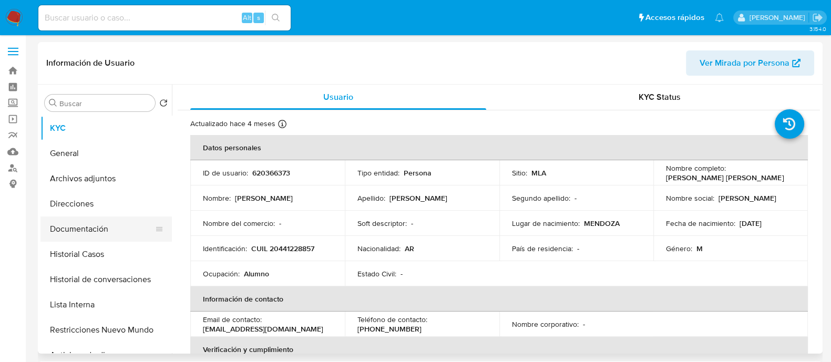
click at [92, 221] on button "Documentación" at bounding box center [101, 228] width 123 height 25
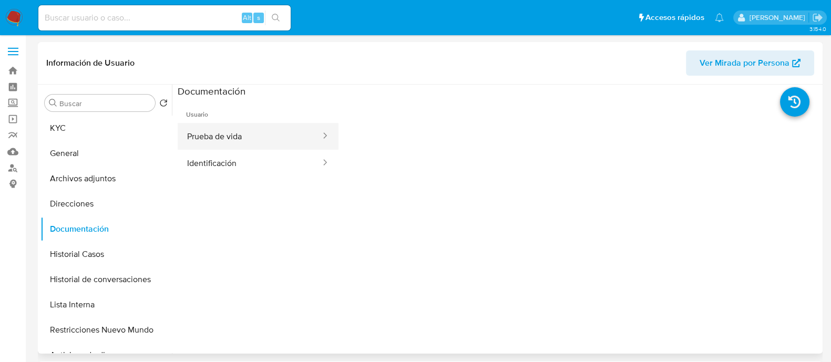
click at [247, 148] on button "Prueba de vida" at bounding box center [250, 136] width 144 height 27
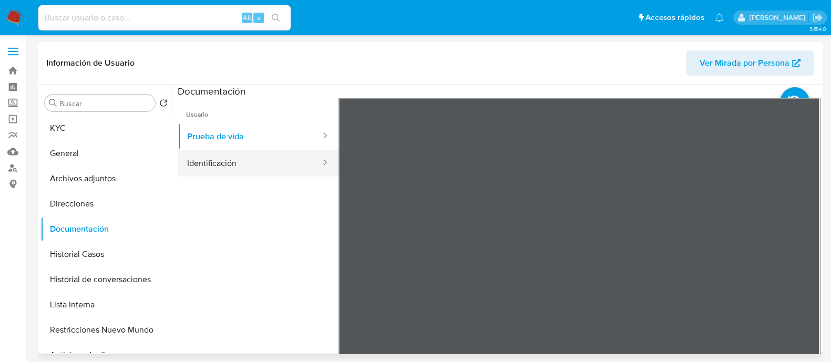
click at [219, 156] on button "Identificación" at bounding box center [250, 163] width 144 height 27
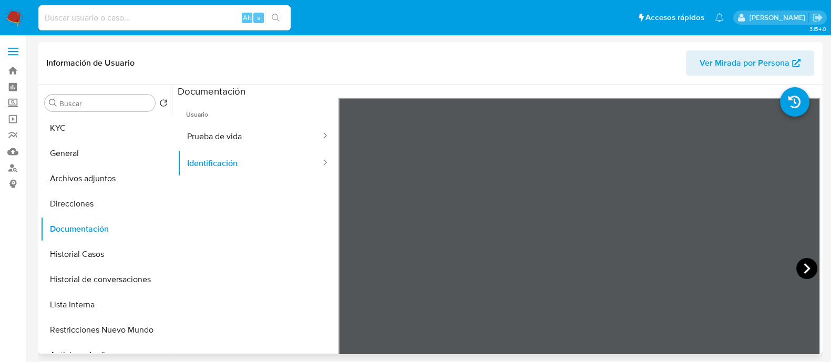
click at [796, 264] on icon at bounding box center [806, 268] width 21 height 21
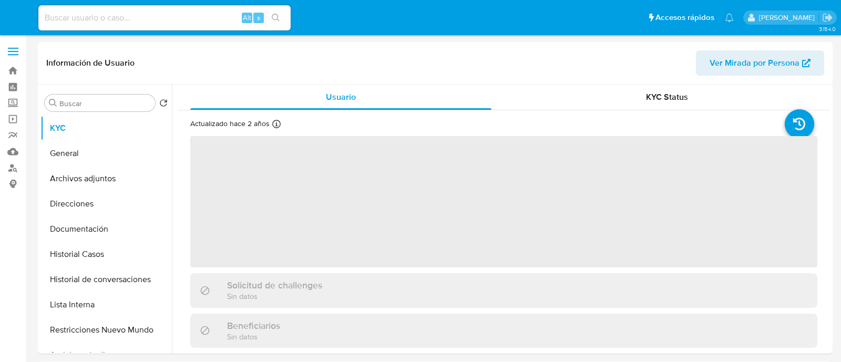
select select "10"
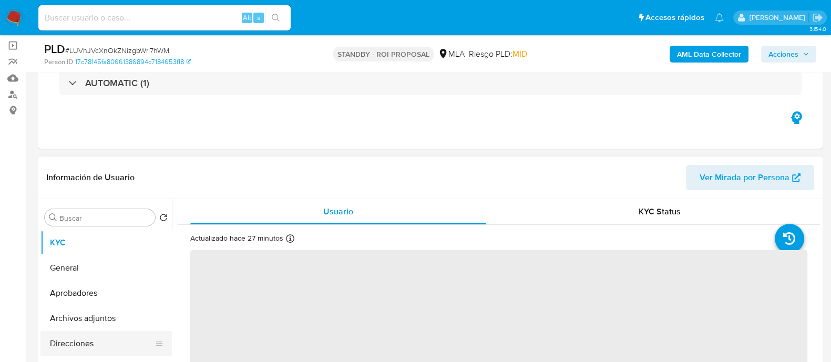
scroll to position [131, 0]
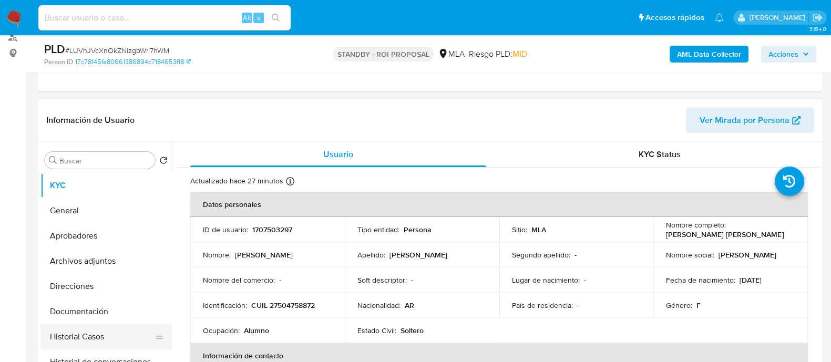
click at [105, 343] on button "Historial Casos" at bounding box center [101, 336] width 123 height 25
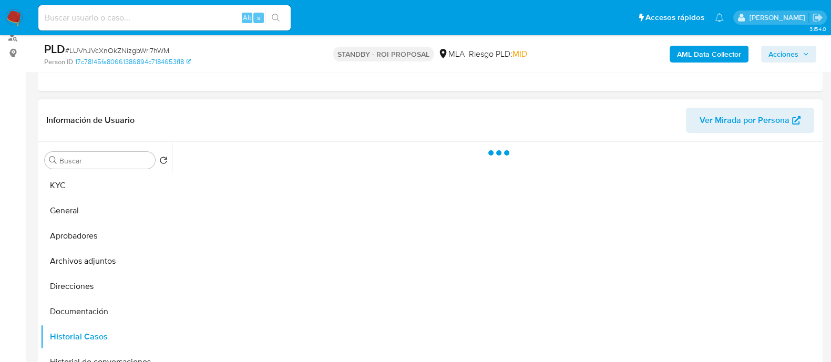
select select "10"
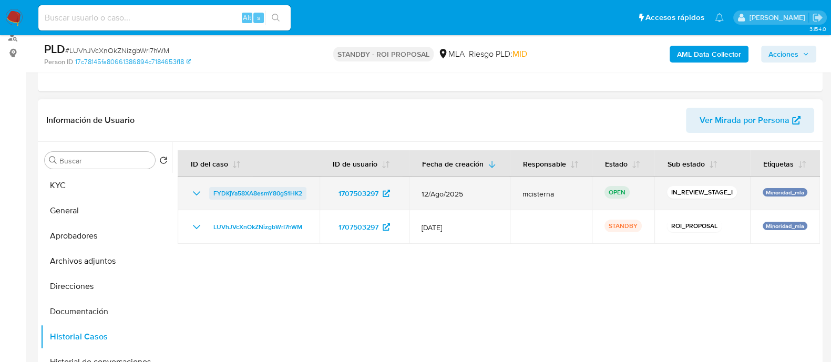
click at [259, 195] on span "FYDKjYa58XA8esmY80gS1HK2" at bounding box center [257, 193] width 89 height 13
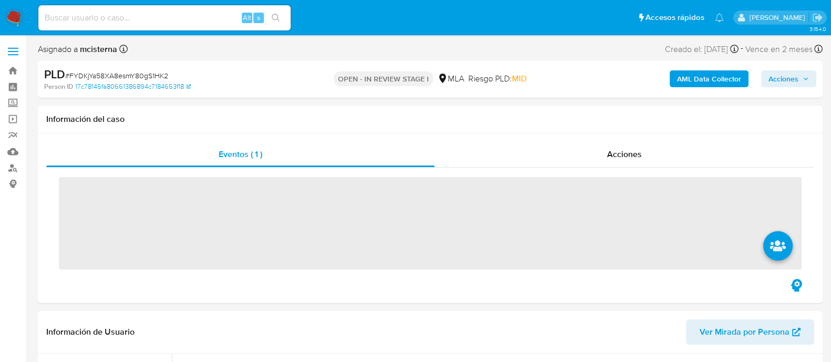
click at [788, 80] on span "Acciones" at bounding box center [783, 78] width 30 height 17
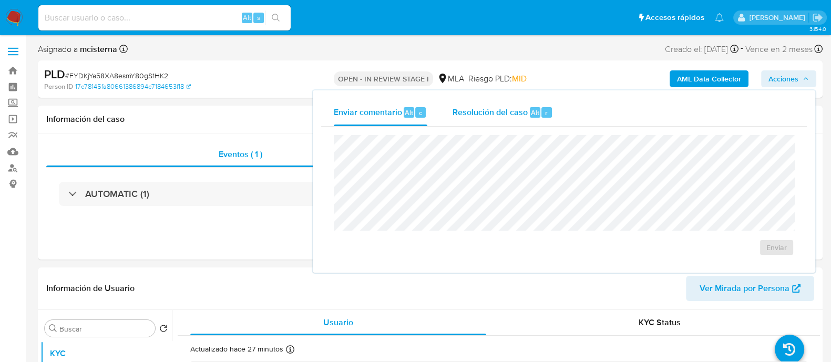
click at [503, 111] on span "Resolución del caso" at bounding box center [489, 112] width 75 height 12
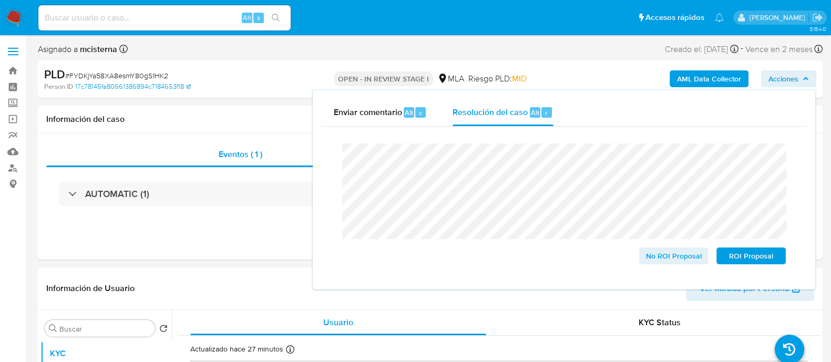
select select "10"
click at [735, 251] on span "ROI Proposal" at bounding box center [750, 255] width 55 height 15
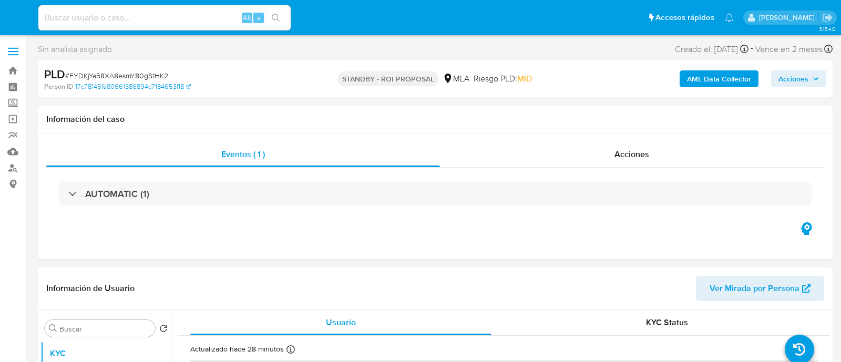
select select "10"
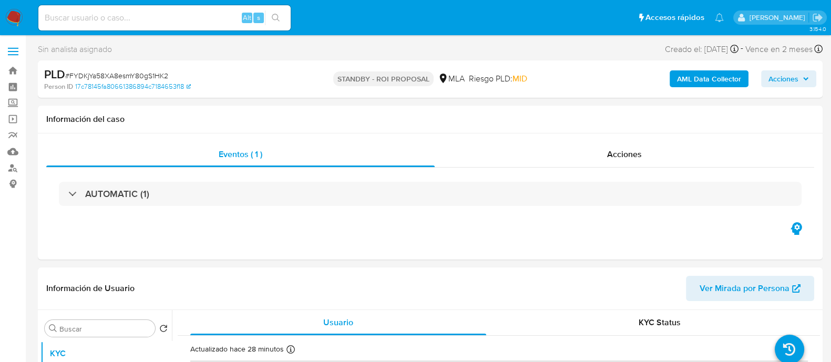
click at [19, 19] on img at bounding box center [14, 18] width 18 height 18
